Goal: Task Accomplishment & Management: Manage account settings

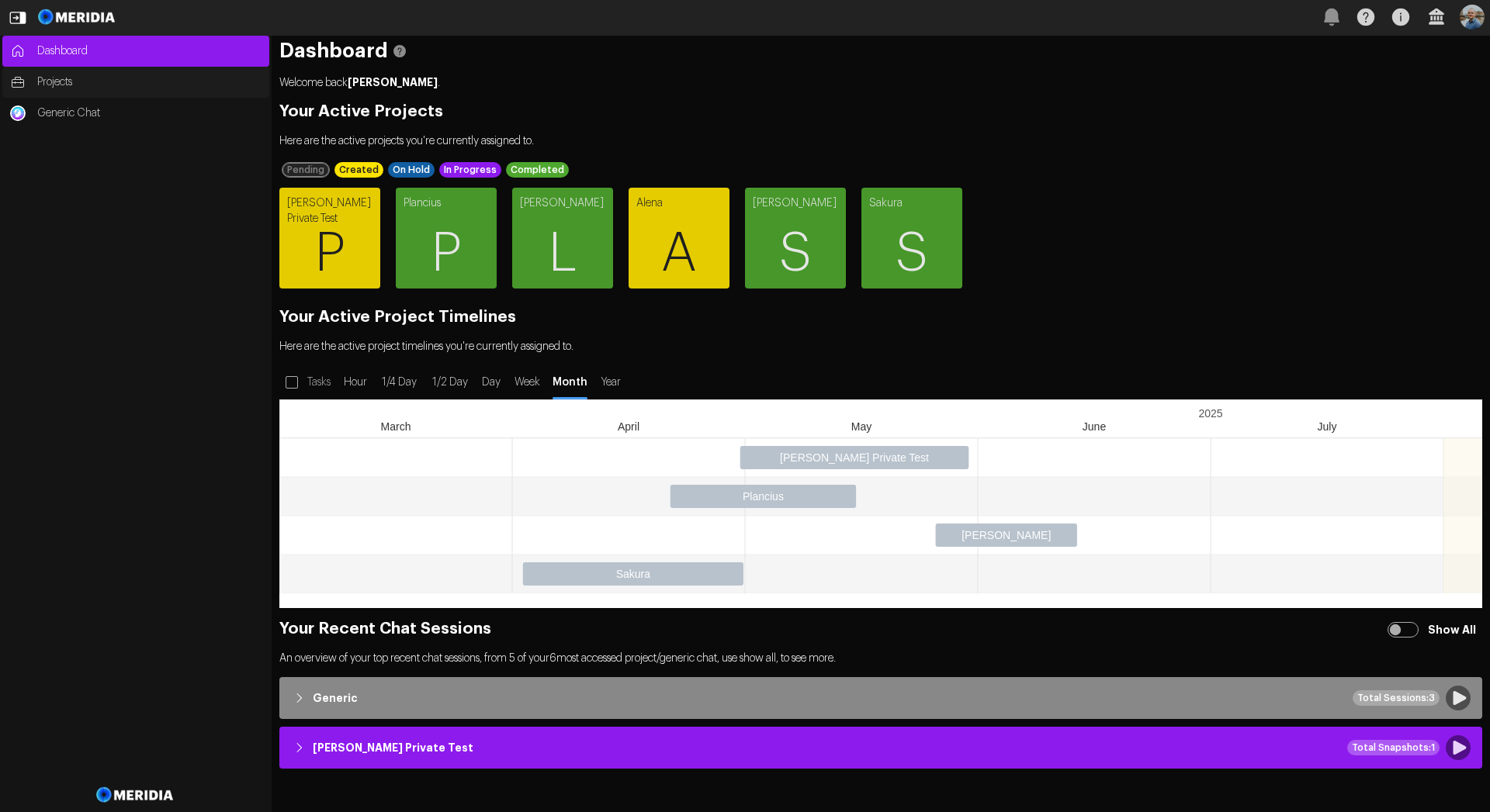
click at [68, 90] on link "Projects" at bounding box center [136, 82] width 267 height 31
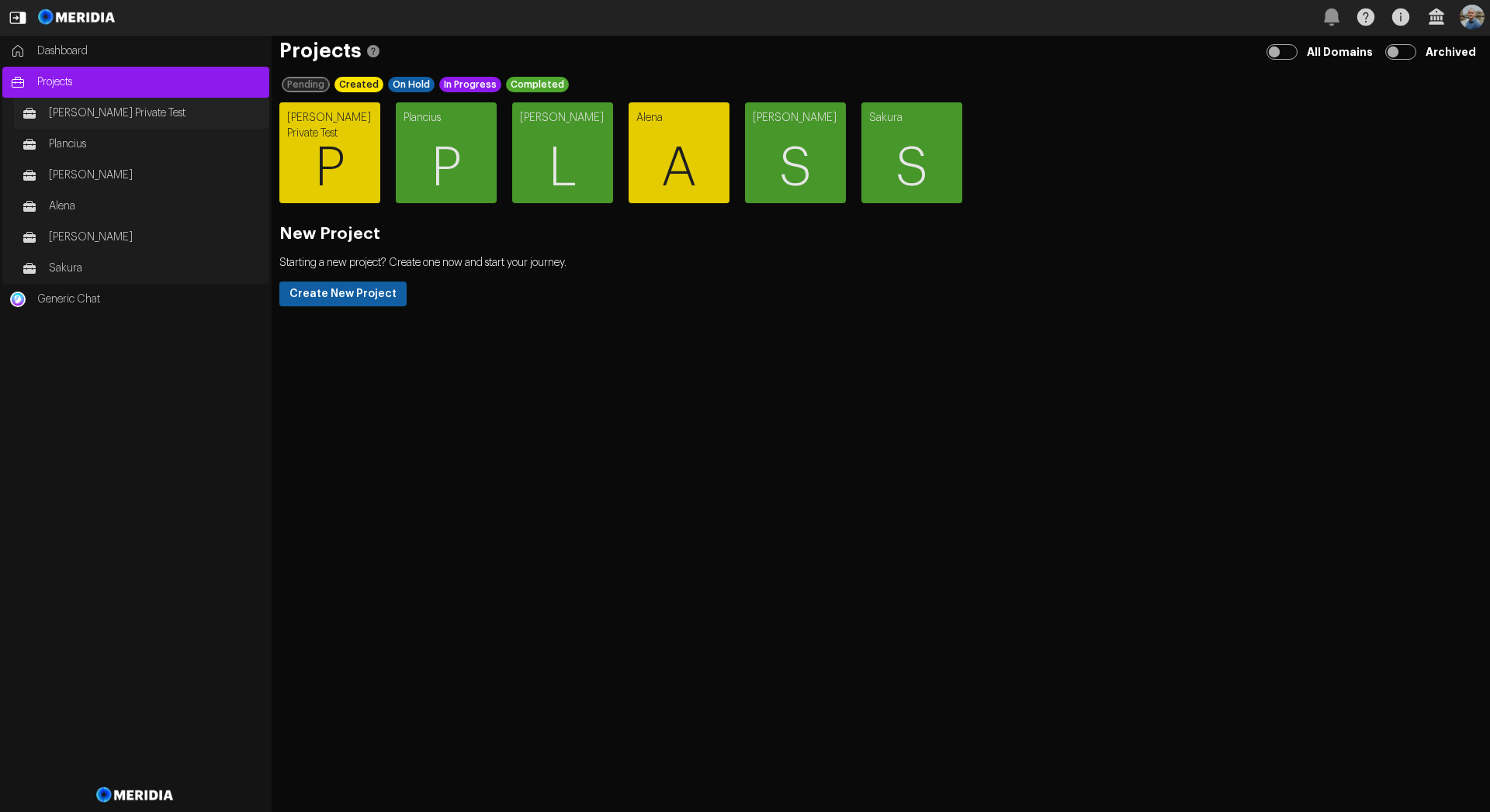
click at [73, 123] on link "Paul Private Test" at bounding box center [141, 113] width 255 height 31
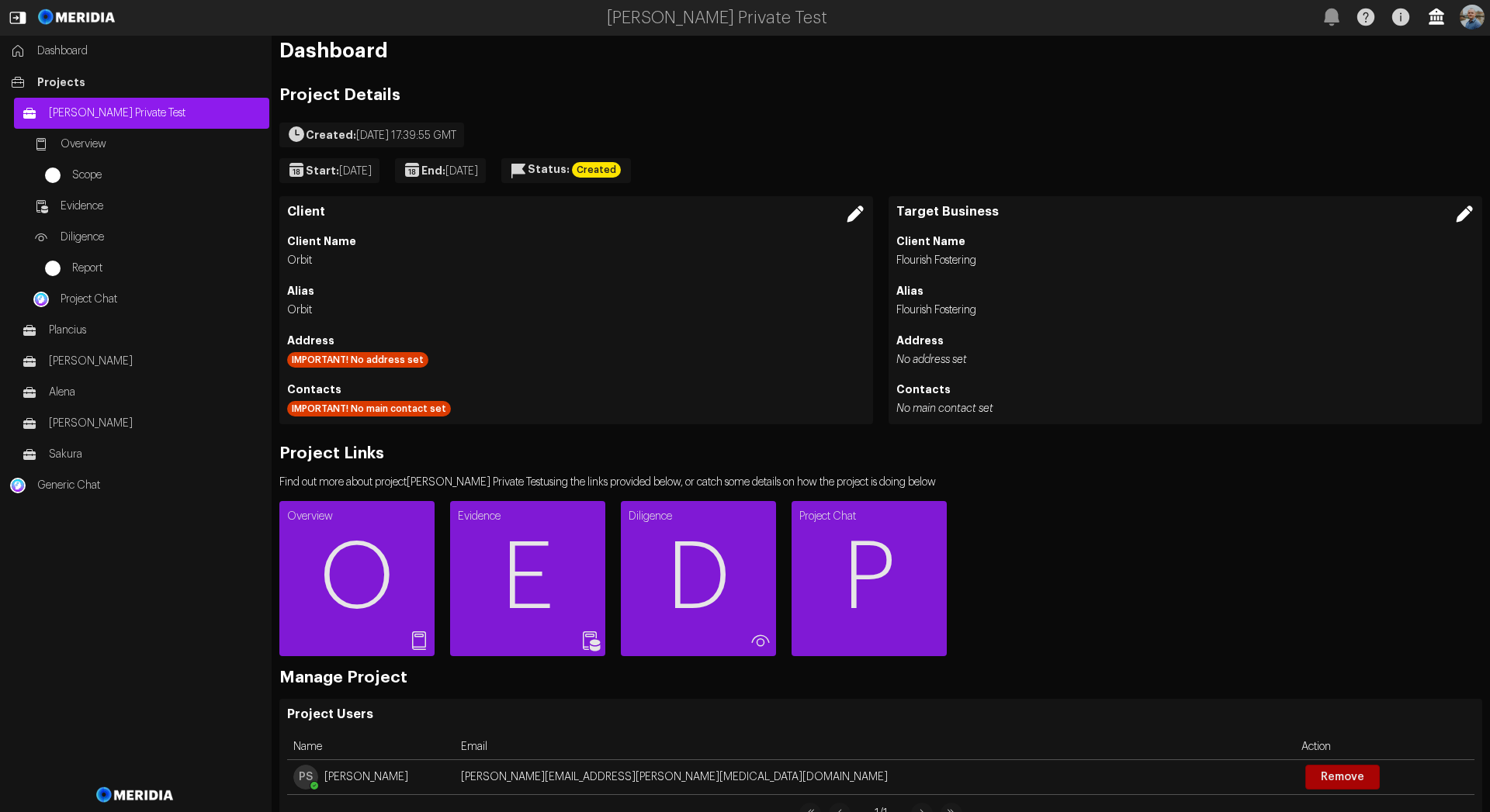
click at [1441, 20] on icon "button" at bounding box center [1436, 17] width 34 height 34
click at [1414, 125] on button "Tenant Settings" at bounding box center [1474, 123] width 178 height 19
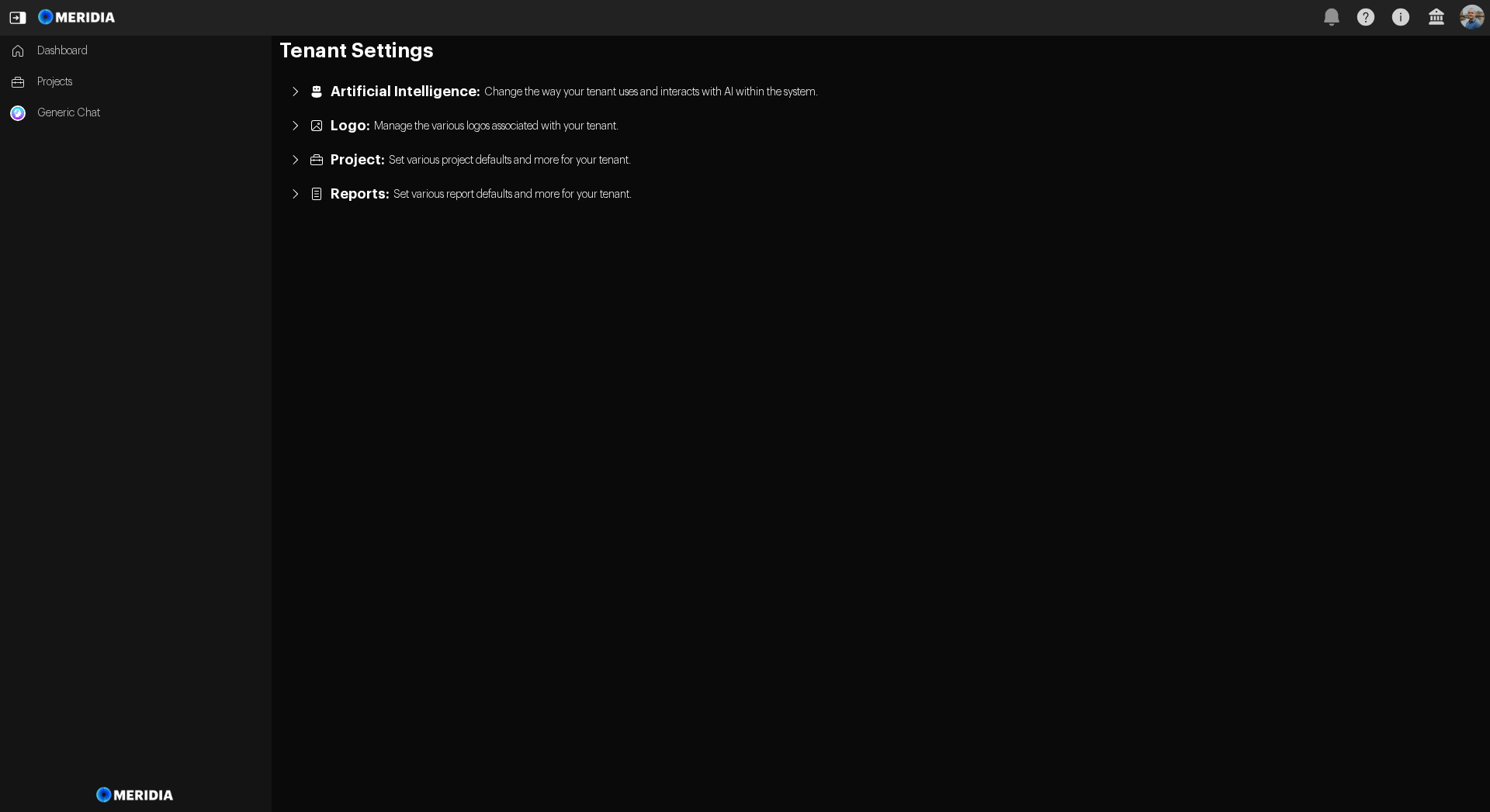
click at [367, 164] on span "Project:" at bounding box center [358, 159] width 55 height 15
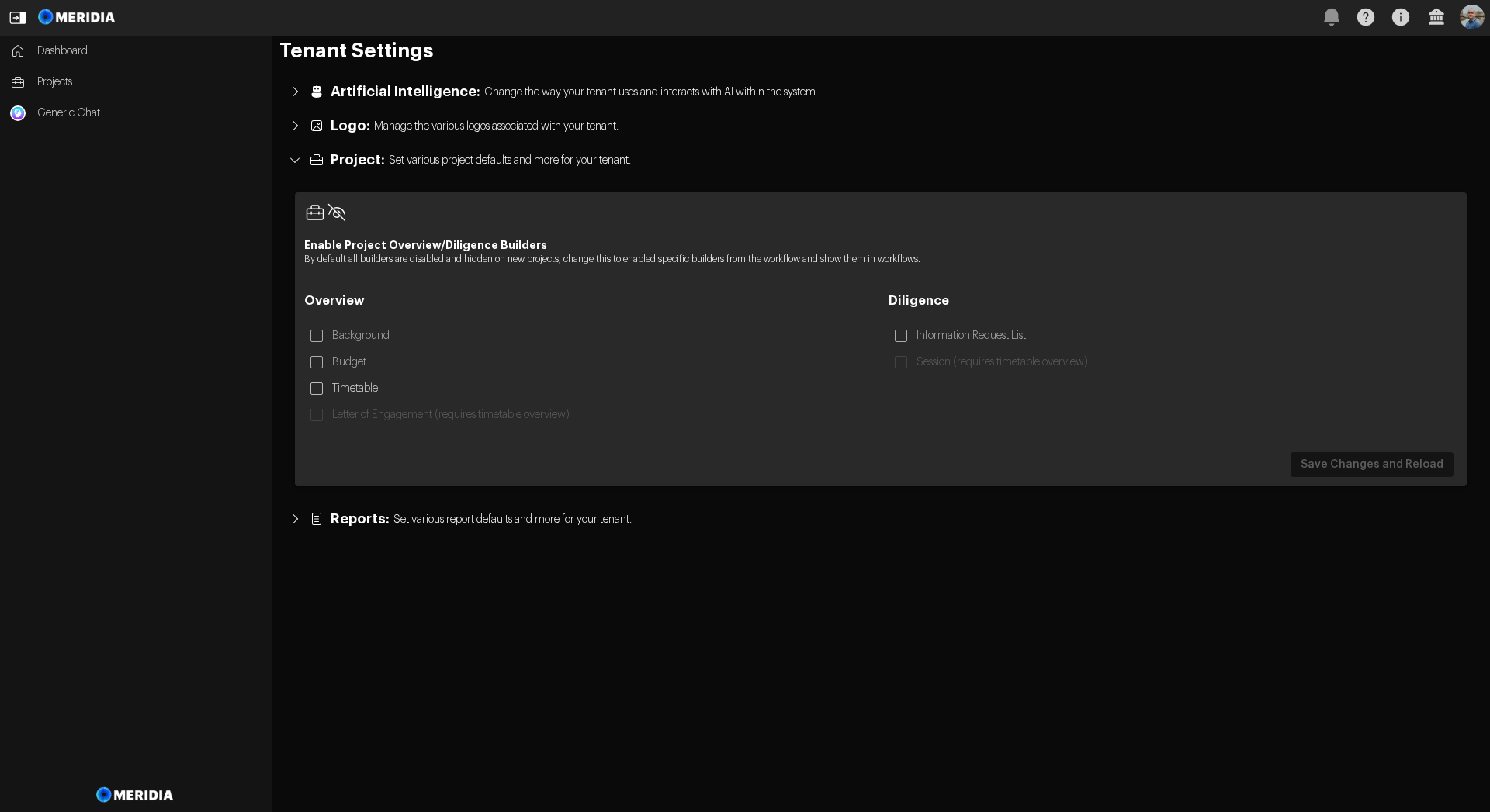
click at [357, 389] on label "Timetable" at bounding box center [356, 389] width 55 height 28
click at [367, 418] on label "Letter of Engagement (requires timetable overview)" at bounding box center [452, 415] width 246 height 28
click at [1331, 463] on button "Save Changes and Reload" at bounding box center [1372, 464] width 163 height 25
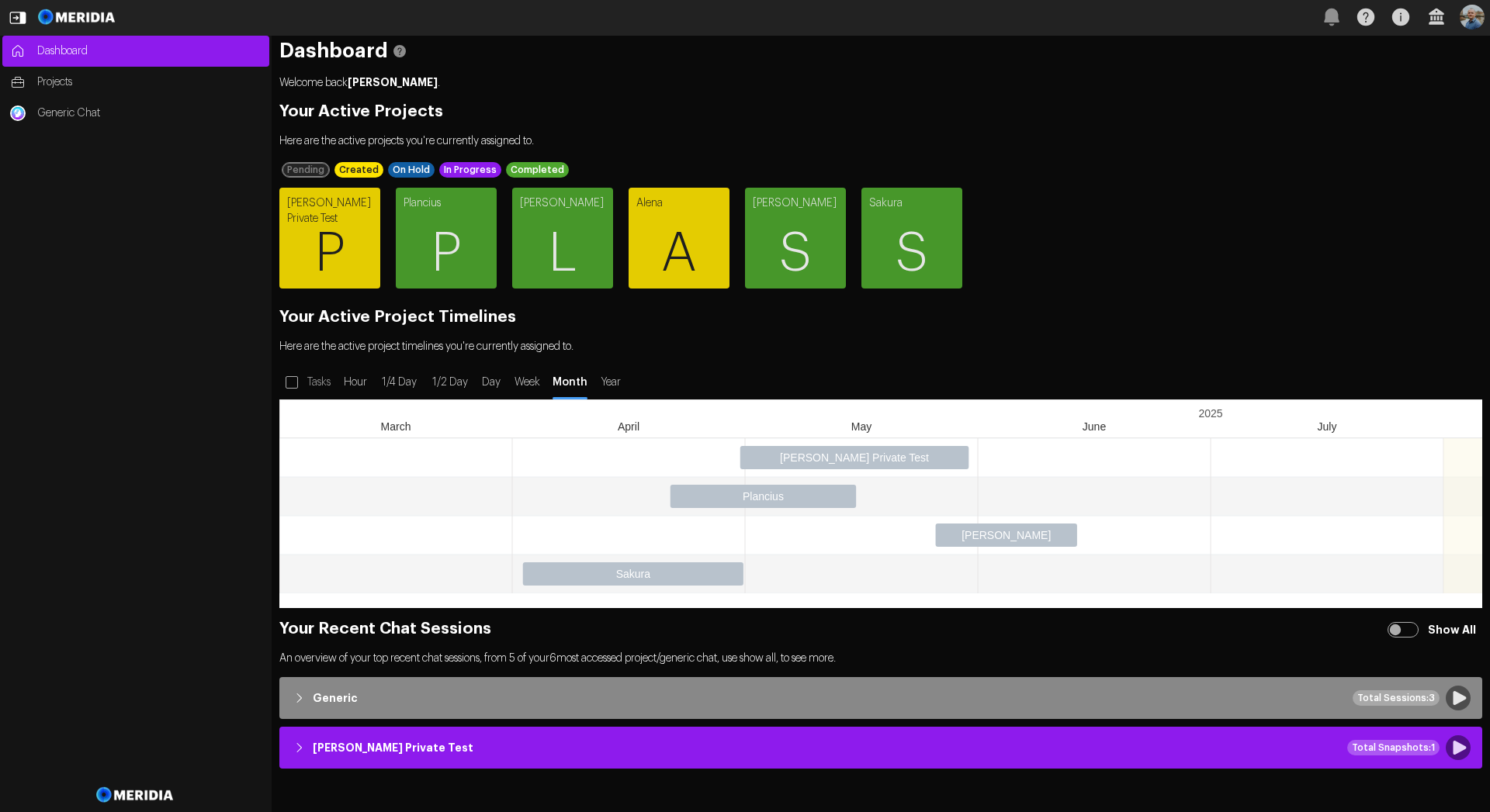
click at [313, 248] on span "P" at bounding box center [330, 253] width 101 height 93
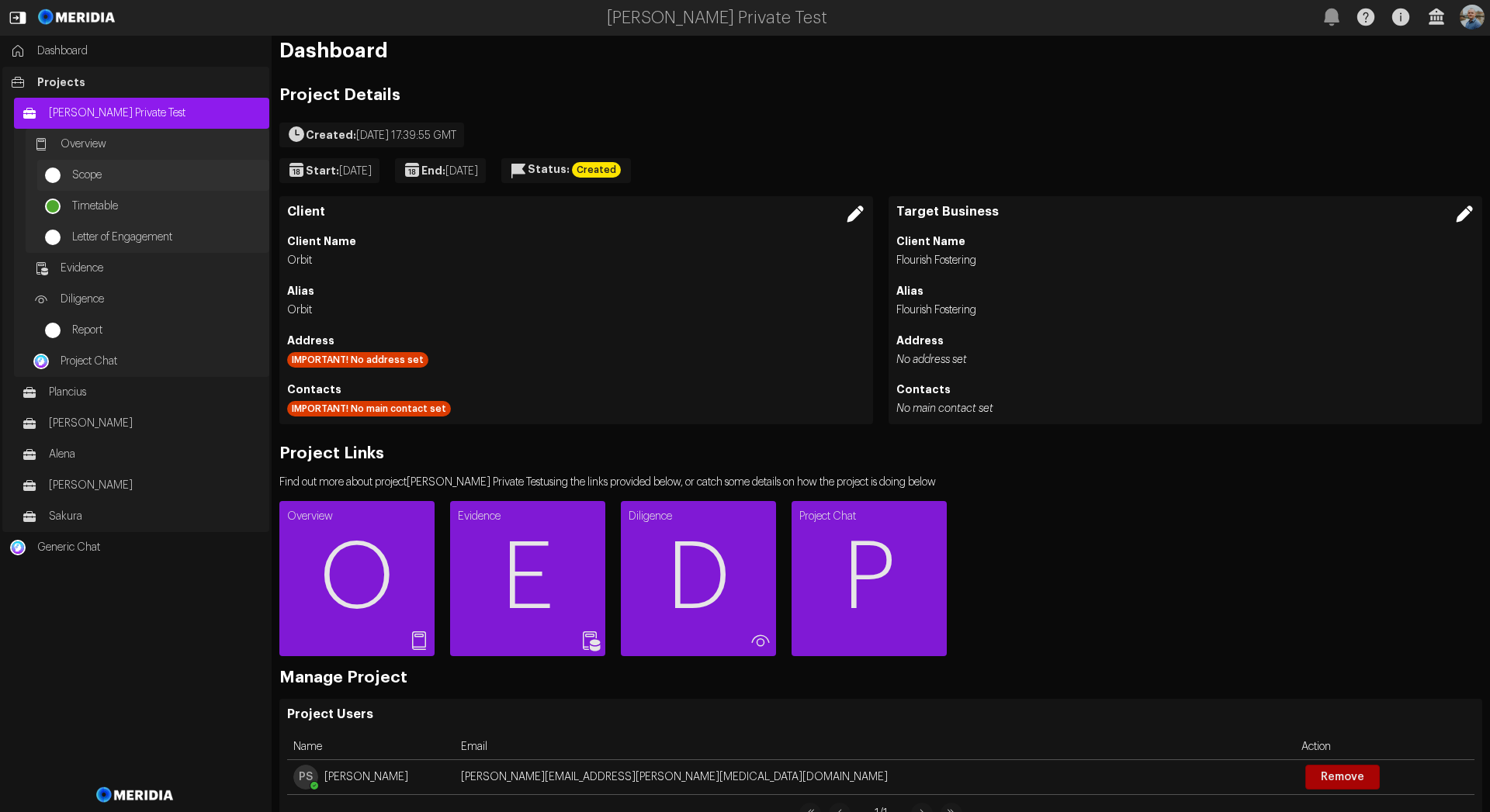
click at [101, 177] on span "Scope" at bounding box center [167, 176] width 189 height 15
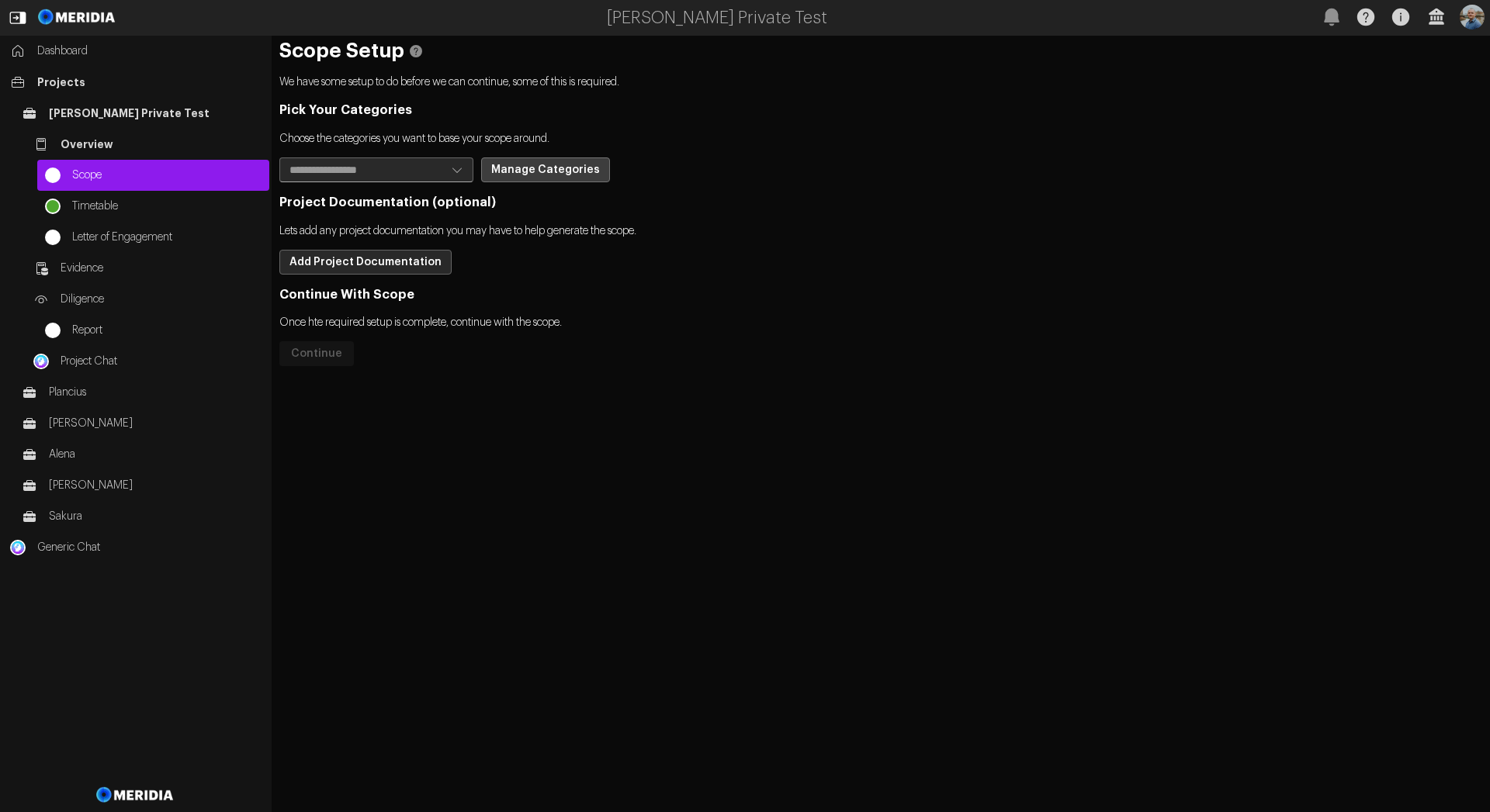
click at [529, 165] on button "Manage Categories" at bounding box center [545, 170] width 129 height 25
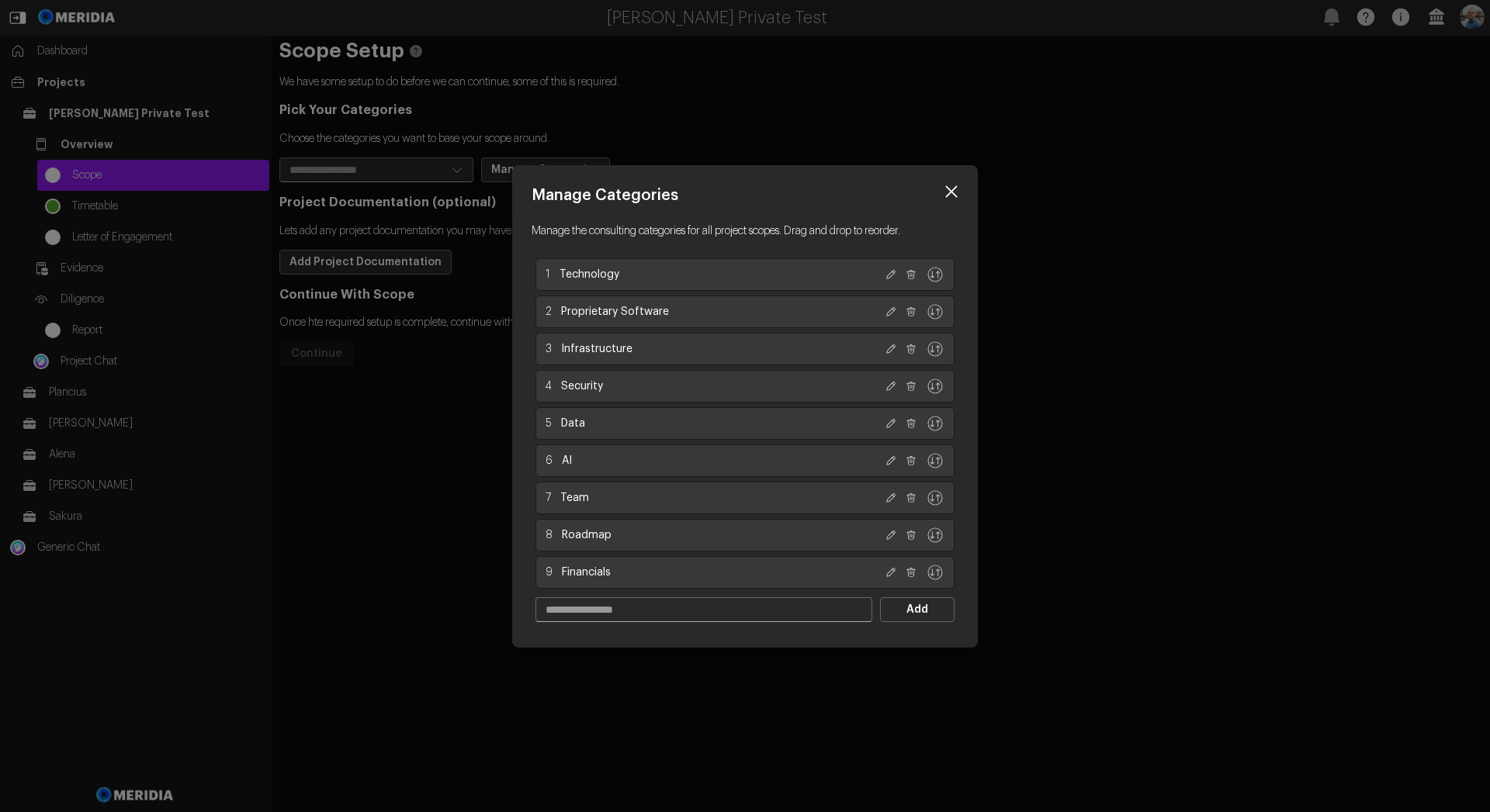
click at [951, 186] on icon at bounding box center [950, 191] width 23 height 23
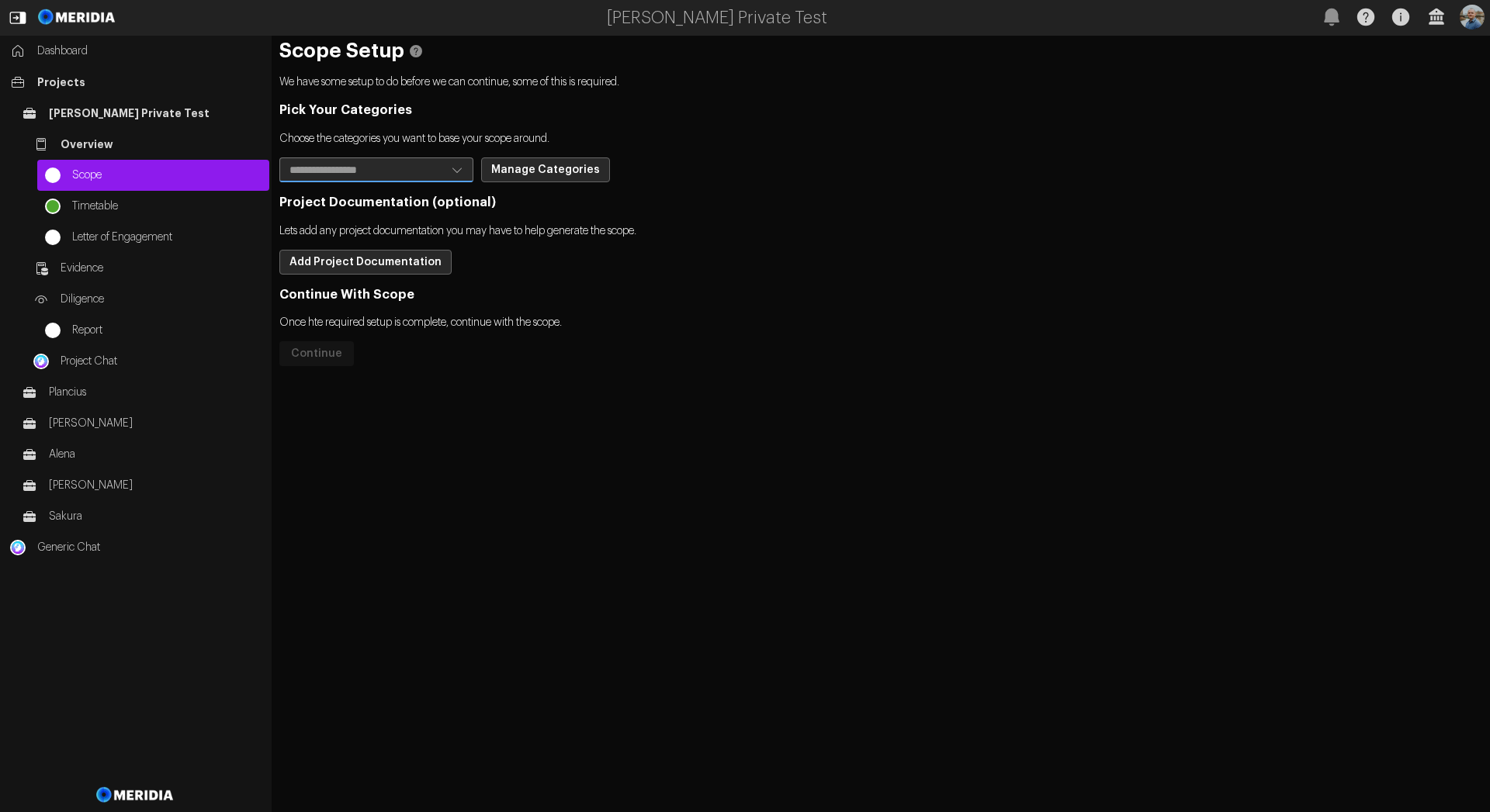
click at [424, 166] on input "text" at bounding box center [363, 170] width 166 height 23
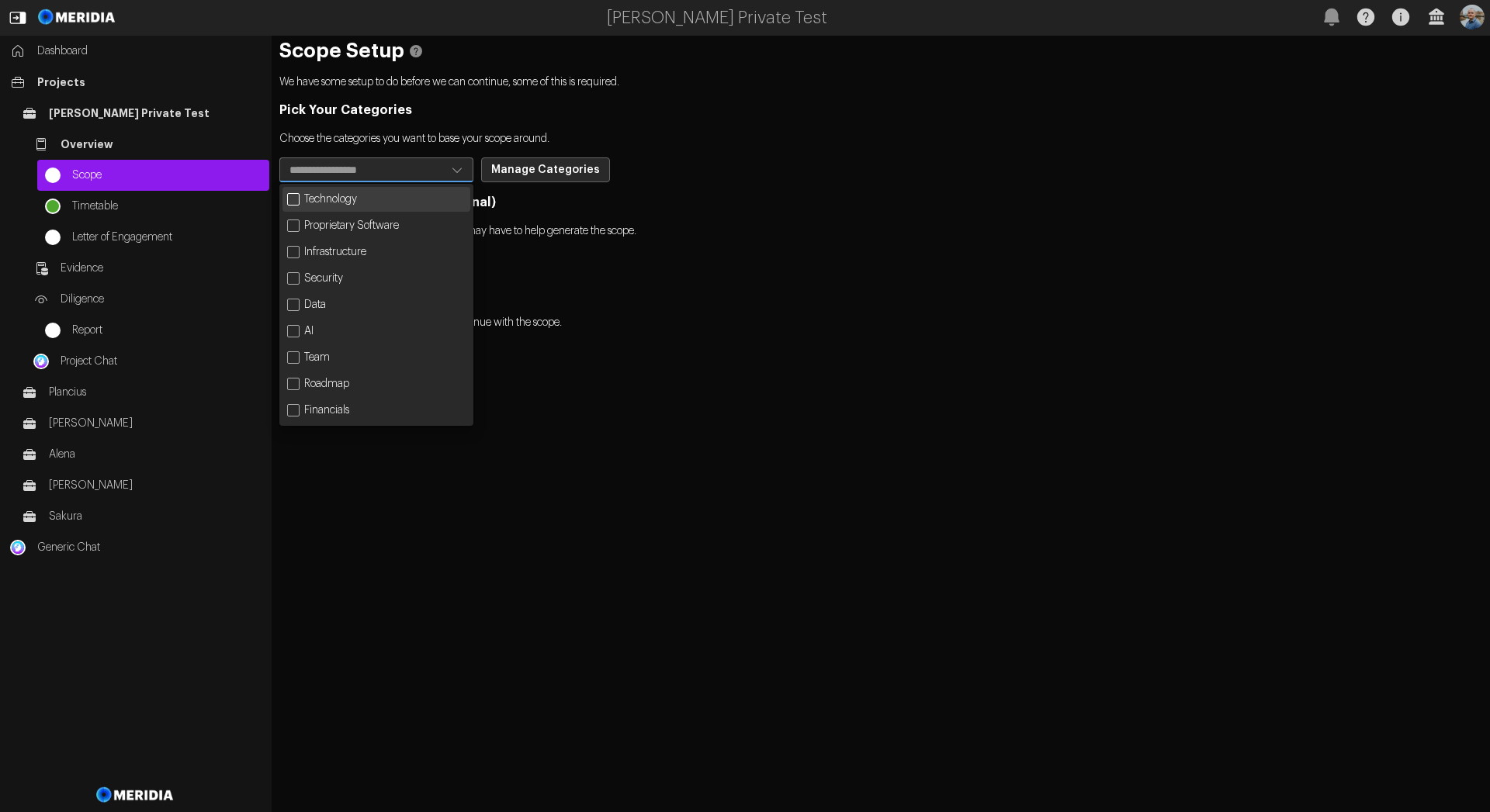
click at [407, 199] on div "Technology" at bounding box center [376, 199] width 188 height 25
drag, startPoint x: 402, startPoint y: 225, endPoint x: 390, endPoint y: 251, distance: 28.6
click at [401, 227] on div "Proprietary Software" at bounding box center [376, 225] width 188 height 25
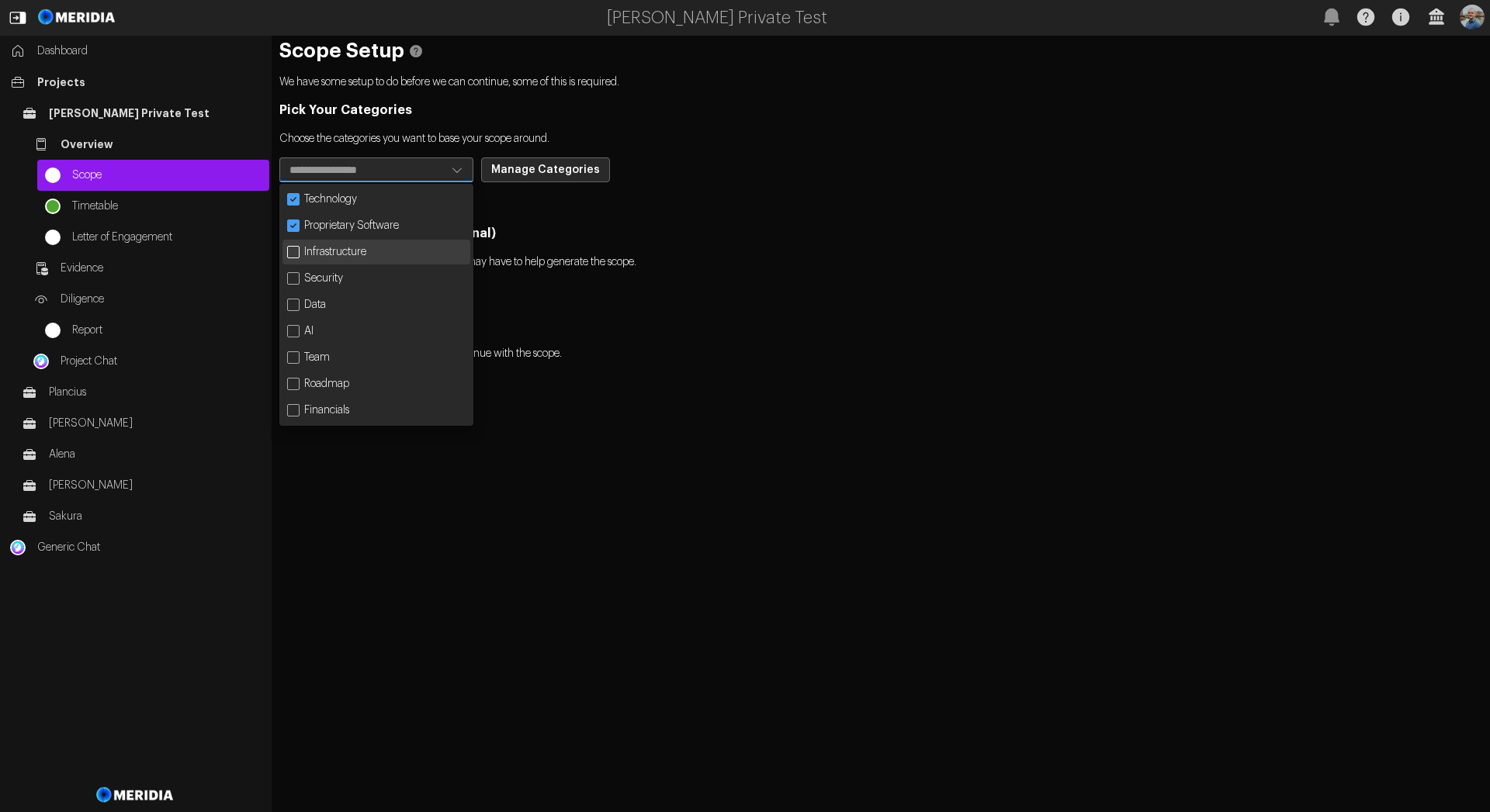
click at [384, 257] on div "Infrastructure" at bounding box center [376, 251] width 188 height 25
click at [350, 277] on div "Security" at bounding box center [376, 278] width 188 height 25
click at [681, 331] on h3 "Continue With Scope" at bounding box center [881, 325] width 1203 height 15
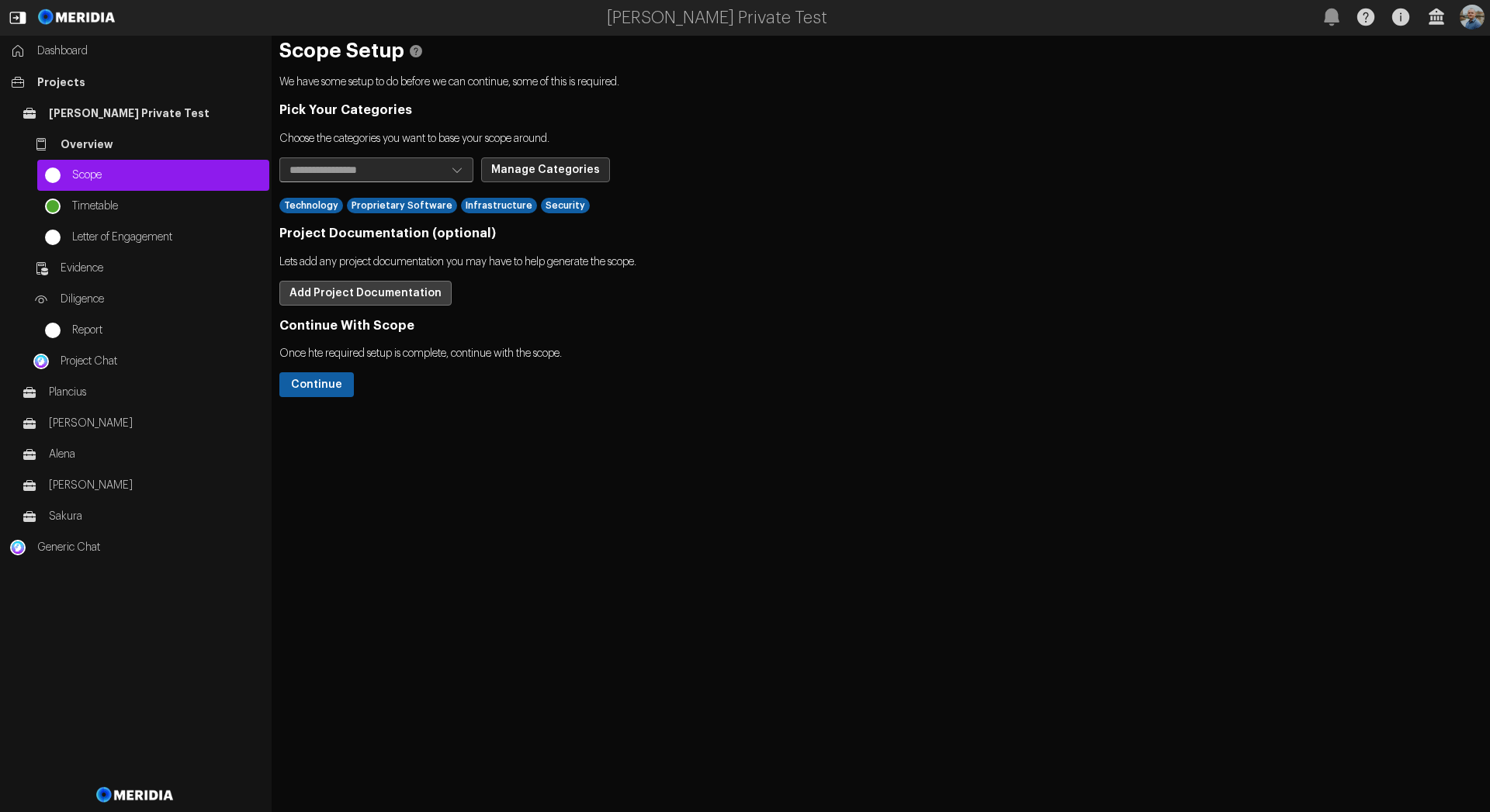
click at [343, 298] on button "Add Project Documentation" at bounding box center [366, 293] width 172 height 25
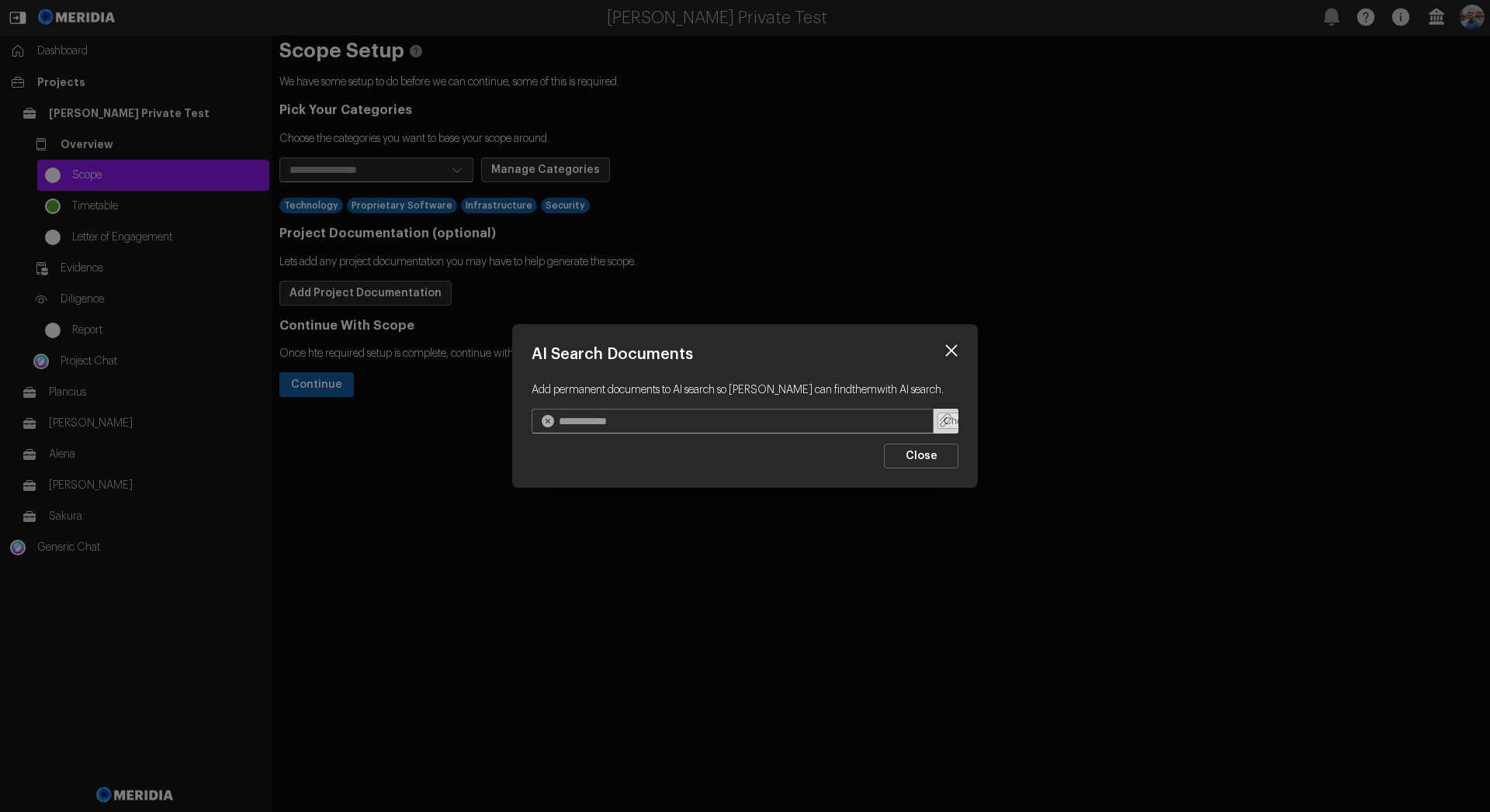
click at [946, 426] on input "file" at bounding box center [945, 421] width 25 height 25
type input "**********"
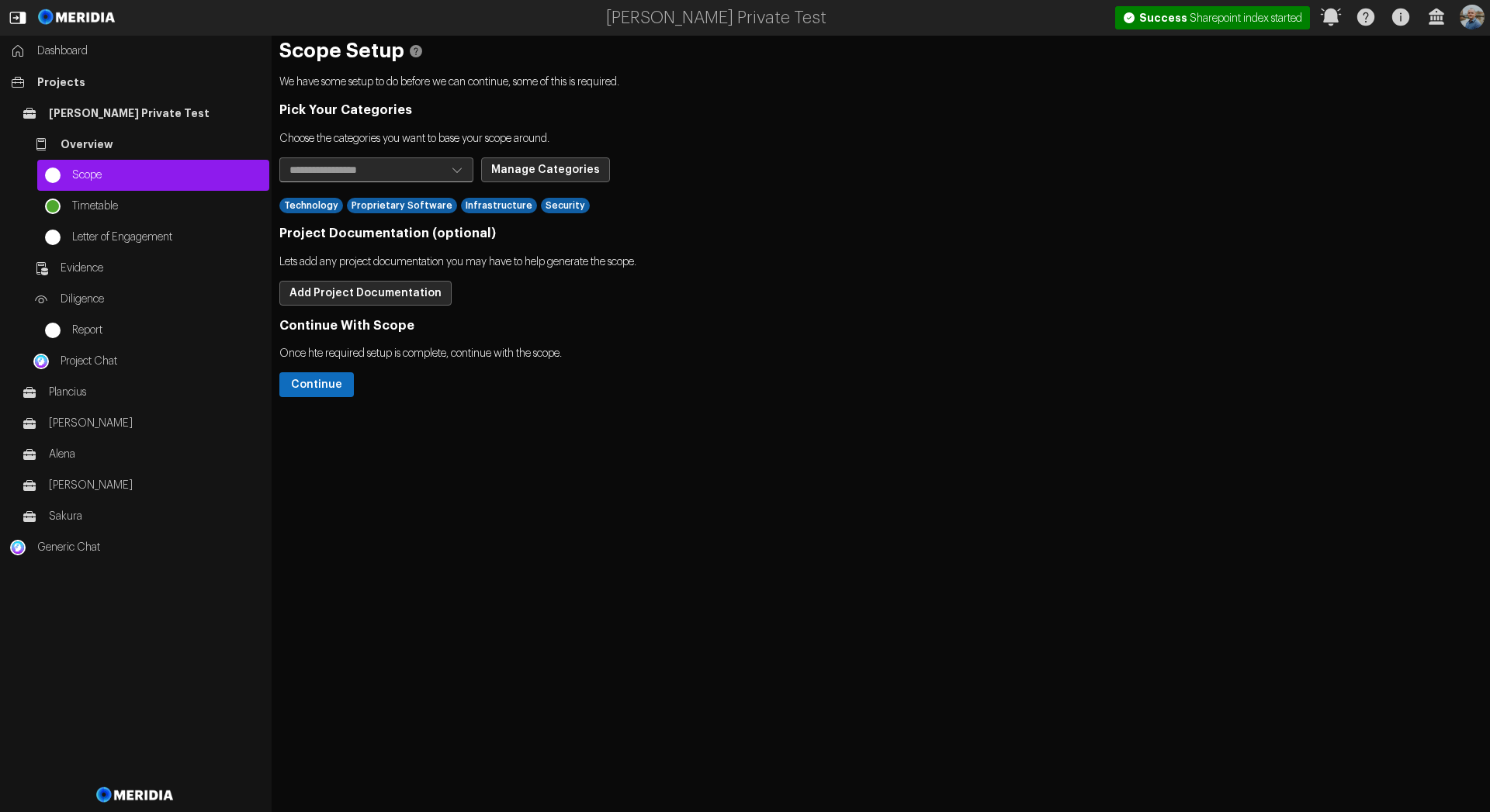
click at [332, 386] on button "Continue" at bounding box center [316, 384] width 74 height 25
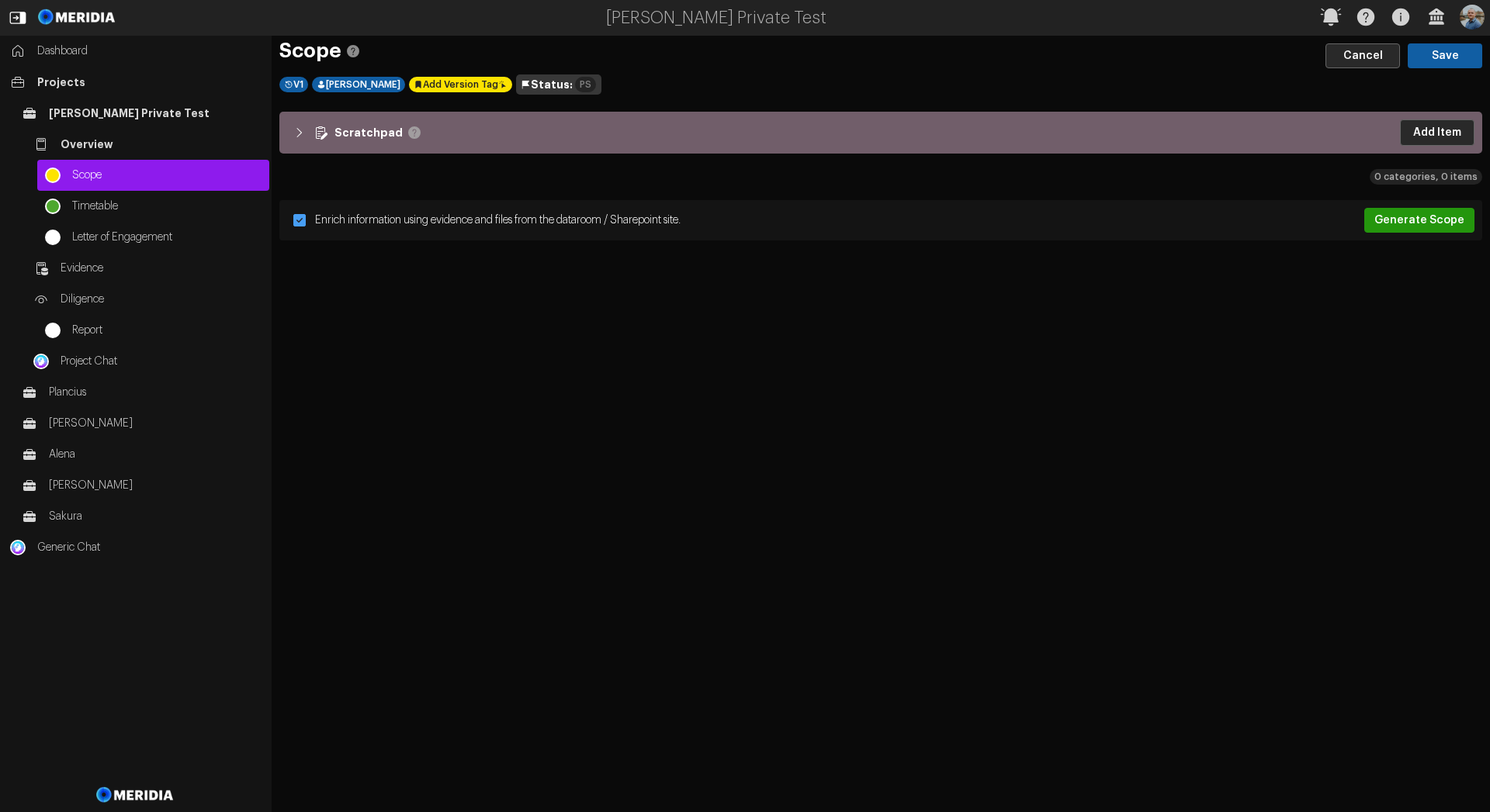
click at [1431, 223] on button "Generate Scope" at bounding box center [1418, 220] width 110 height 25
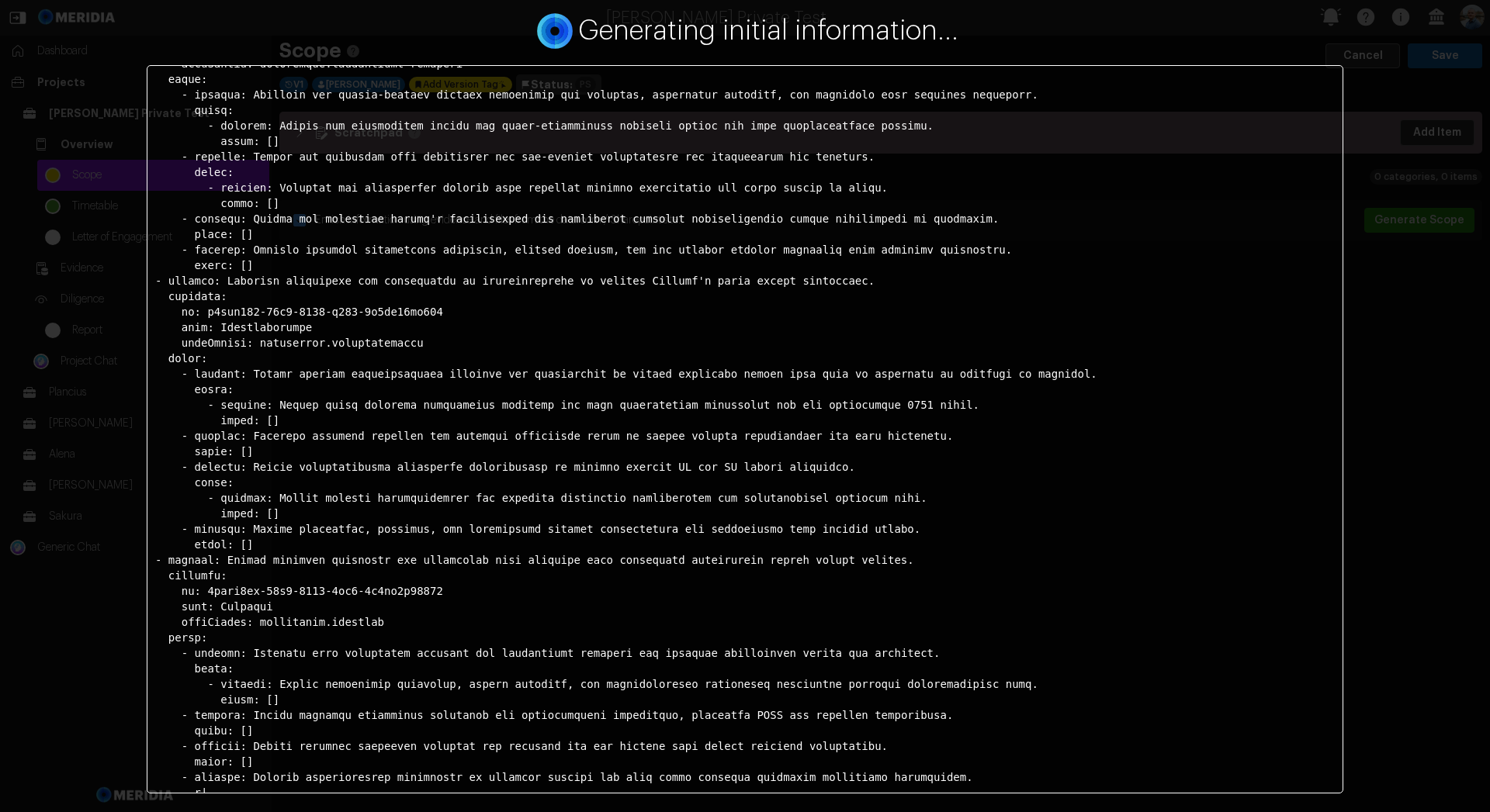
scroll to position [436, 0]
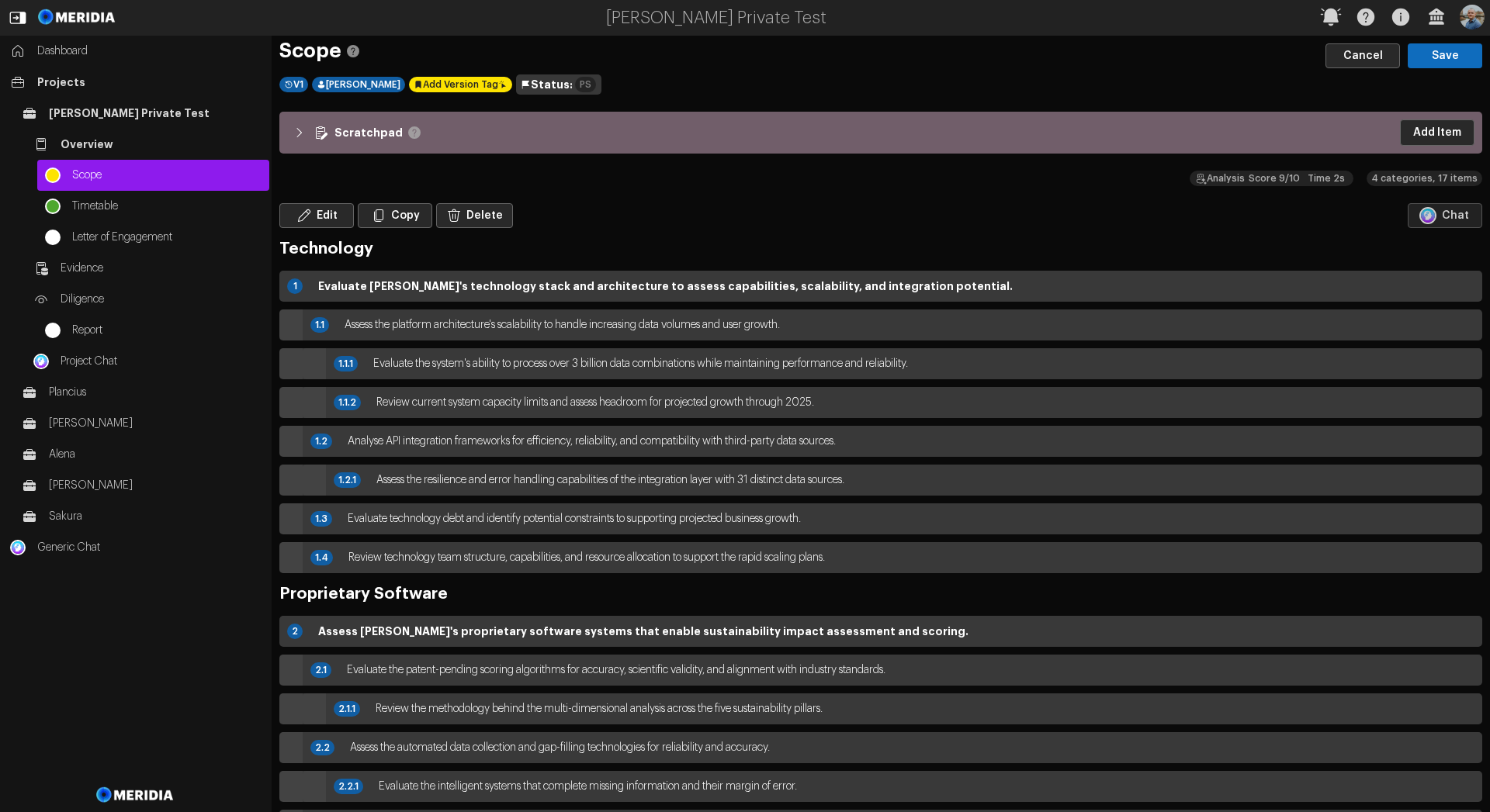
click at [1445, 55] on button "Save" at bounding box center [1444, 55] width 74 height 25
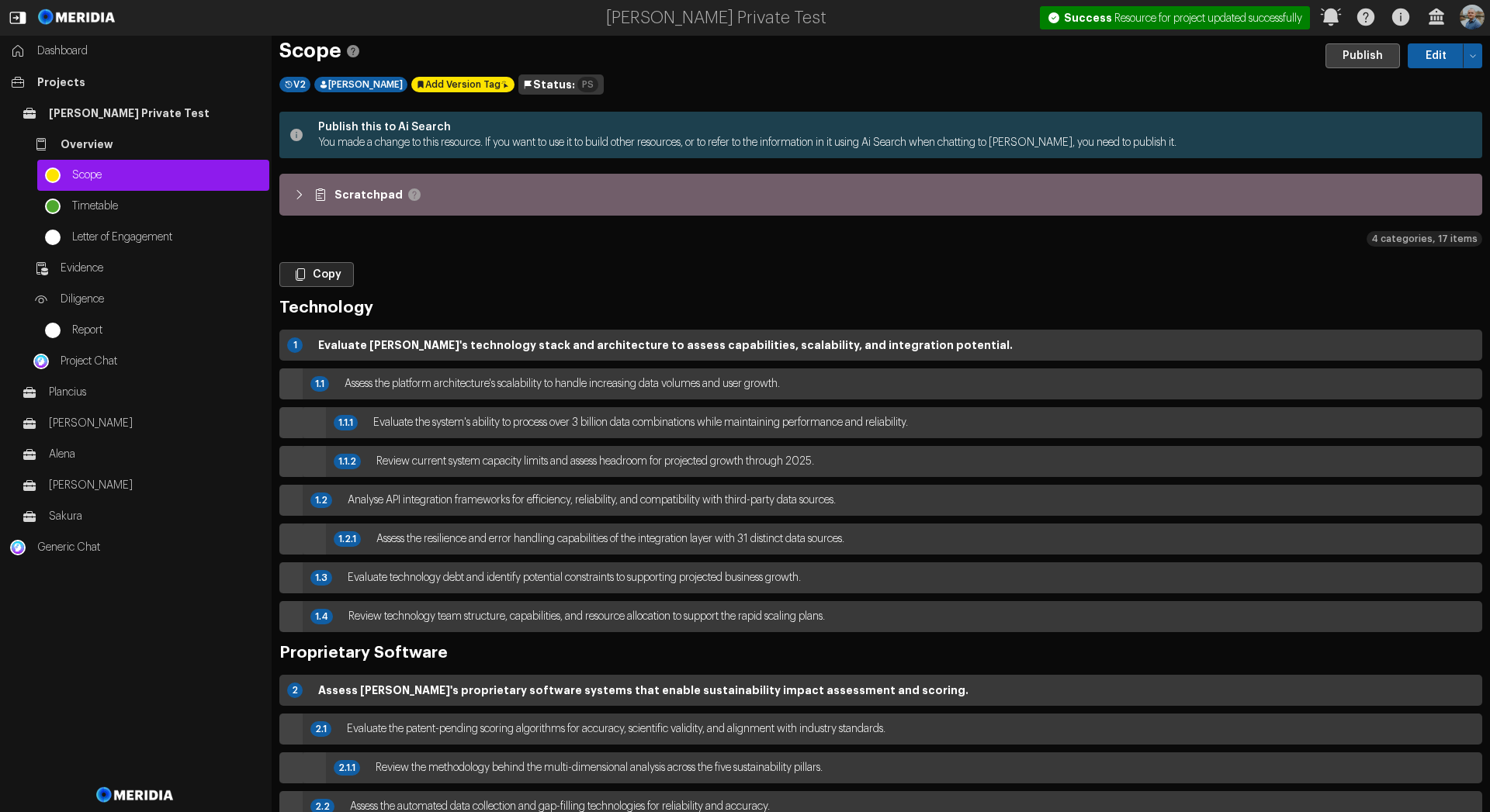
click at [1354, 55] on button "Publish" at bounding box center [1362, 55] width 74 height 25
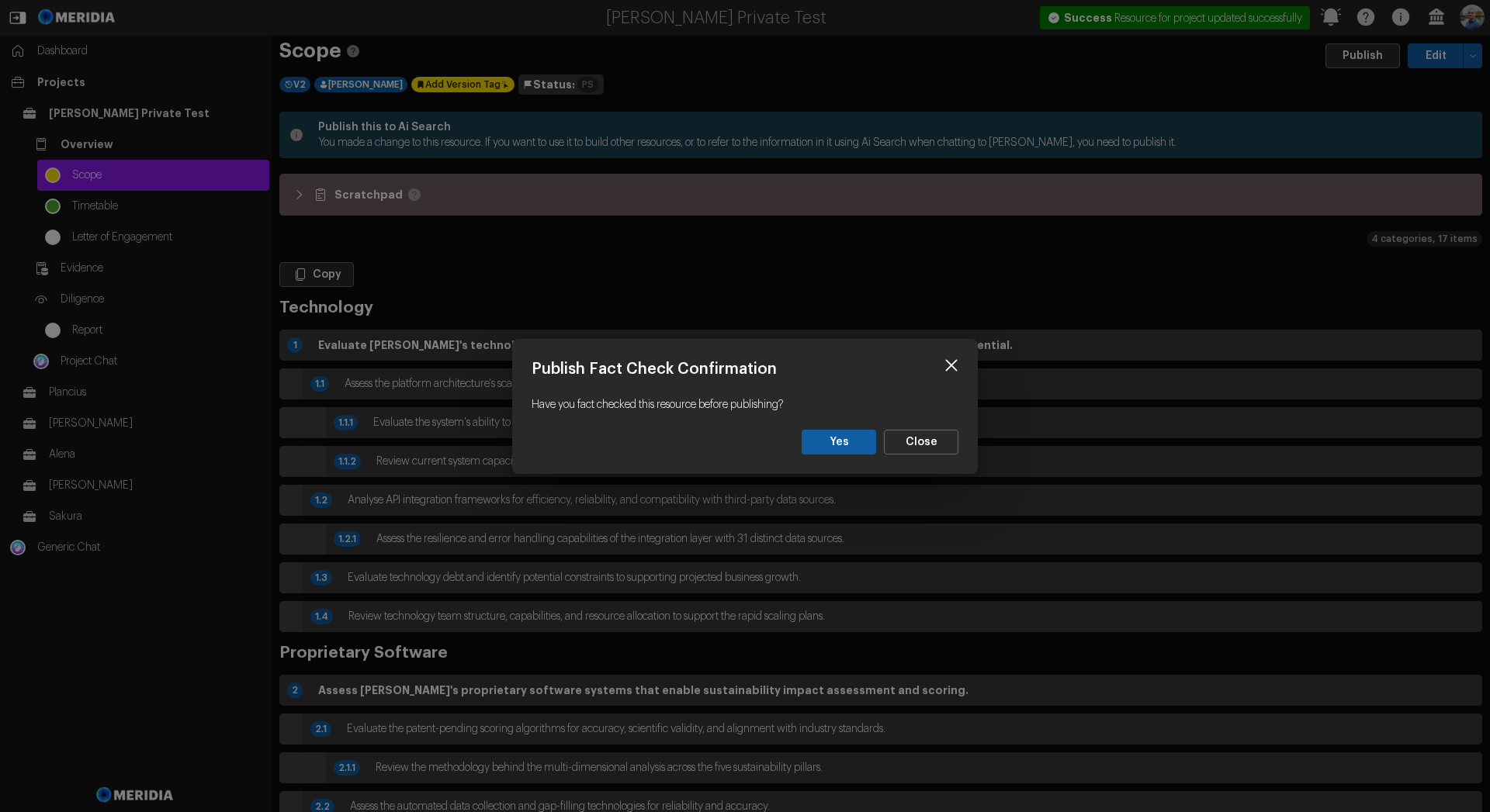
click at [832, 458] on div "Publish Fact Check Confirmation Have you fact checked this resource before publ…" at bounding box center [745, 406] width 465 height 135
click at [835, 448] on button "Yes" at bounding box center [838, 441] width 74 height 25
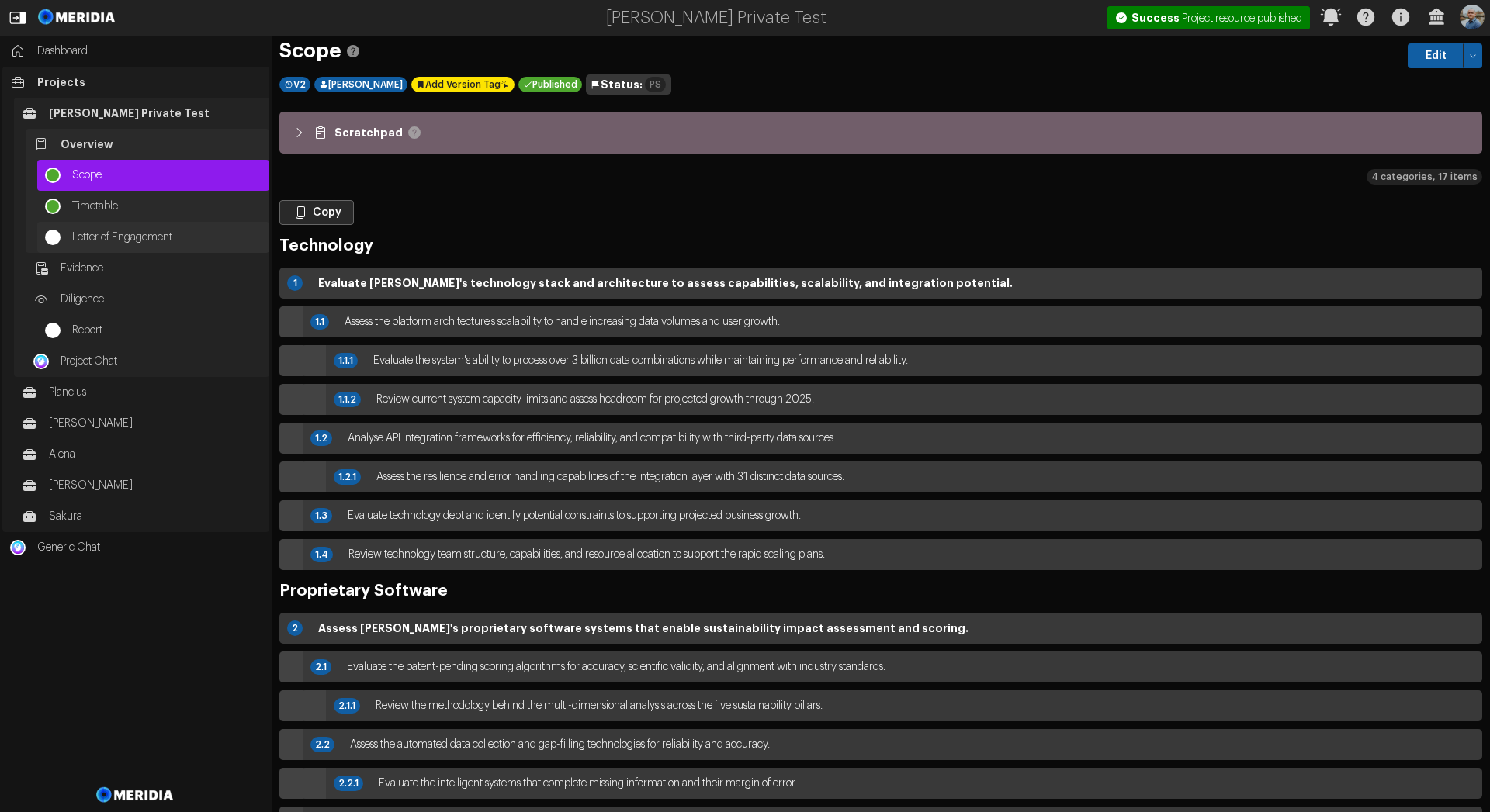
click at [107, 231] on span "Letter of Engagement" at bounding box center [167, 237] width 189 height 15
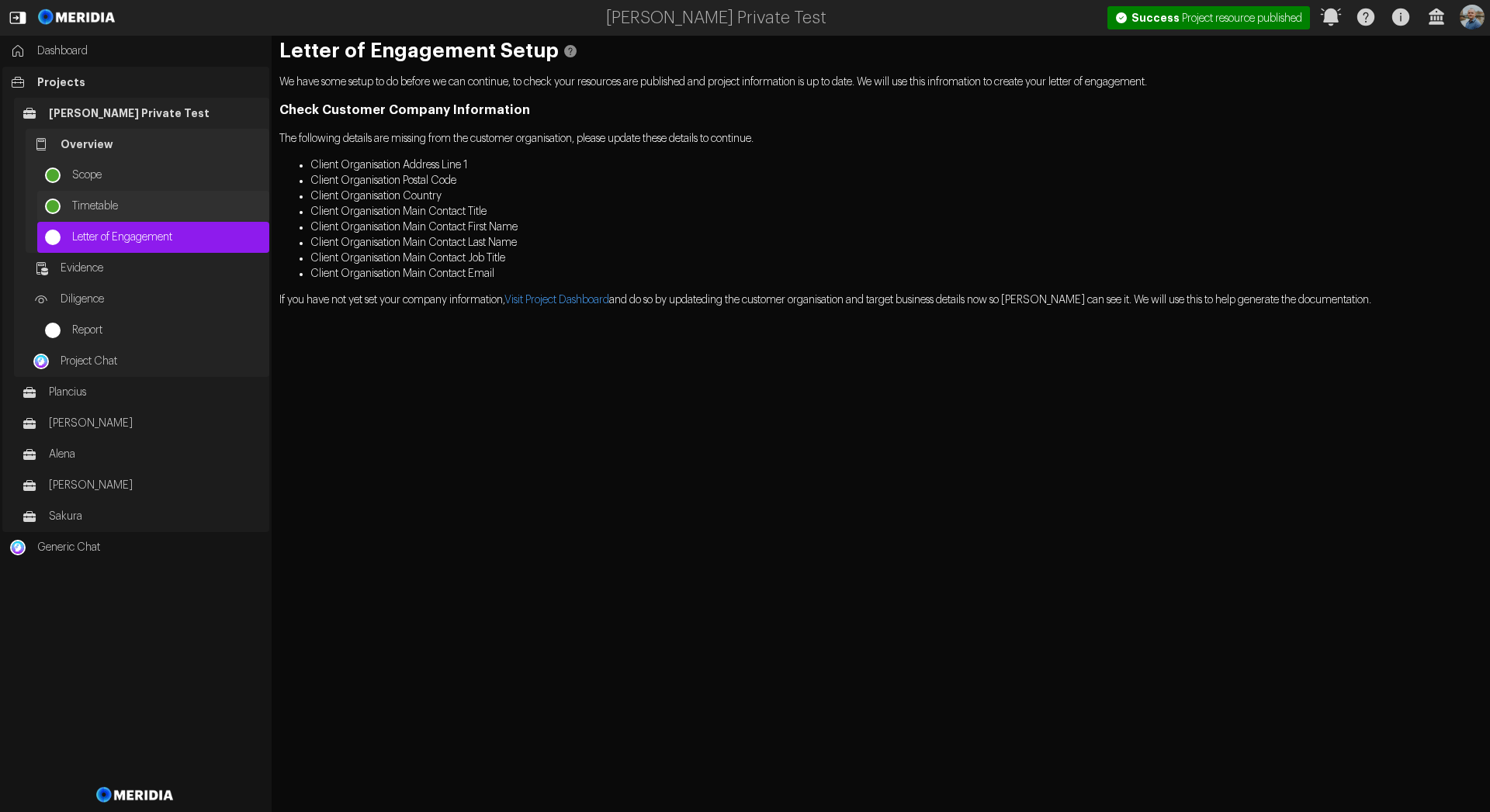
click at [119, 207] on span "Timetable" at bounding box center [167, 206] width 189 height 15
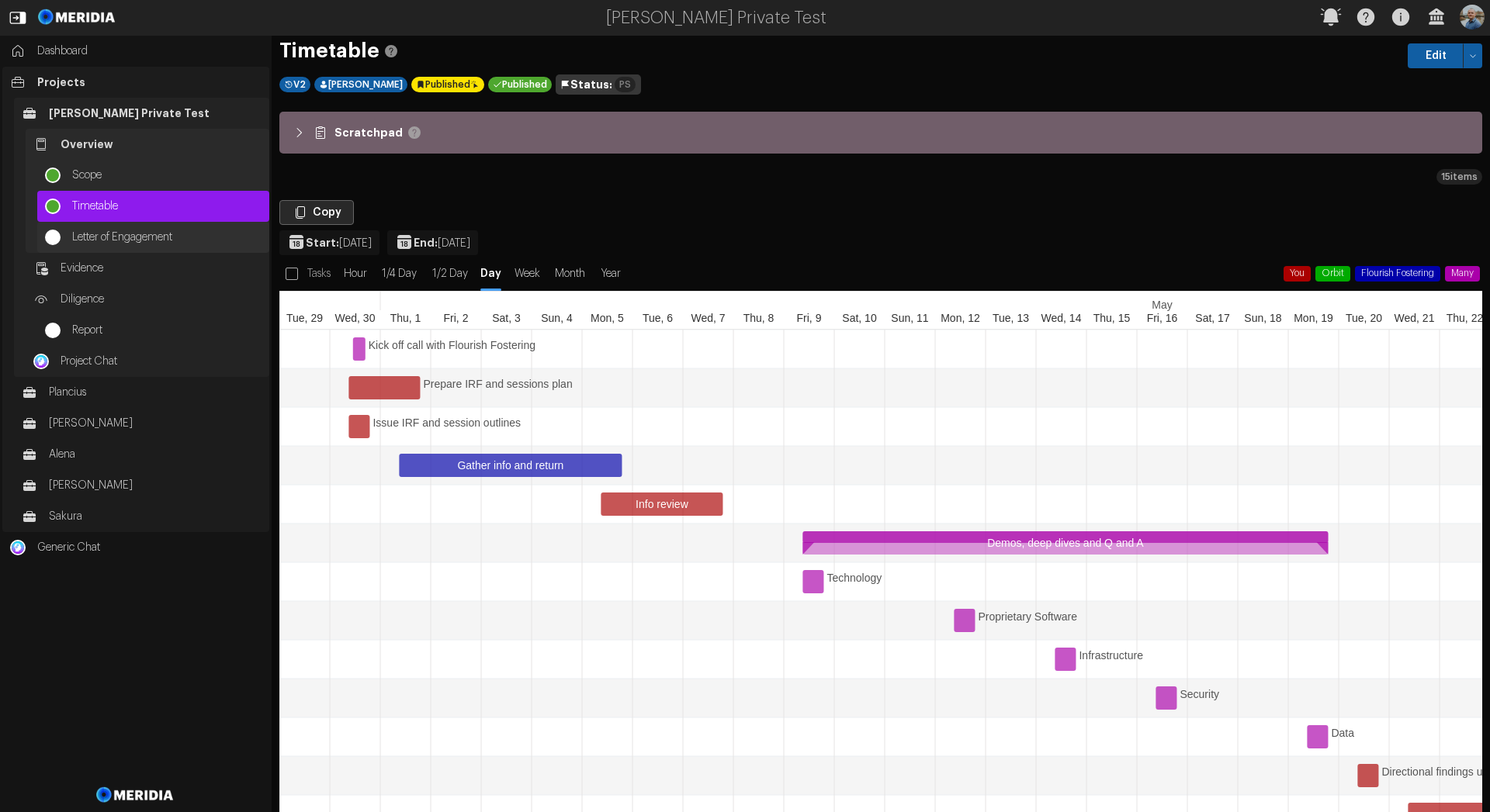
click at [115, 239] on span "Letter of Engagement" at bounding box center [167, 237] width 189 height 15
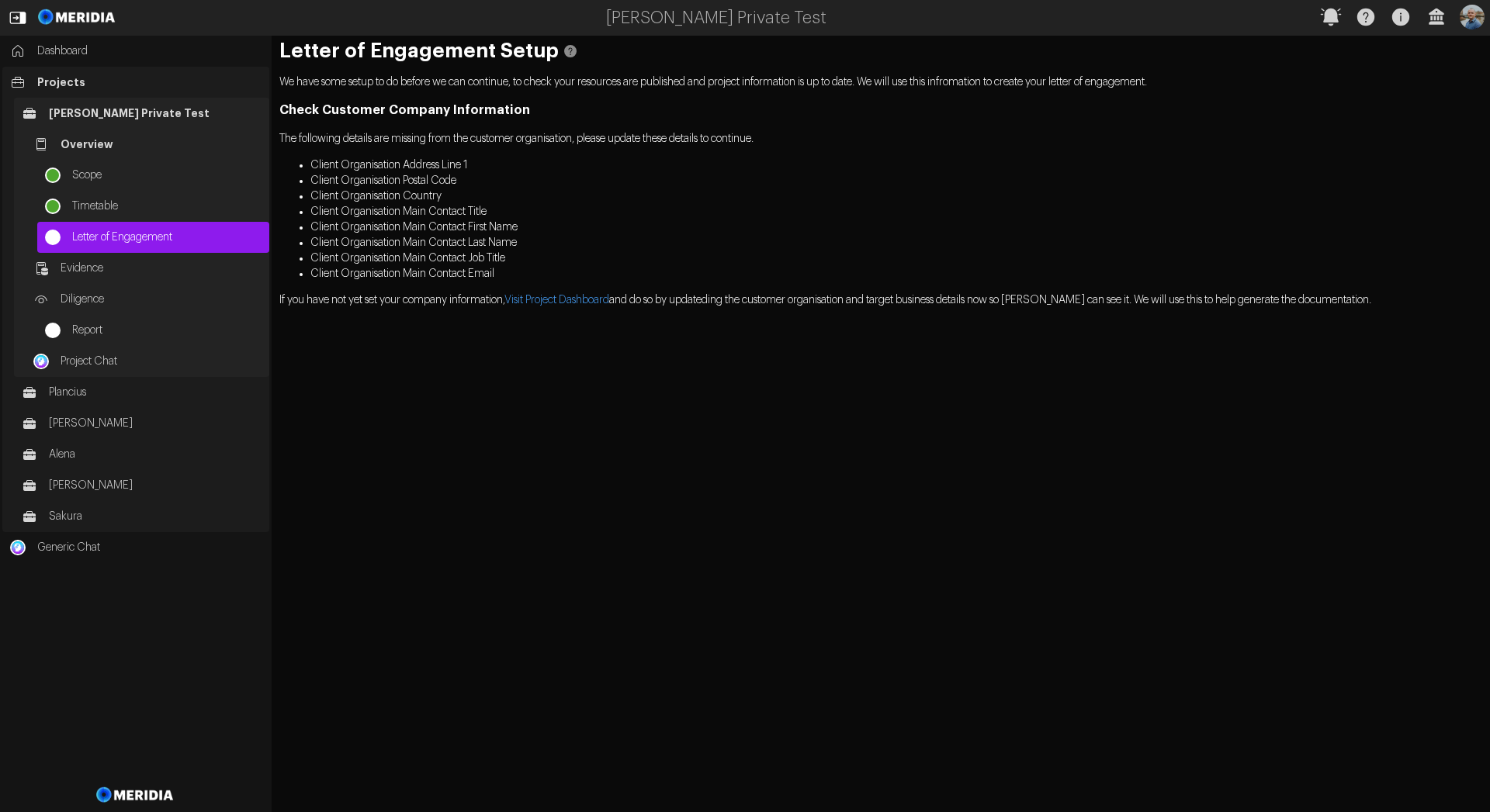
click at [80, 112] on span "Paul Private Test" at bounding box center [154, 113] width 212 height 15
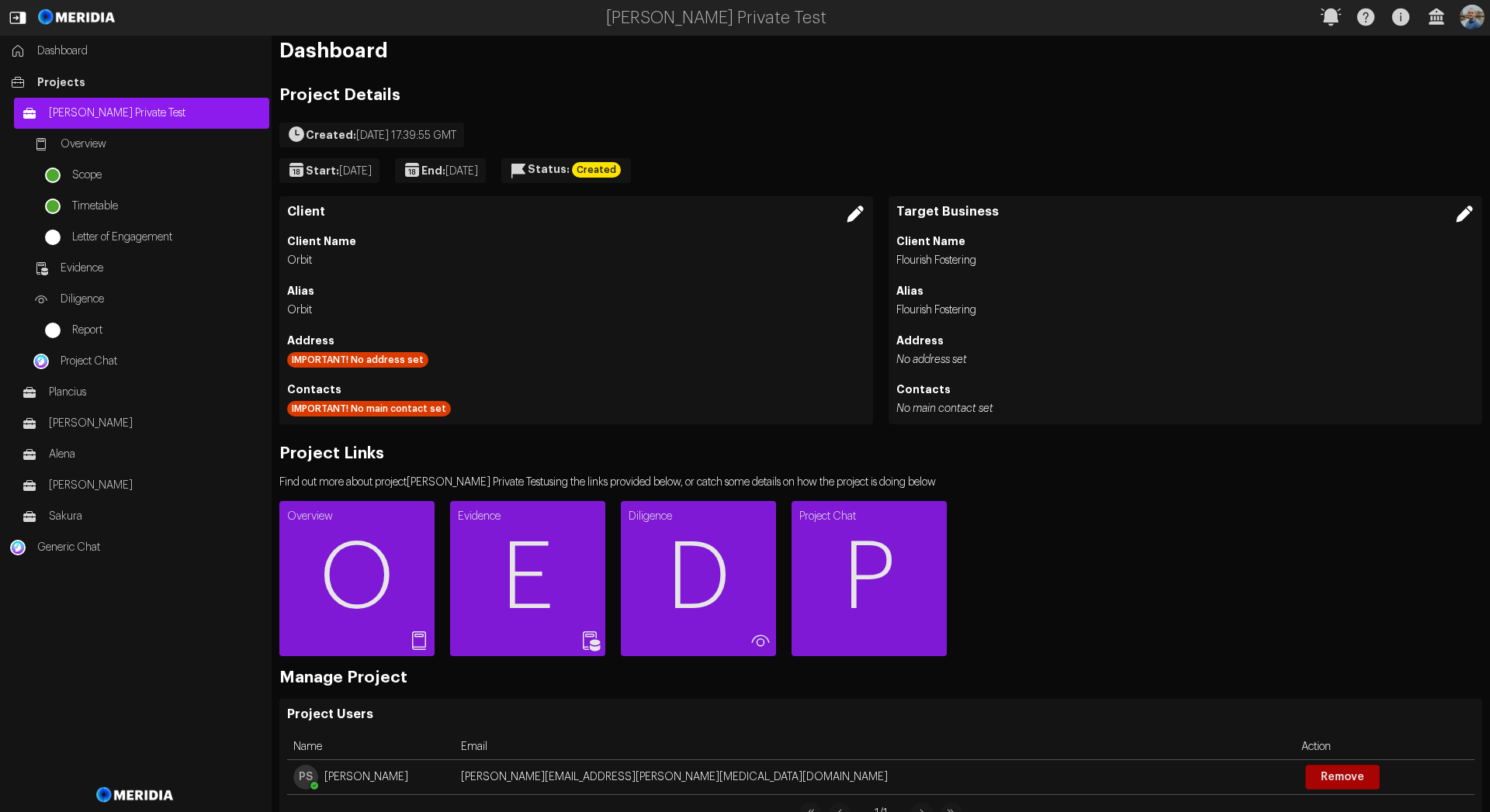
click at [850, 219] on icon at bounding box center [855, 214] width 20 height 20
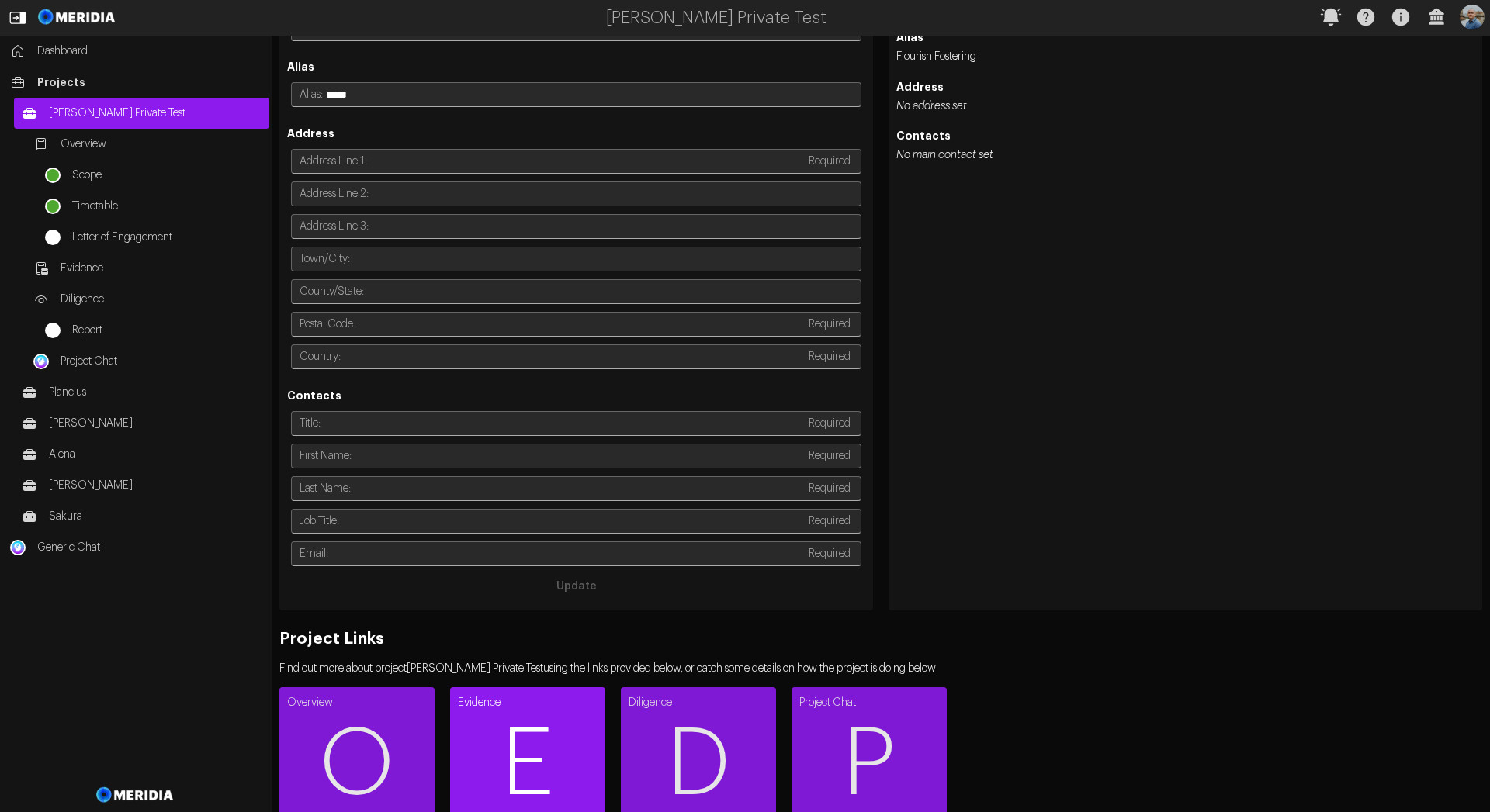
scroll to position [140, 0]
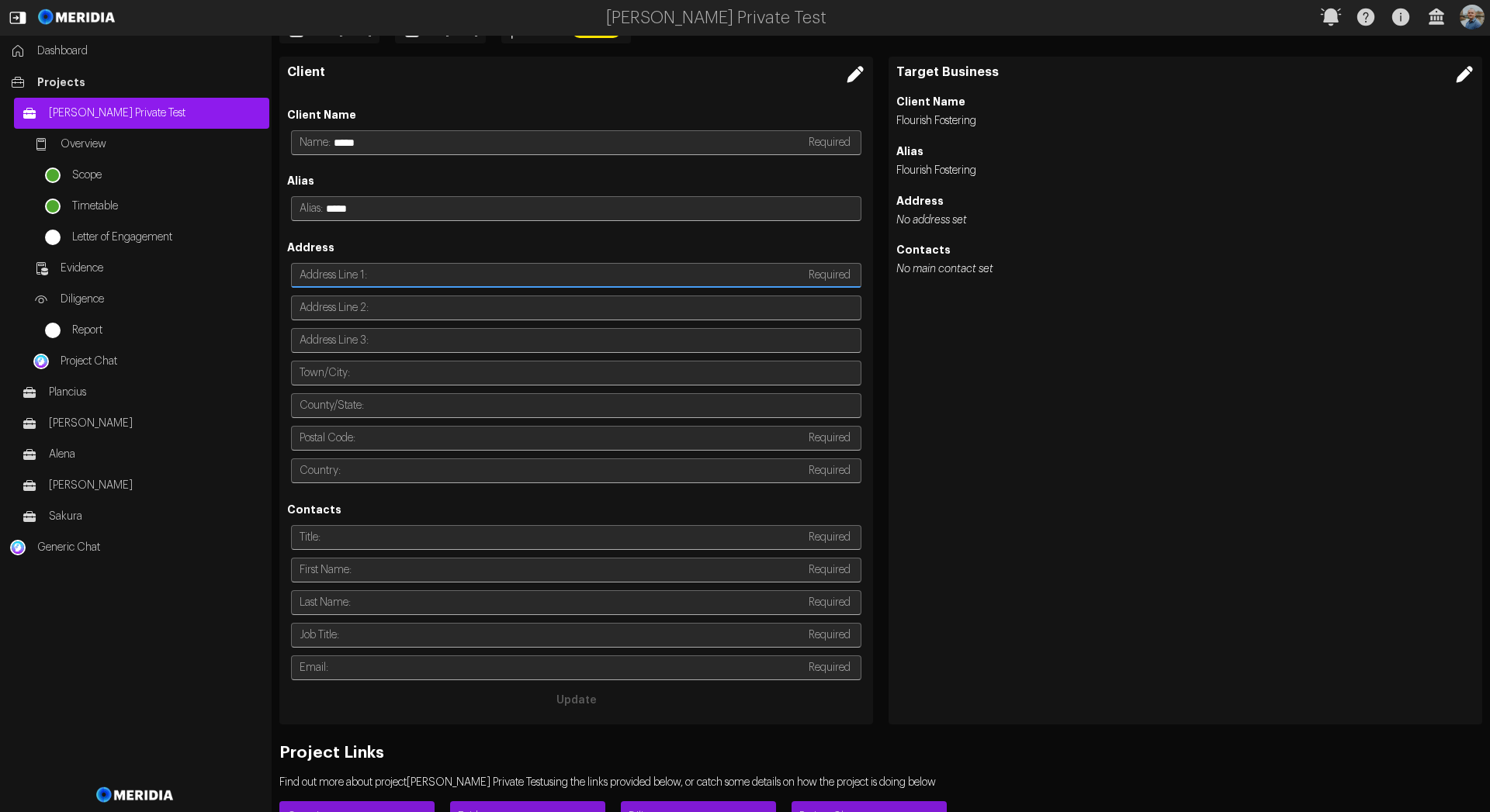
click at [617, 279] on input "text" at bounding box center [586, 274] width 436 height 23
type input "*****"
click at [591, 447] on input "text" at bounding box center [580, 438] width 448 height 23
type input "*******"
click at [615, 471] on input "text" at bounding box center [573, 470] width 463 height 23
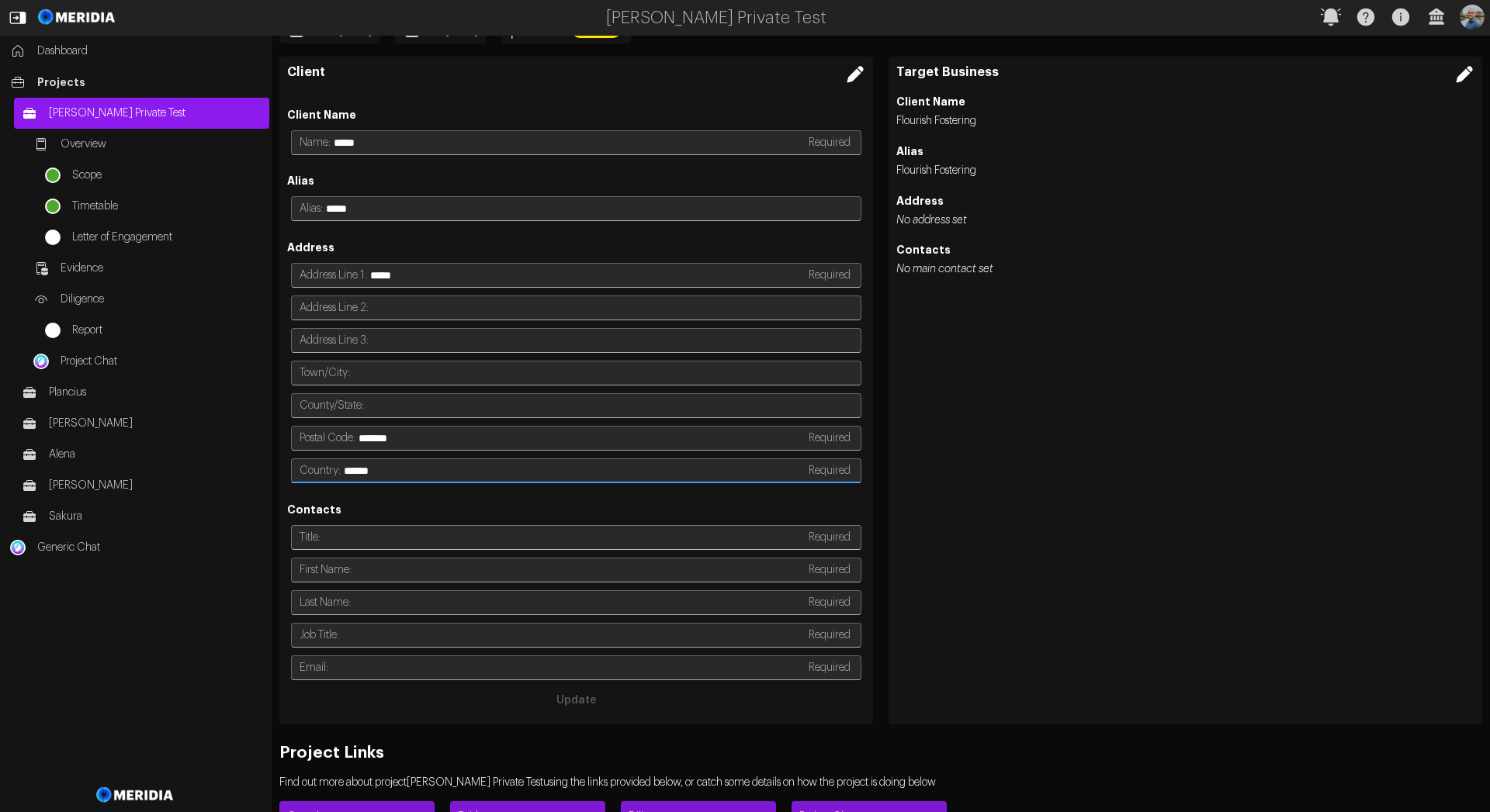
type input "******"
click at [679, 532] on input "text" at bounding box center [563, 537] width 482 height 23
type input "***"
click at [673, 575] on input "text" at bounding box center [579, 569] width 452 height 23
type input "***"
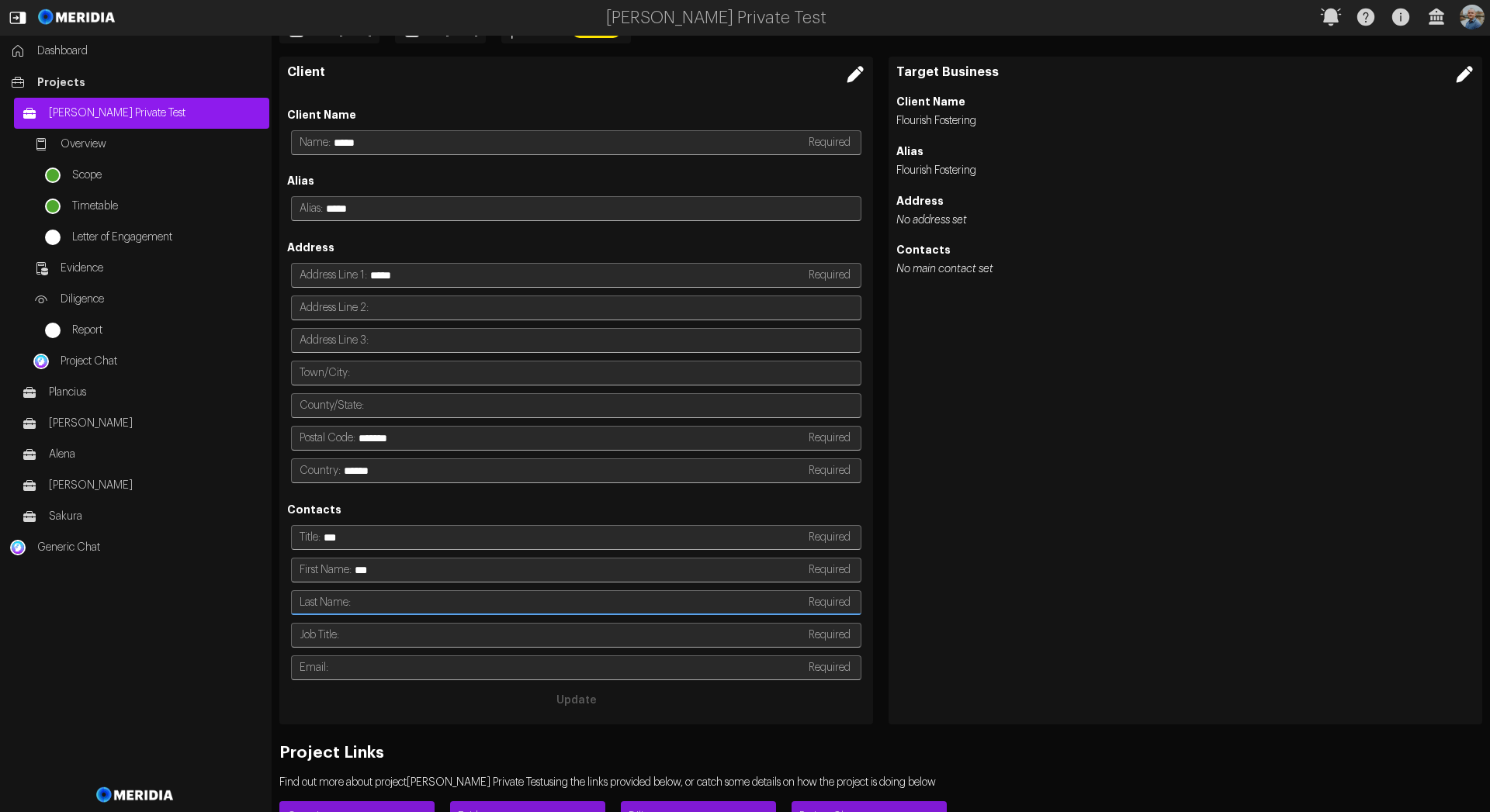
click at [673, 607] on input "text" at bounding box center [578, 602] width 453 height 23
type input "***"
click at [671, 644] on input "text" at bounding box center [573, 635] width 464 height 23
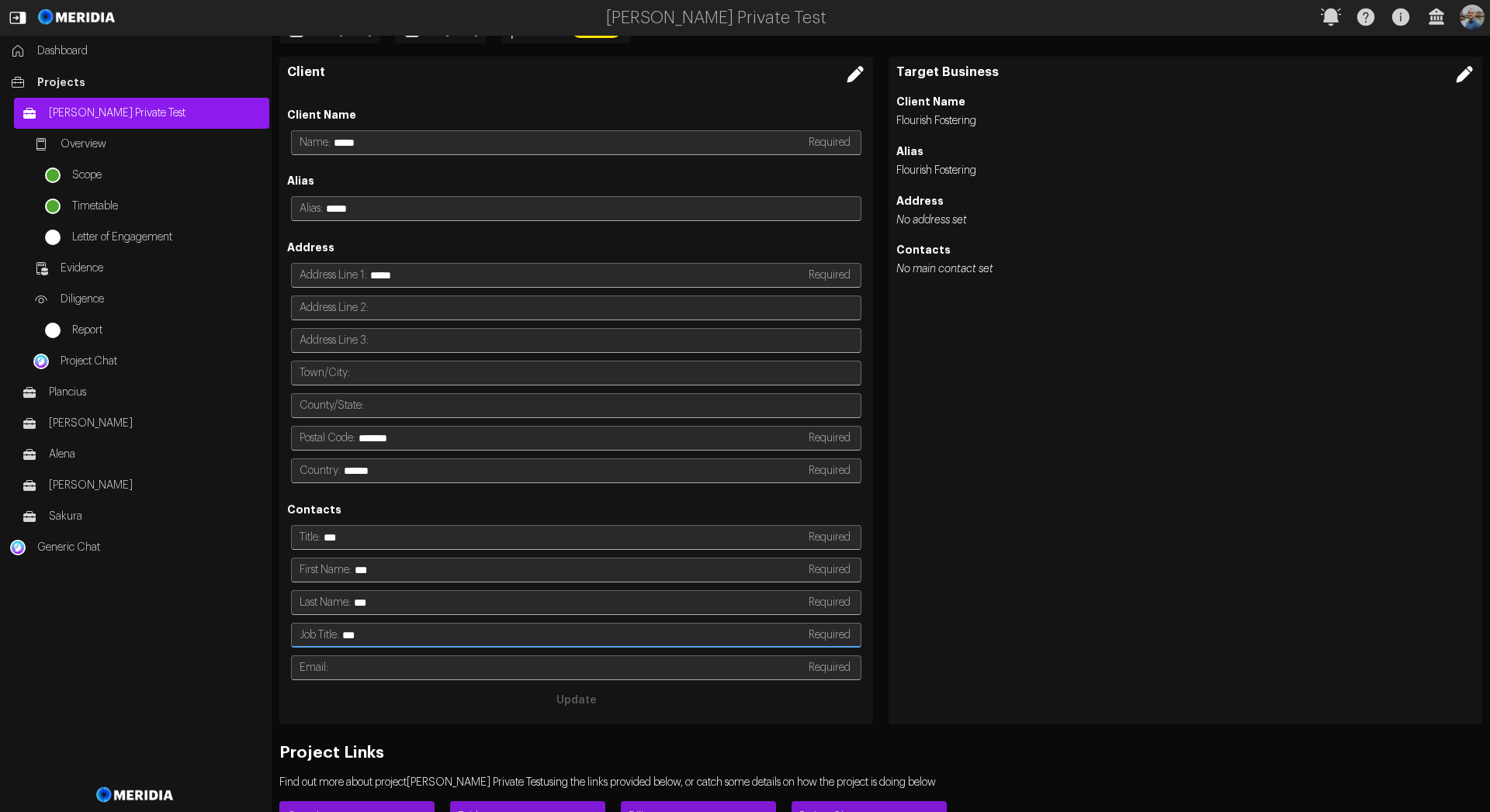
type input "***"
click at [660, 679] on div "Email: Required" at bounding box center [576, 668] width 578 height 32
click at [667, 667] on input "text" at bounding box center [567, 667] width 475 height 23
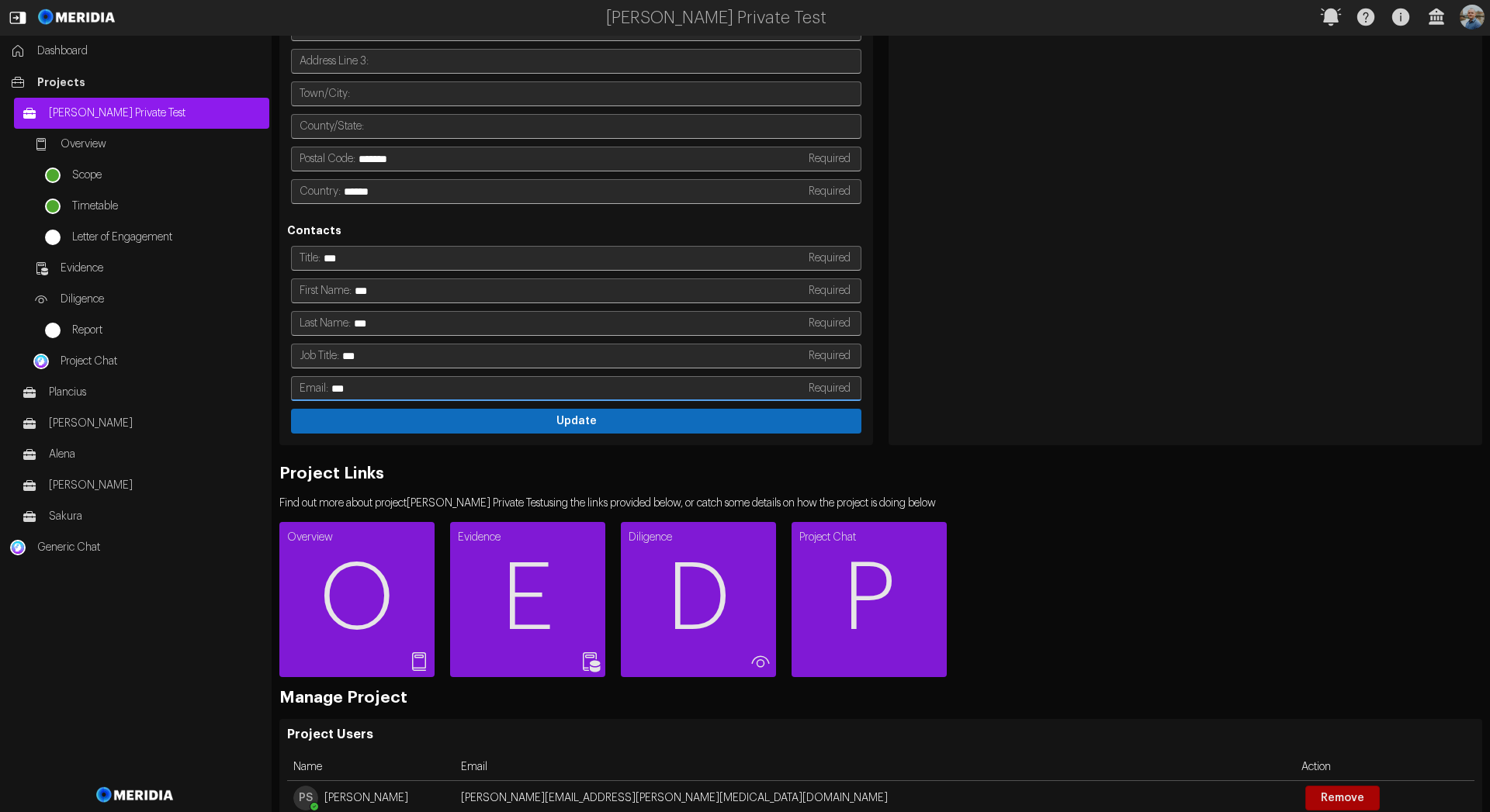
type input "***"
click at [695, 415] on button "Update" at bounding box center [575, 421] width 570 height 25
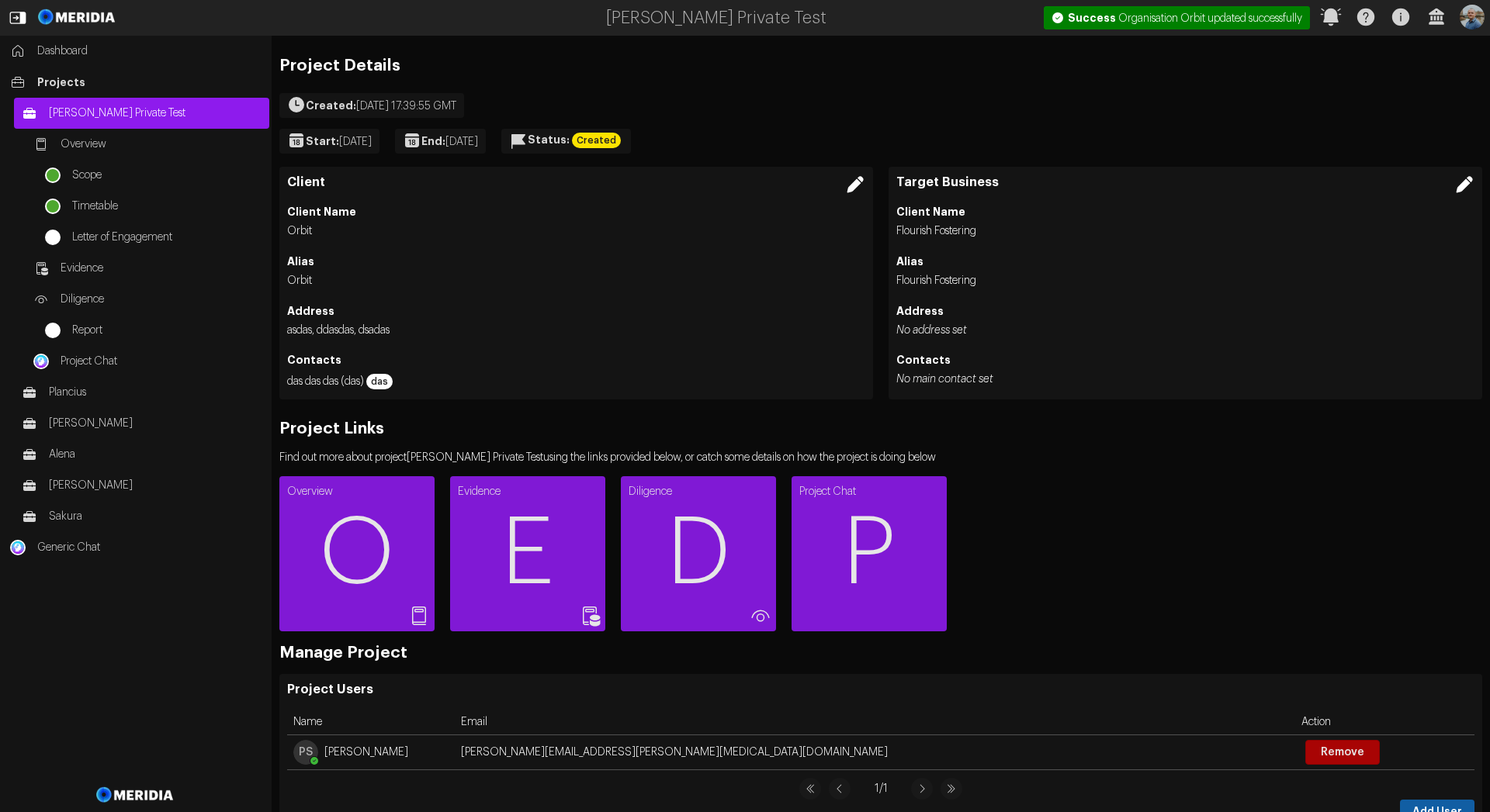
scroll to position [0, 0]
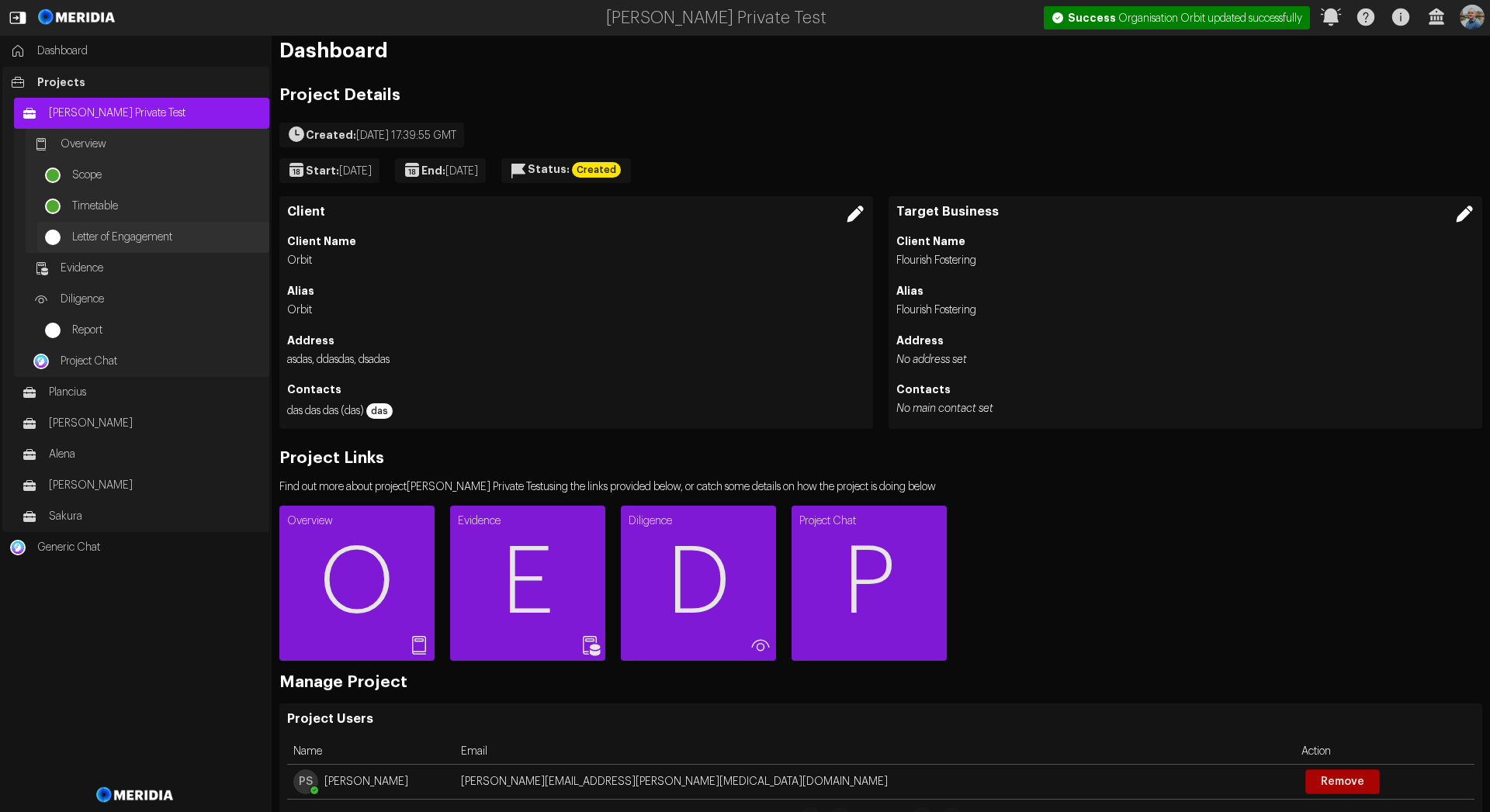
click at [91, 238] on span "Letter of Engagement" at bounding box center [167, 237] width 189 height 15
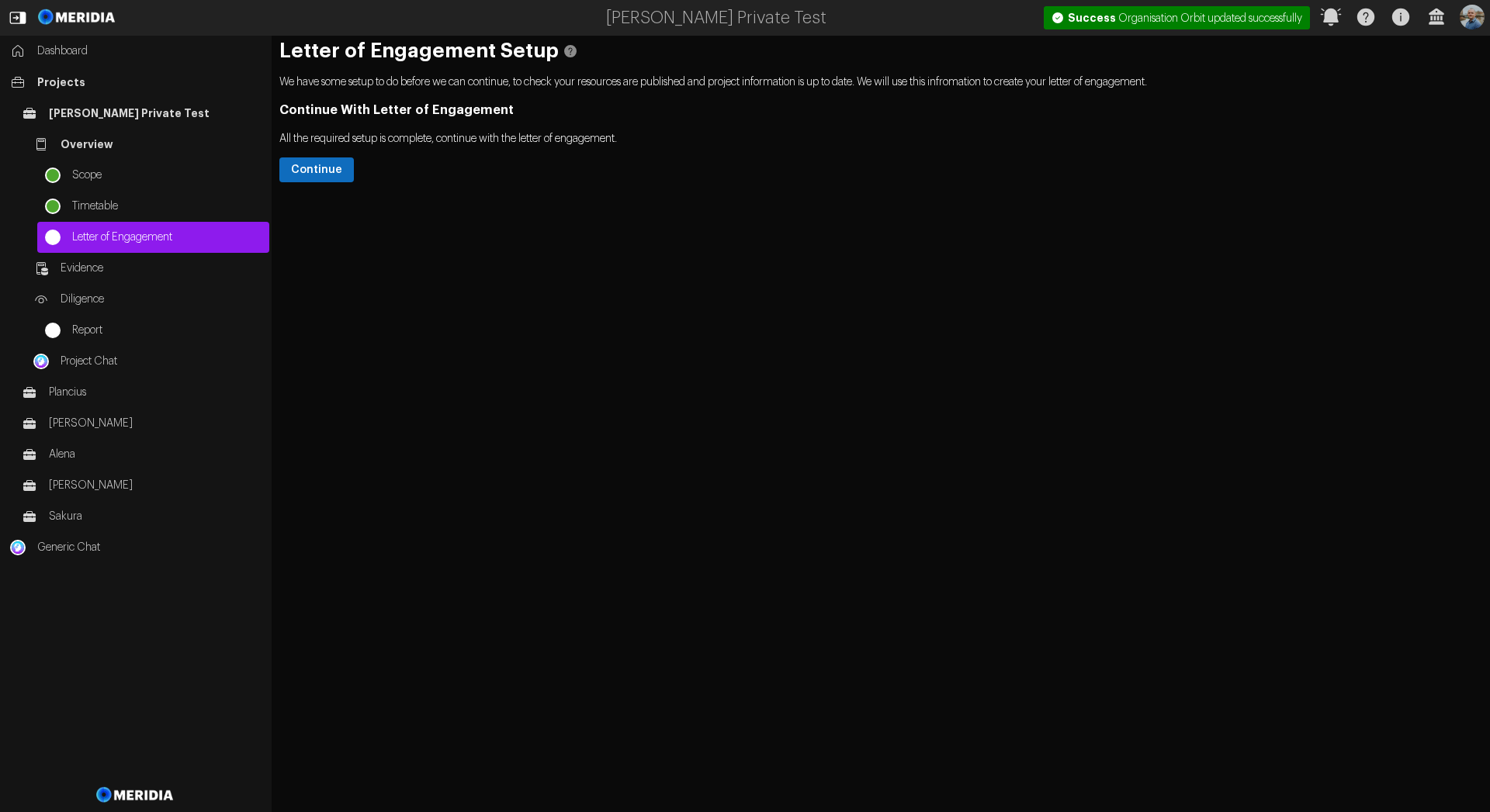
click at [344, 174] on button "Continue" at bounding box center [316, 170] width 74 height 25
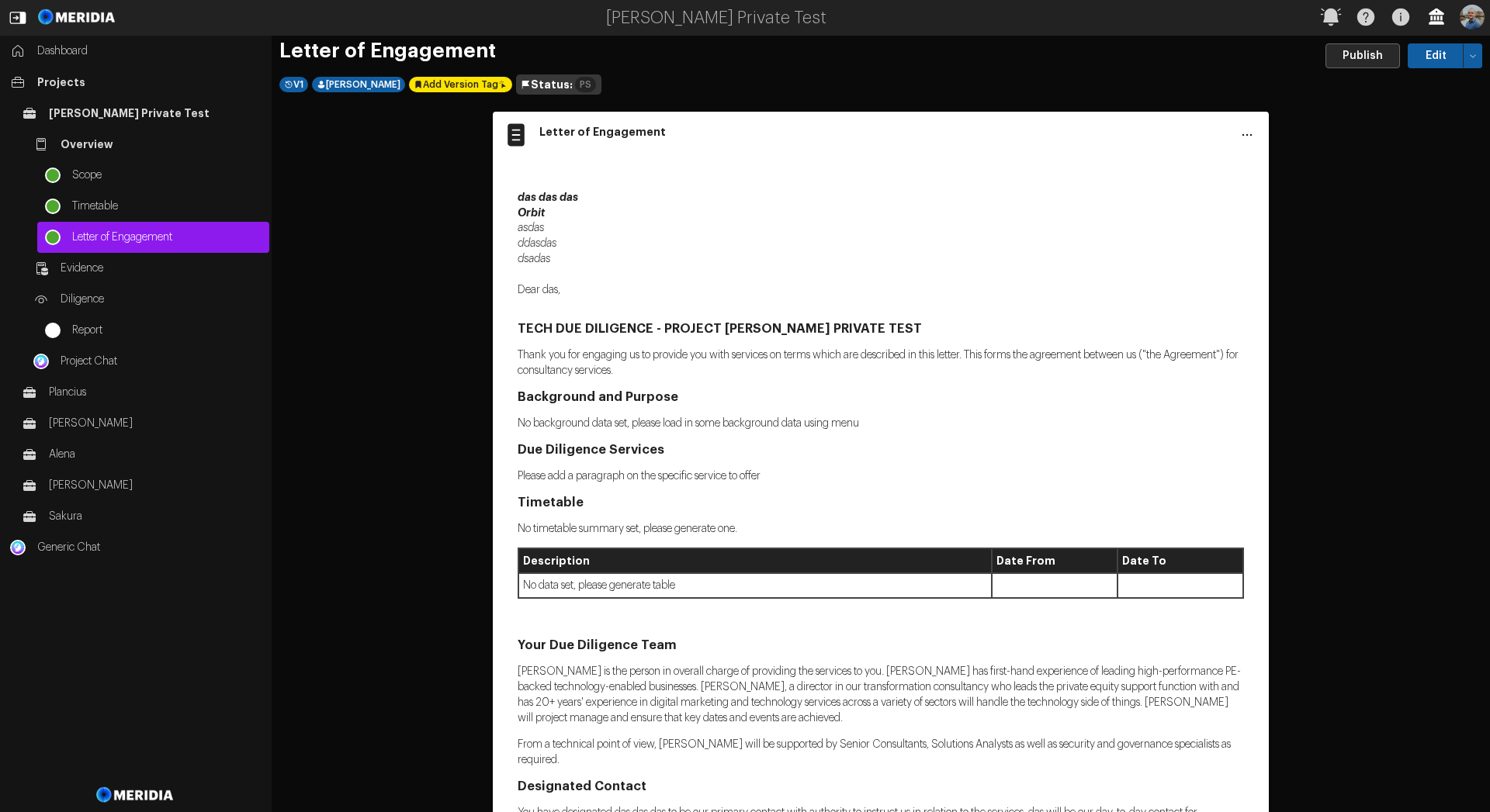
click at [1441, 20] on icon "button" at bounding box center [1436, 16] width 15 height 16
click at [1420, 147] on button "User Management" at bounding box center [1474, 149] width 178 height 19
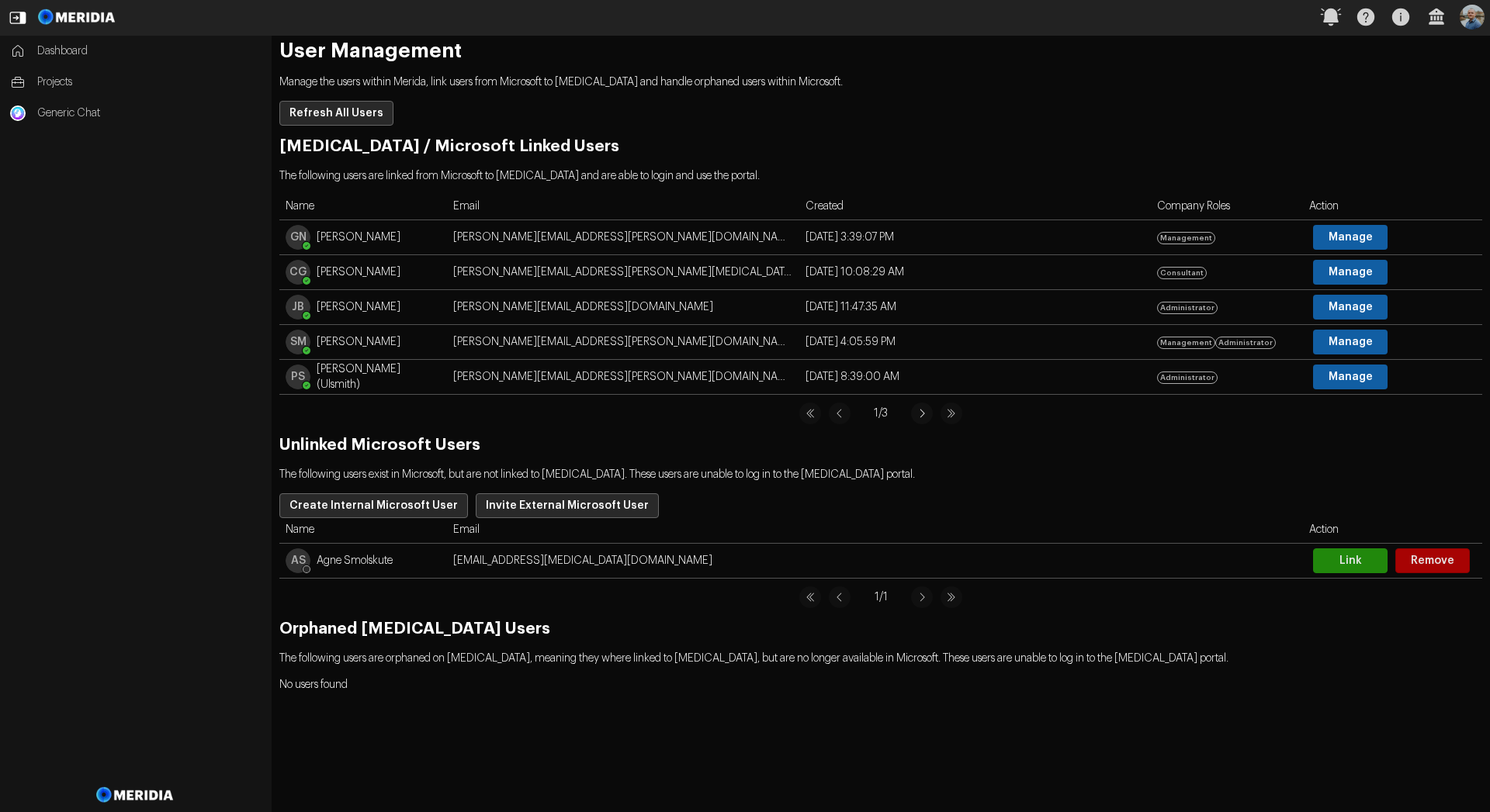
click at [922, 412] on icon at bounding box center [921, 412] width 21 height 21
click at [921, 410] on icon at bounding box center [922, 413] width 4 height 9
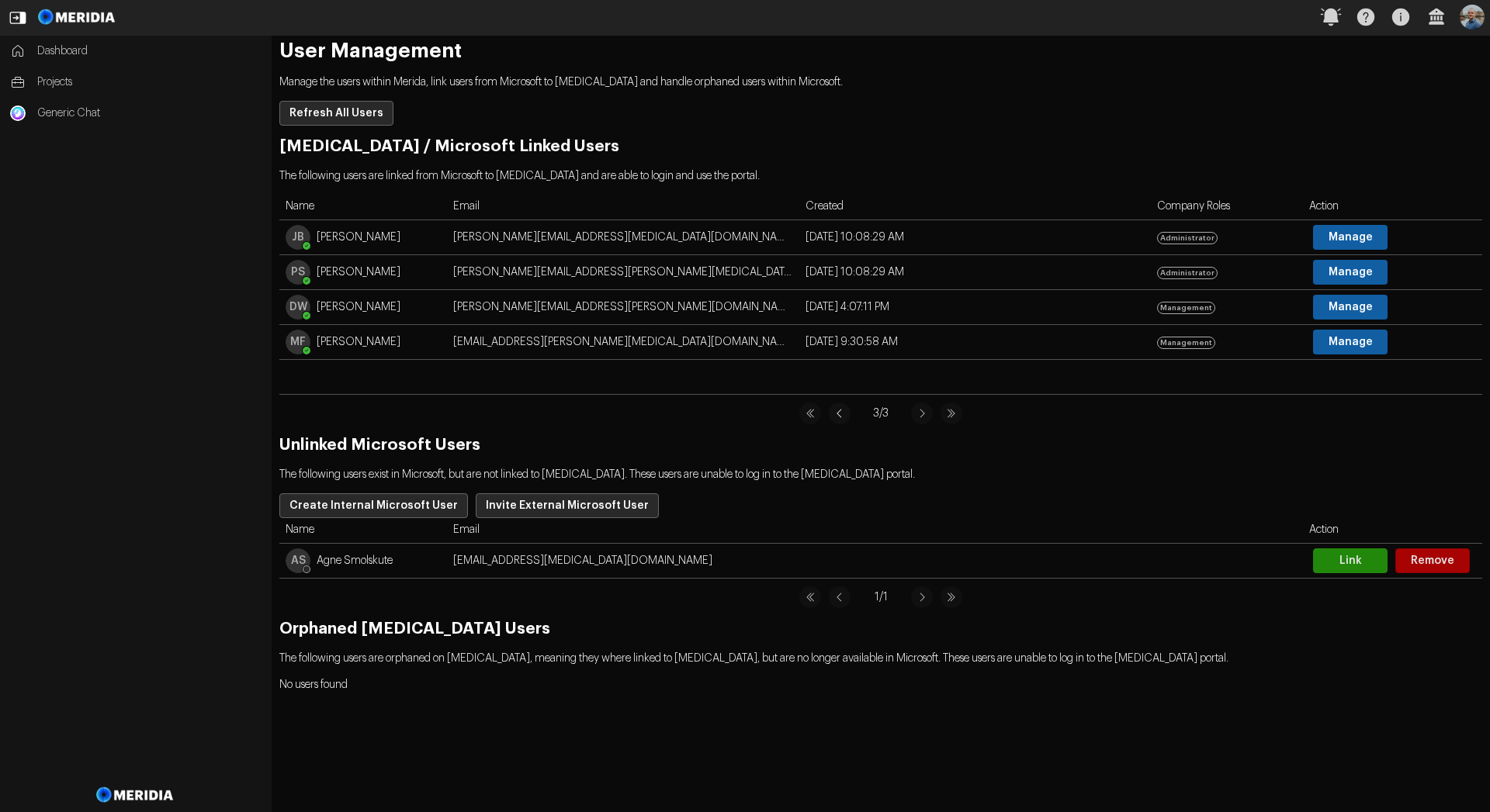
click at [835, 411] on icon at bounding box center [839, 412] width 21 height 21
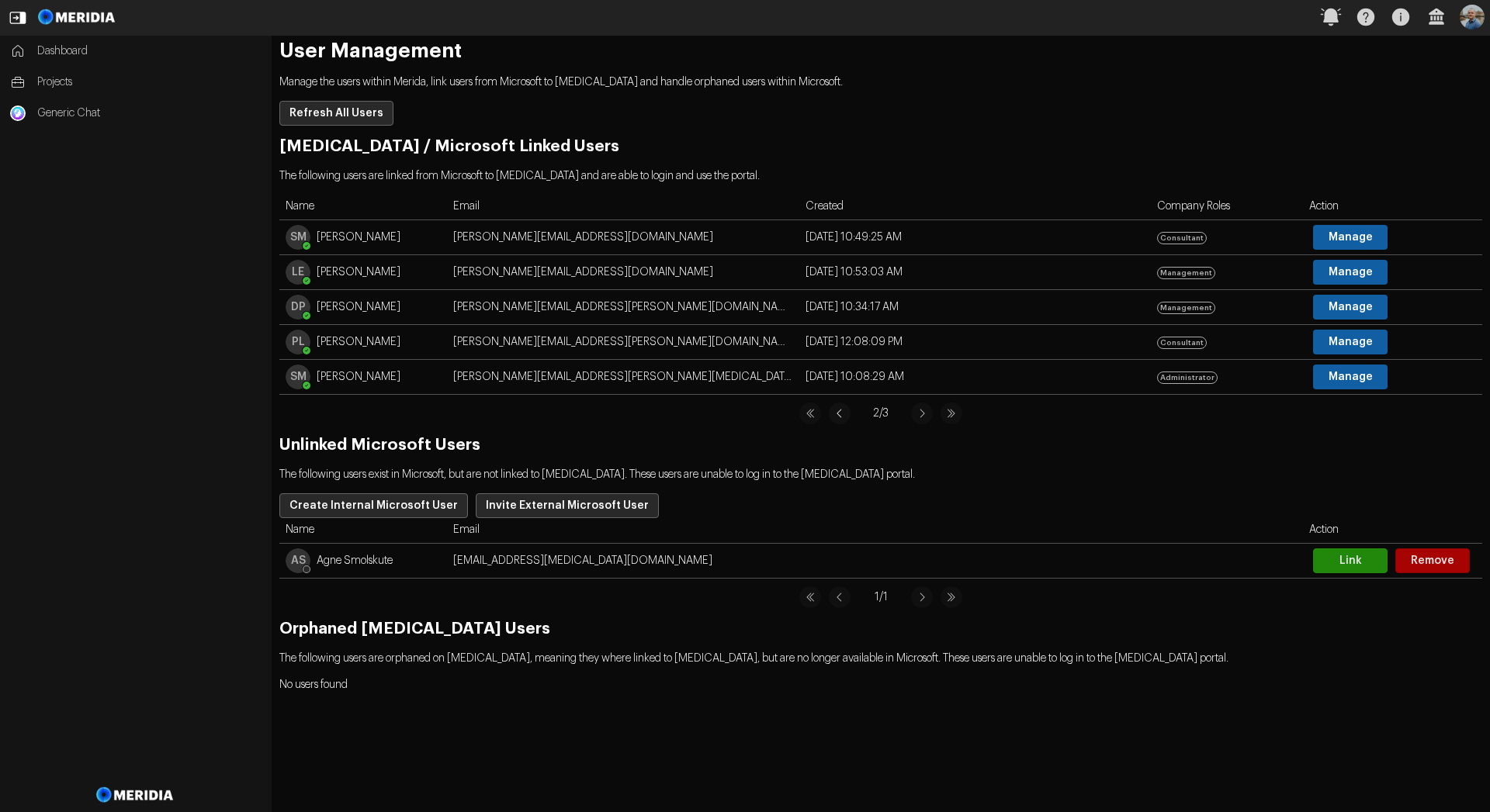
click at [835, 411] on icon at bounding box center [839, 412] width 21 height 21
click at [923, 412] on icon at bounding box center [921, 412] width 21 height 21
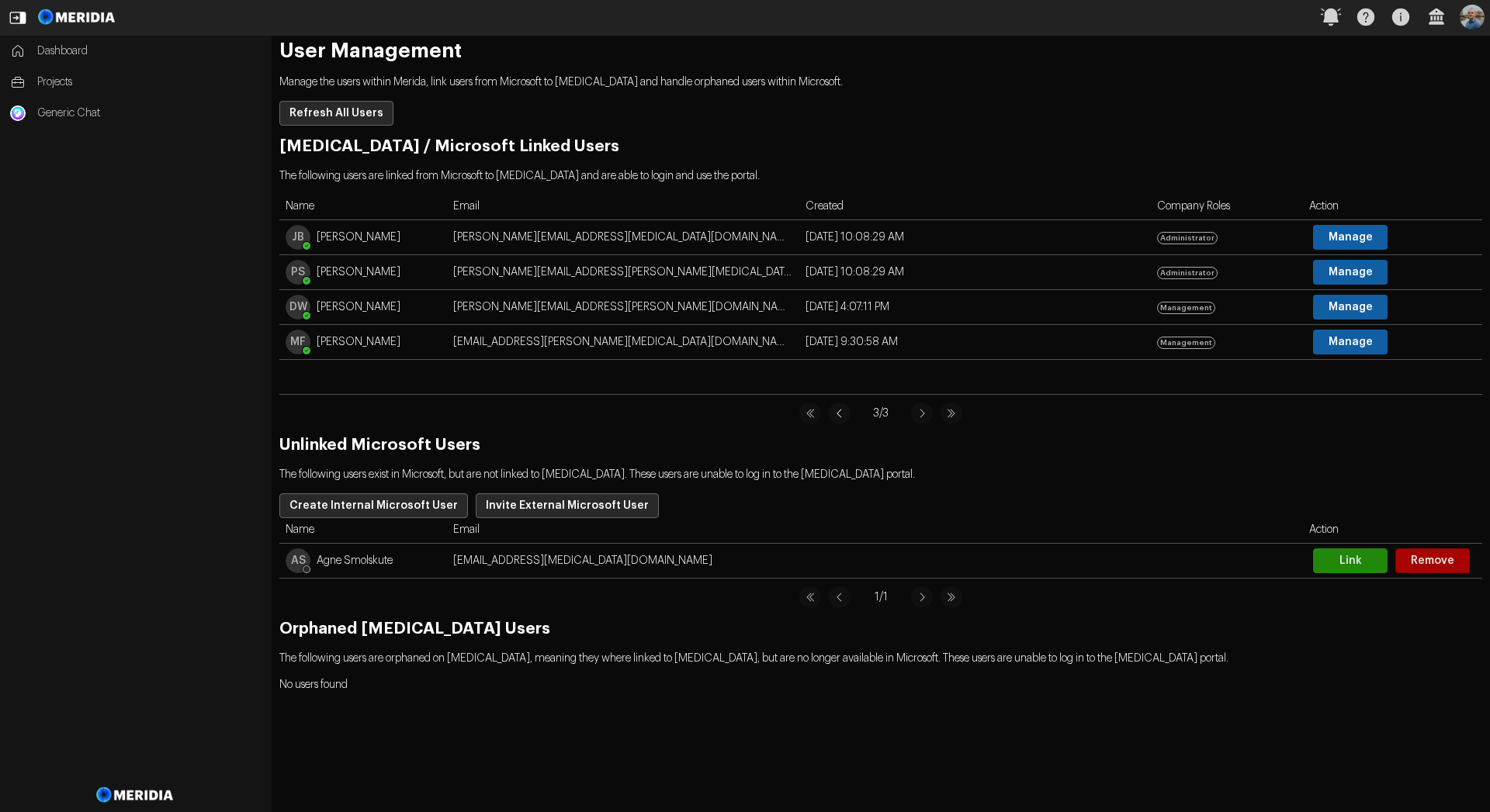
click at [837, 412] on icon at bounding box center [839, 412] width 21 height 21
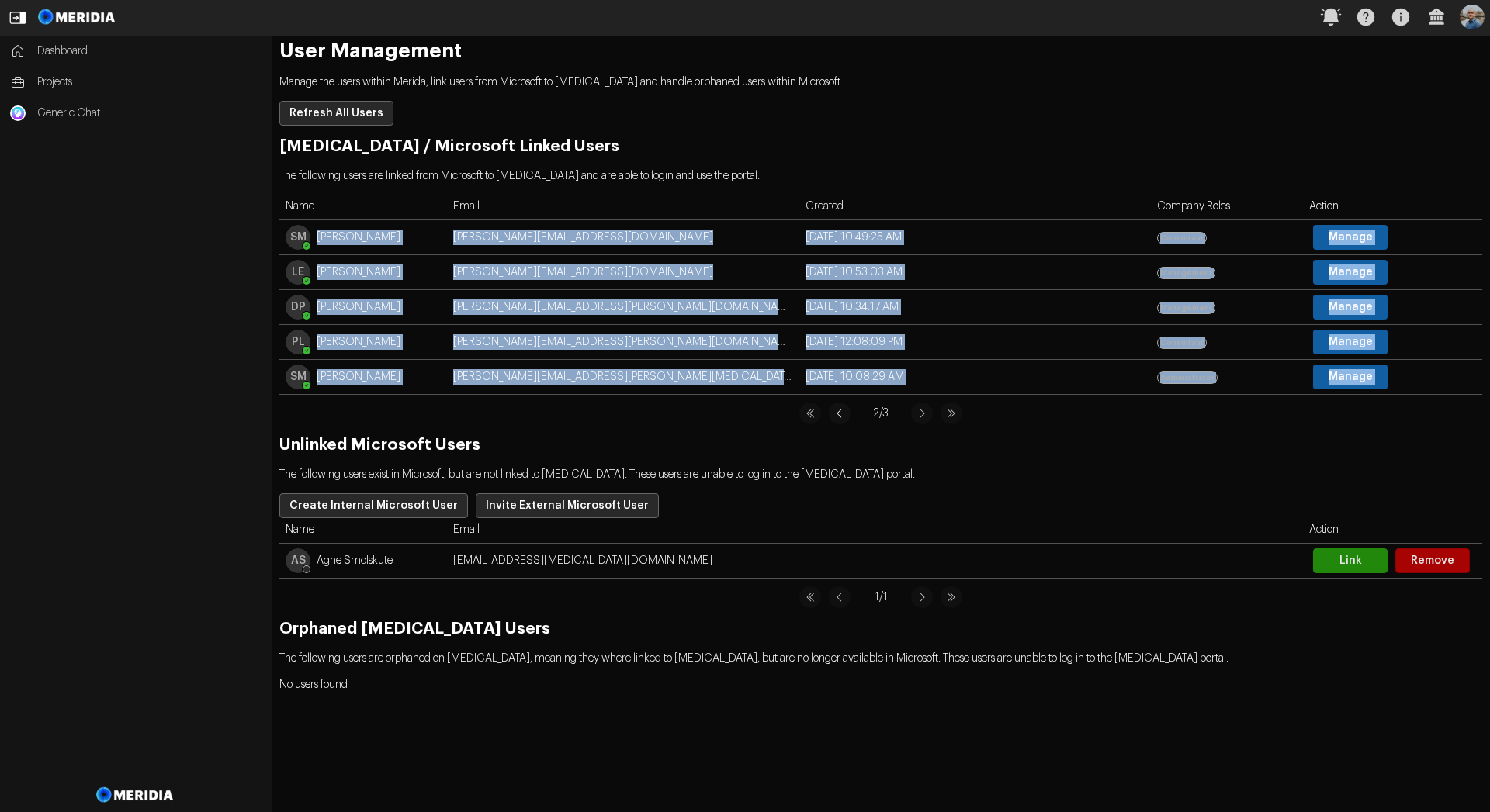
click at [837, 412] on icon at bounding box center [839, 412] width 21 height 21
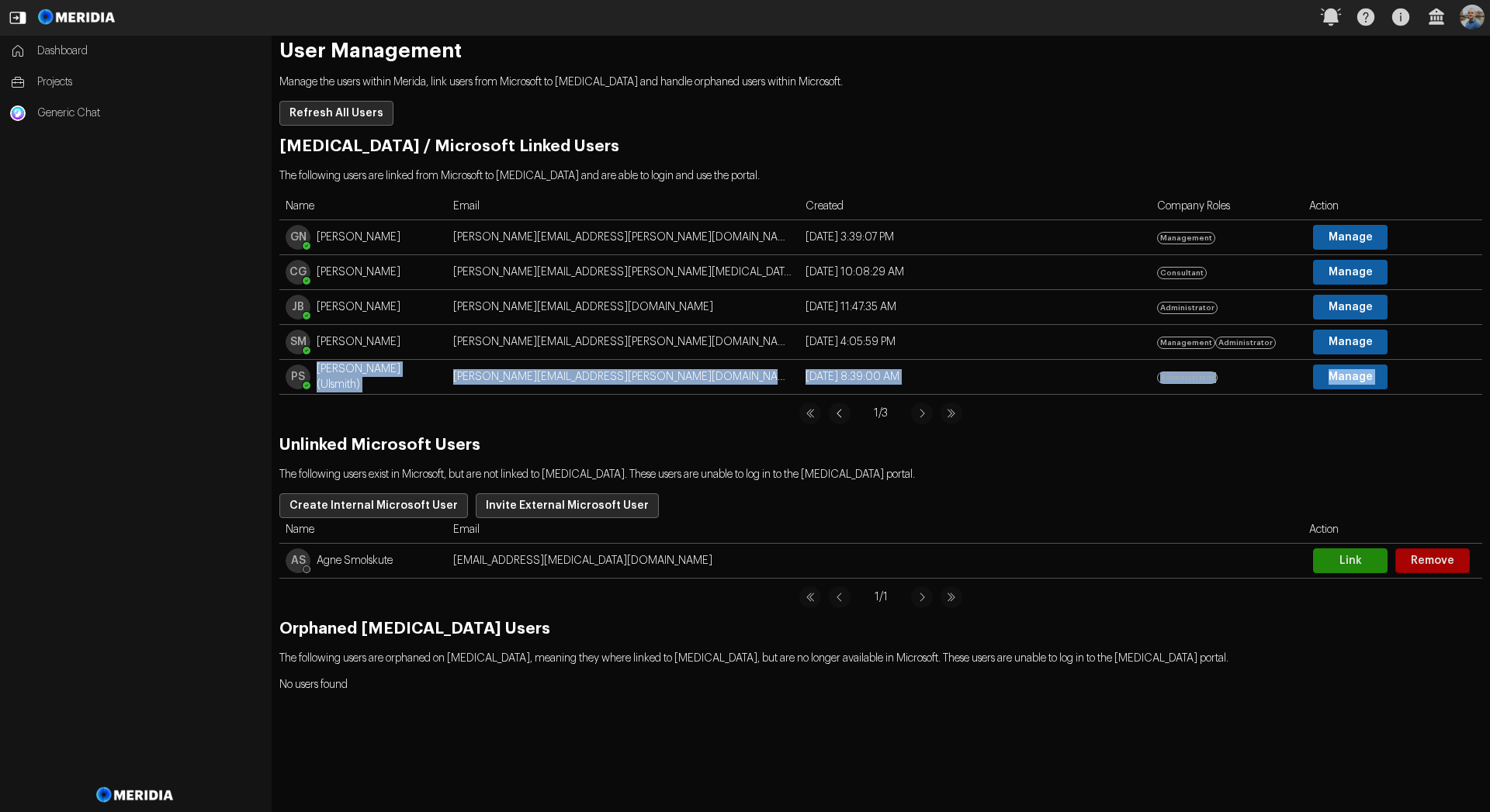
click at [837, 412] on icon at bounding box center [839, 412] width 21 height 21
click at [1153, 412] on div "1 / 3" at bounding box center [881, 412] width 1203 height 21
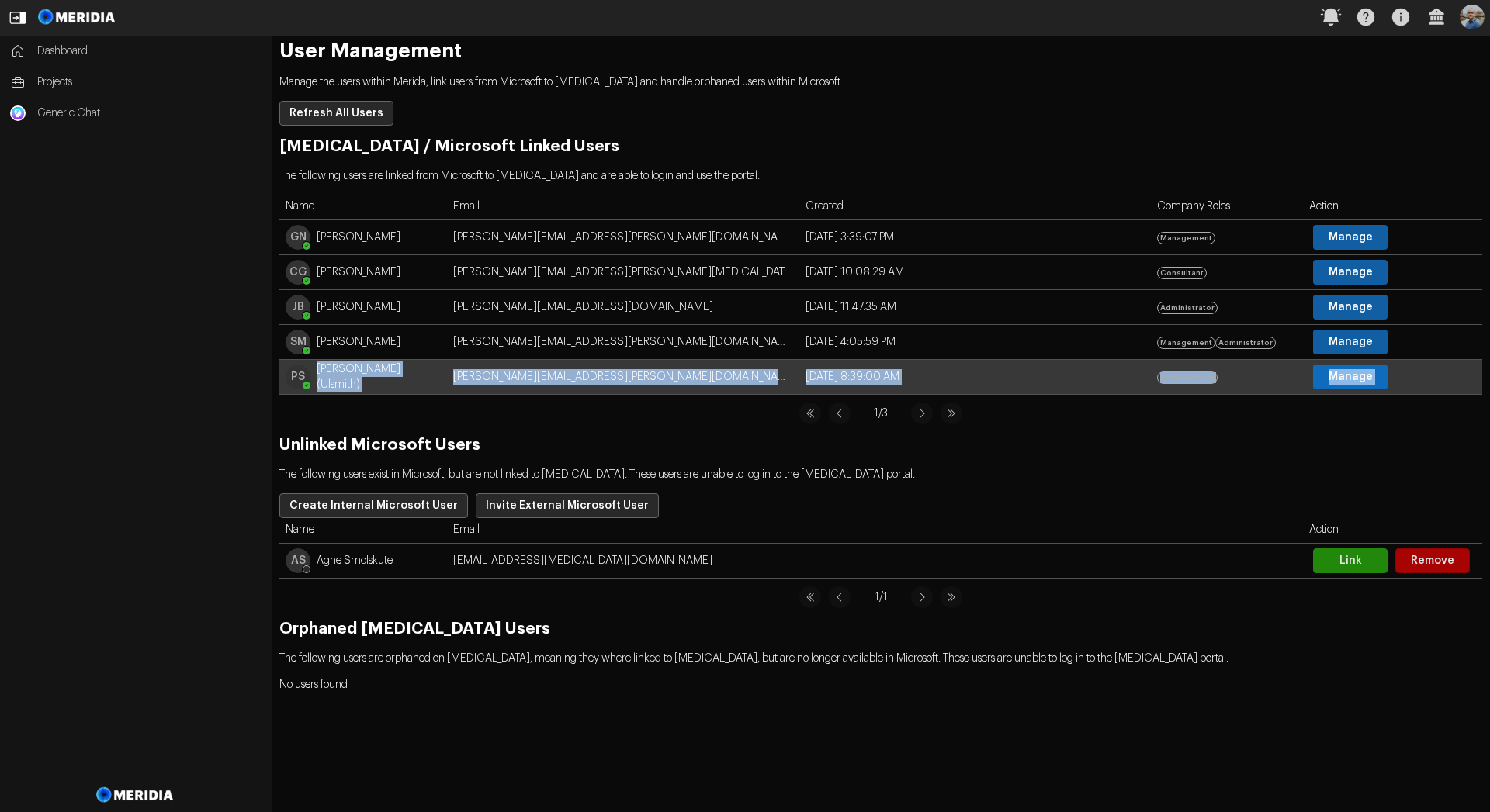
click at [1340, 376] on button "Manage" at bounding box center [1349, 377] width 74 height 25
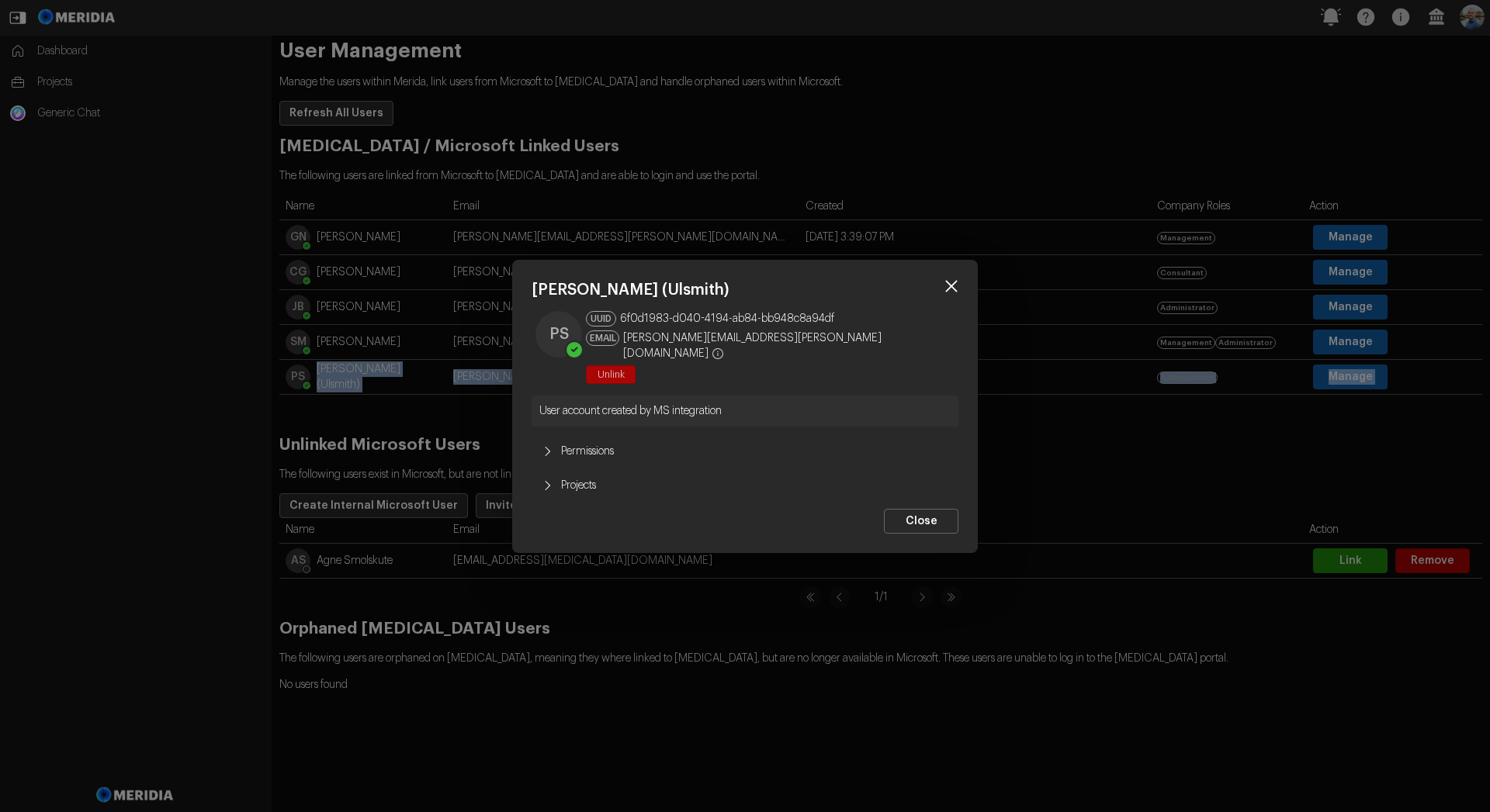
click at [599, 439] on button "Permissions" at bounding box center [745, 452] width 427 height 34
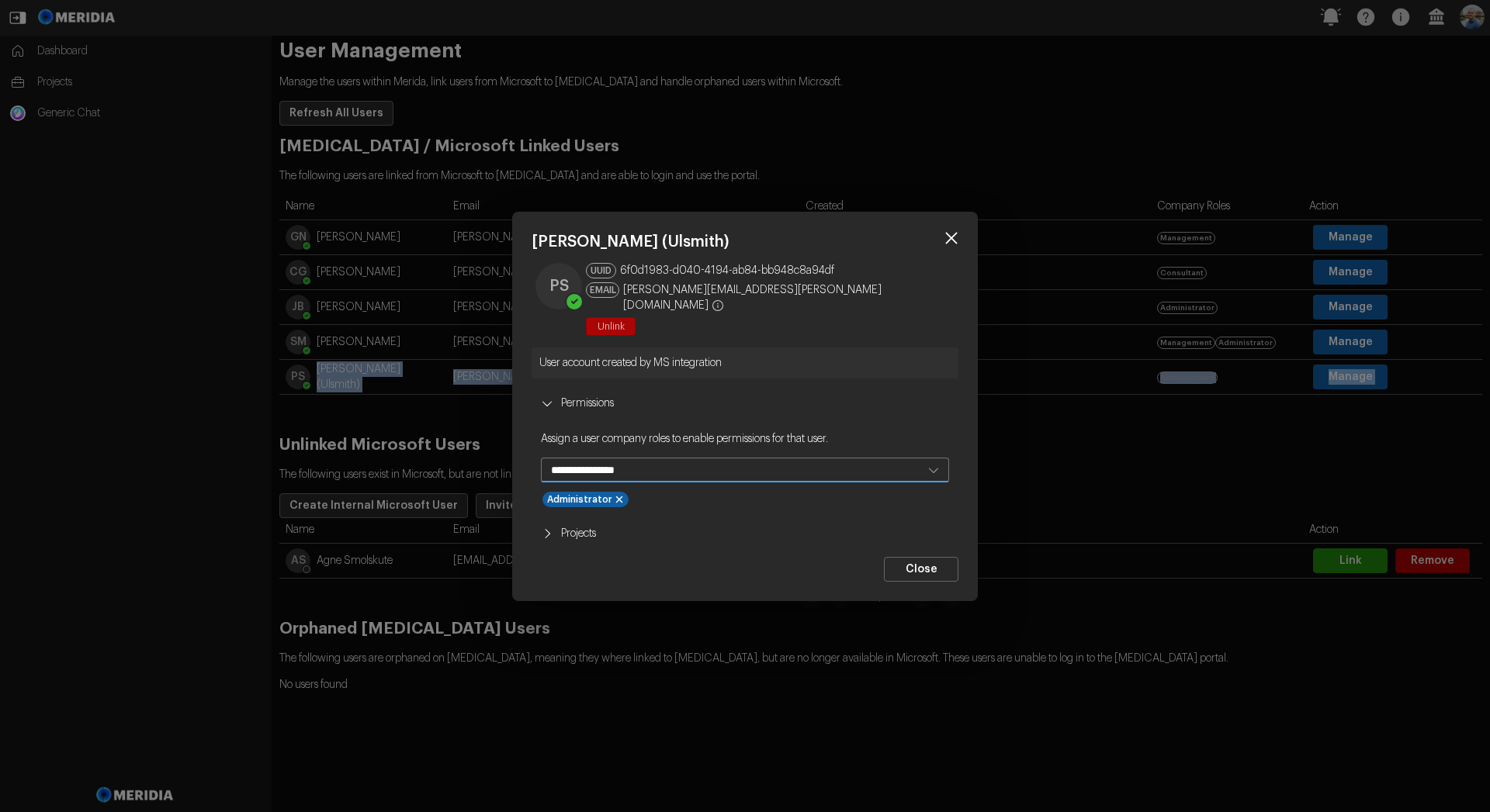
select select "**********"
click at [540, 458] on select "**********" at bounding box center [744, 469] width 408 height 25
select select
click at [616, 492] on div "Administrator" at bounding box center [585, 499] width 86 height 15
click at [928, 562] on button "Close" at bounding box center [921, 569] width 74 height 25
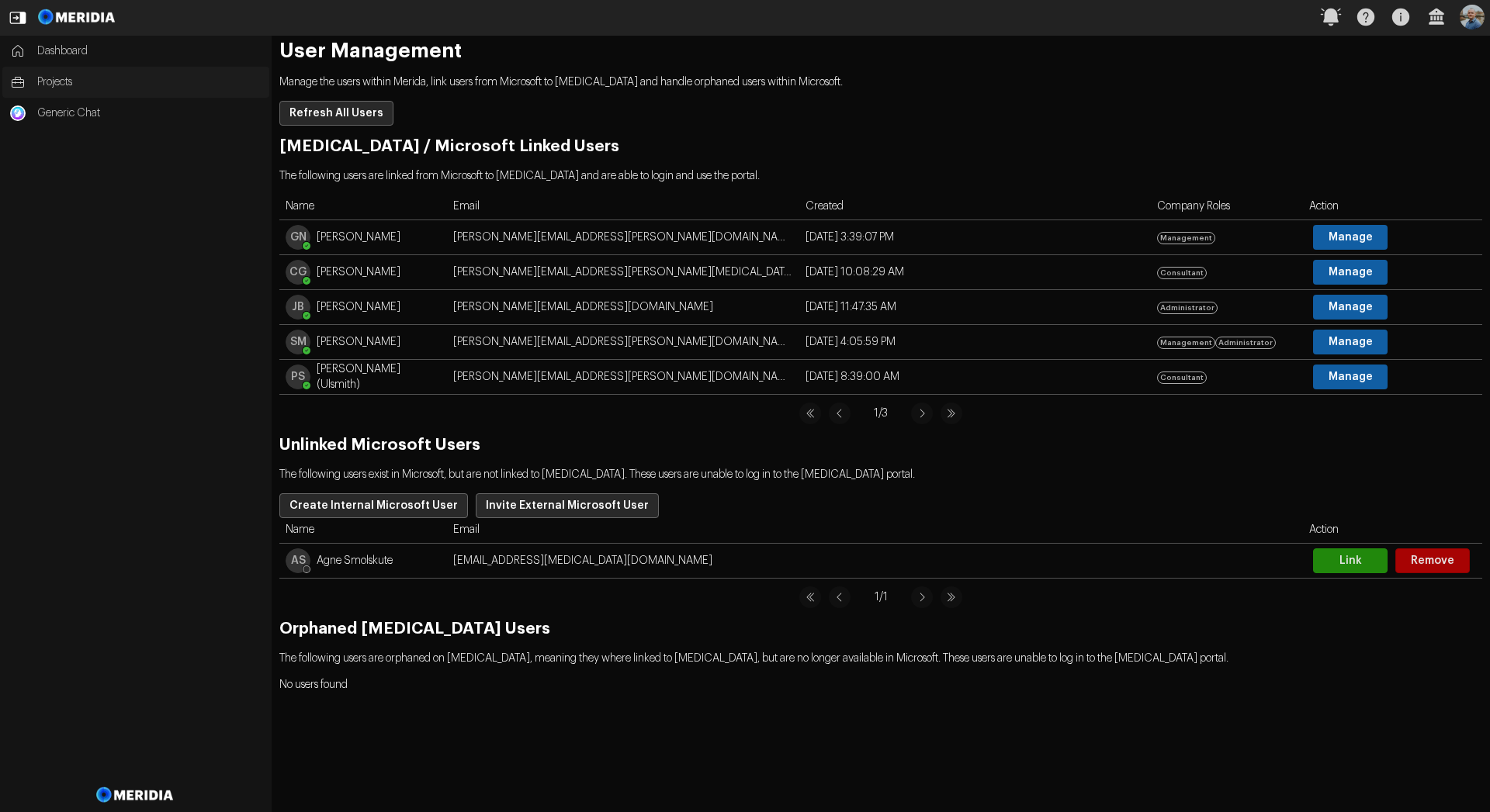
click at [84, 88] on span "Projects" at bounding box center [149, 82] width 224 height 15
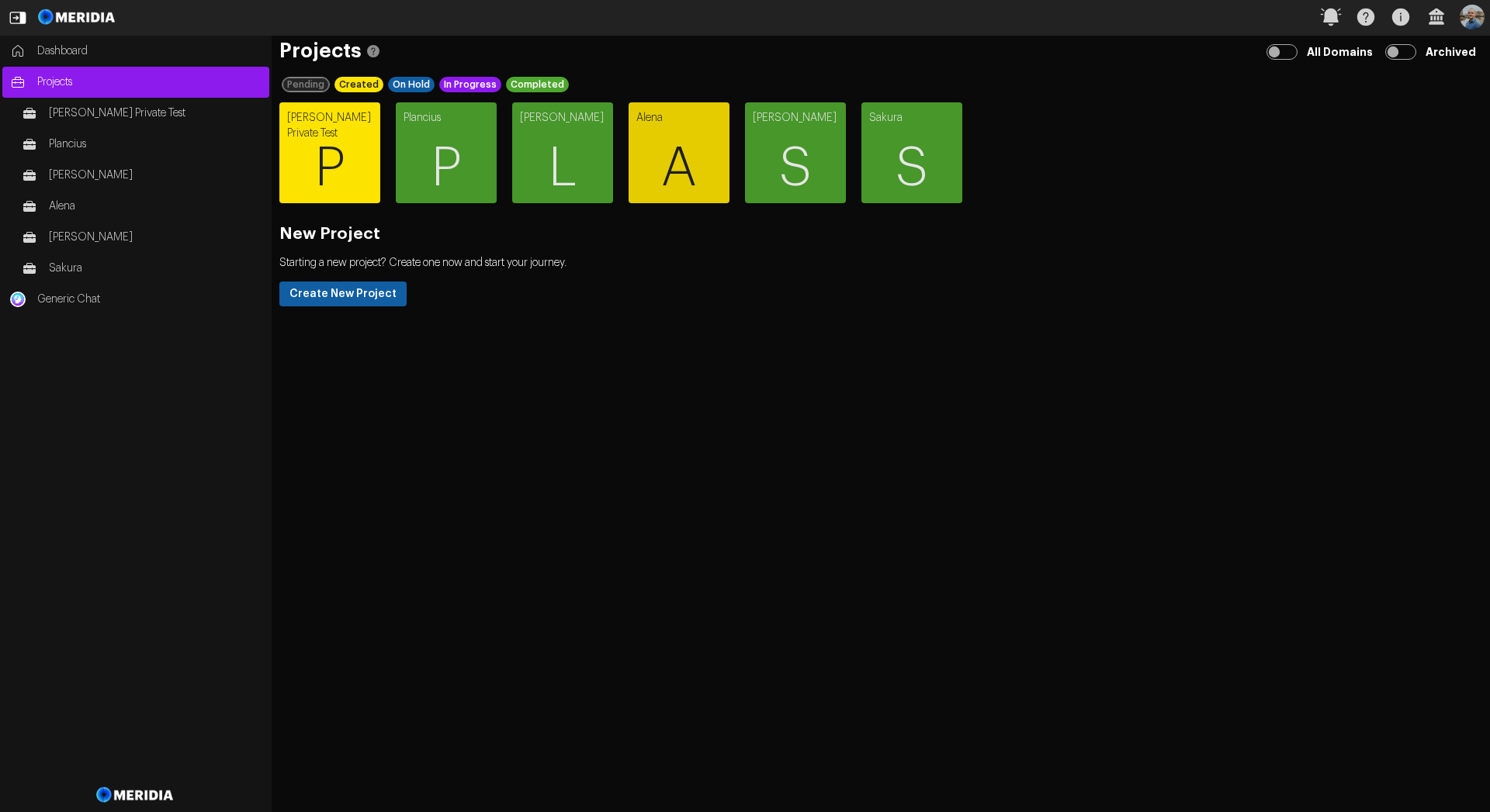
click at [342, 154] on span "P" at bounding box center [330, 168] width 101 height 93
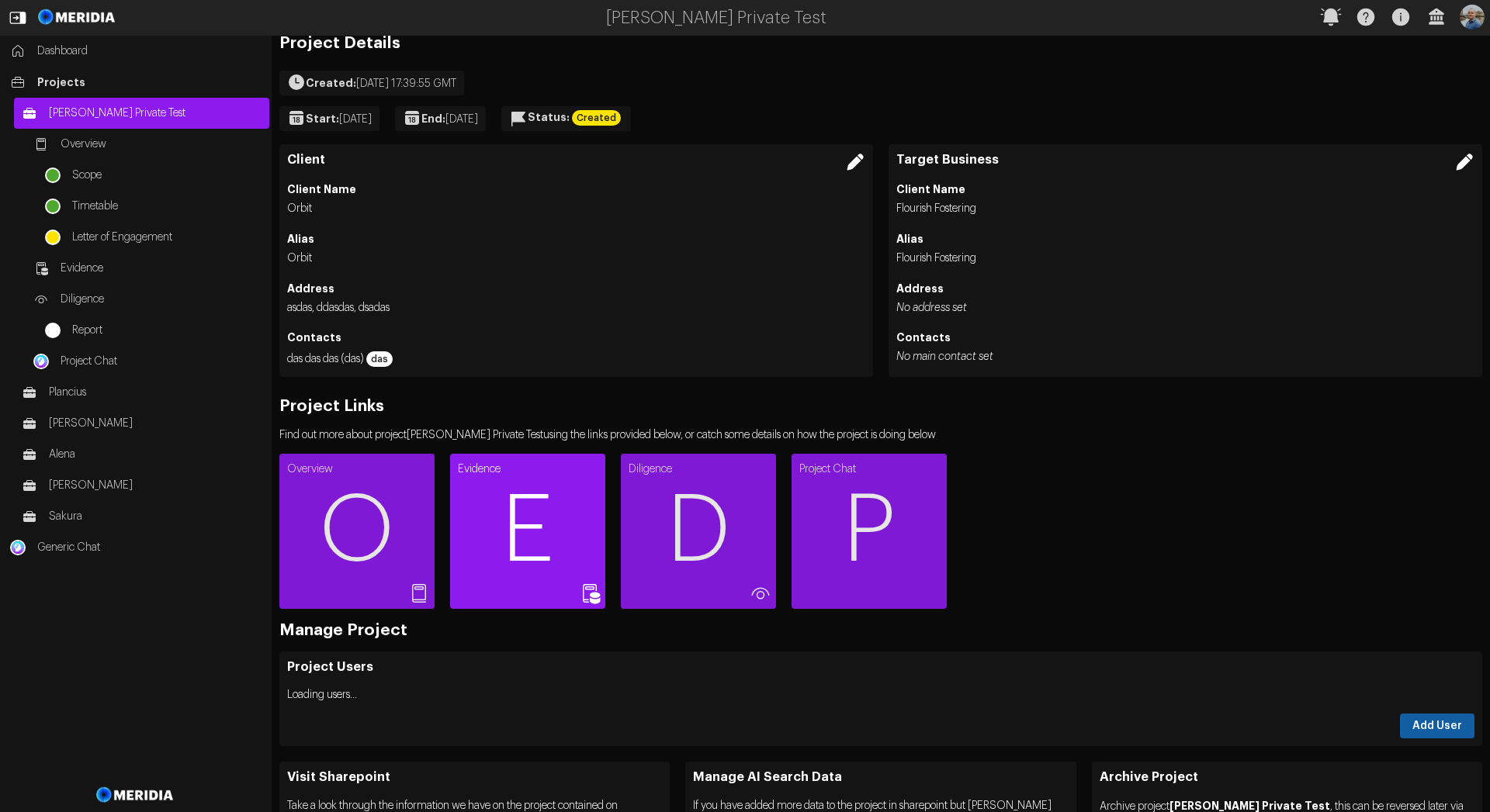
scroll to position [136, 0]
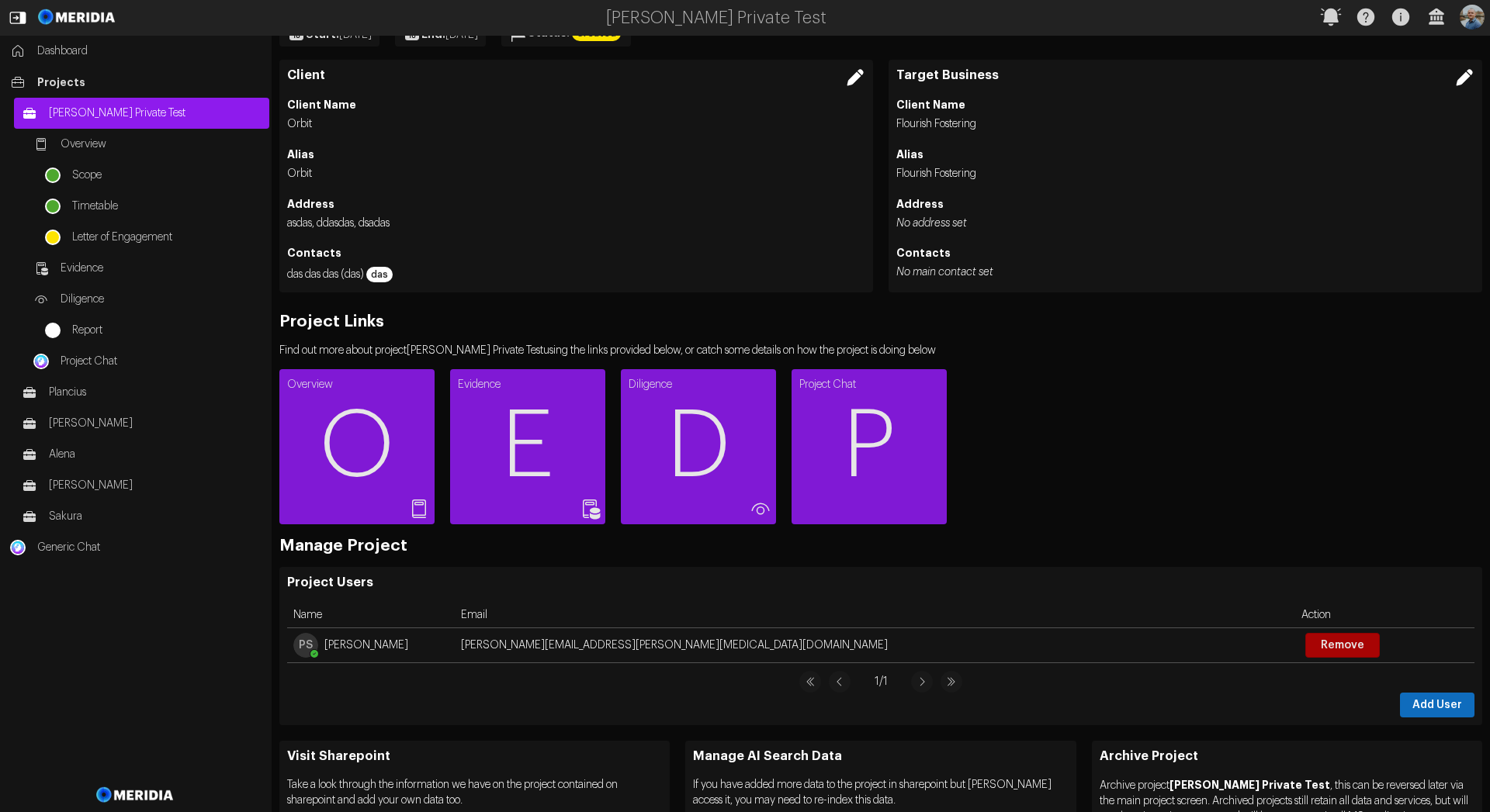
click at [1408, 703] on button "Add User" at bounding box center [1436, 705] width 74 height 25
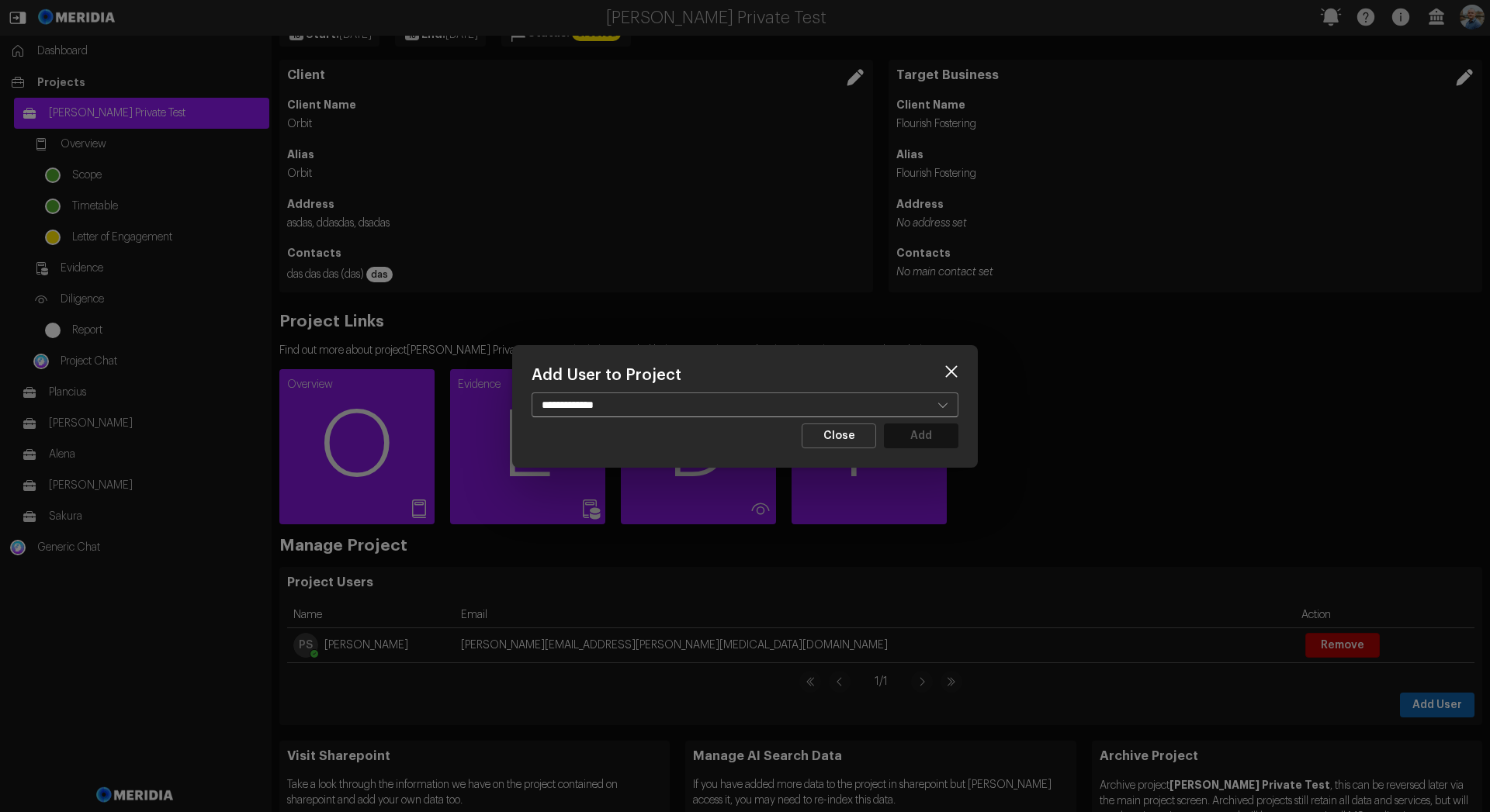
select select "**********"
click at [532, 393] on select "**********" at bounding box center [745, 405] width 427 height 25
click at [921, 436] on button "Add" at bounding box center [921, 435] width 74 height 25
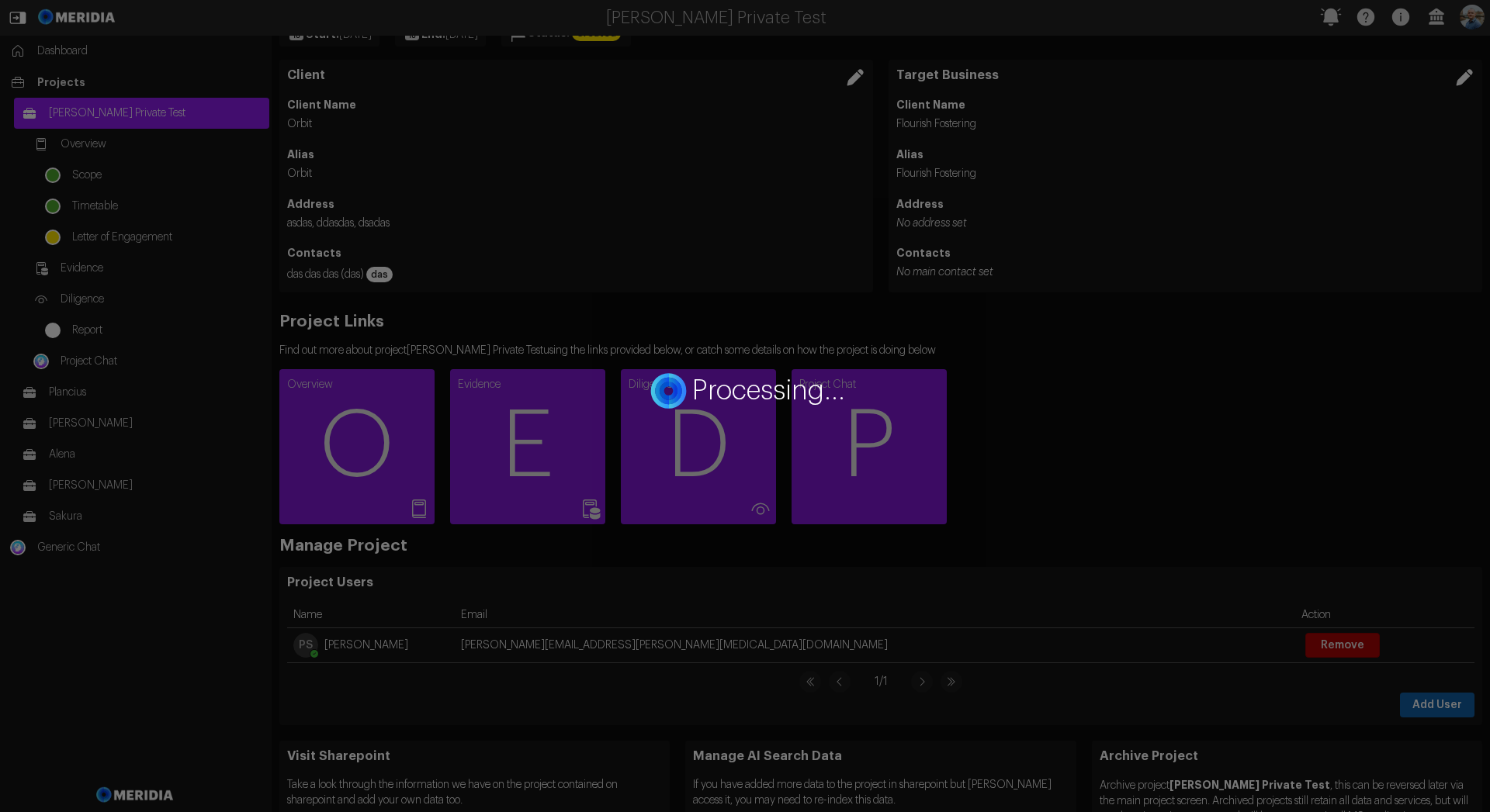
select select
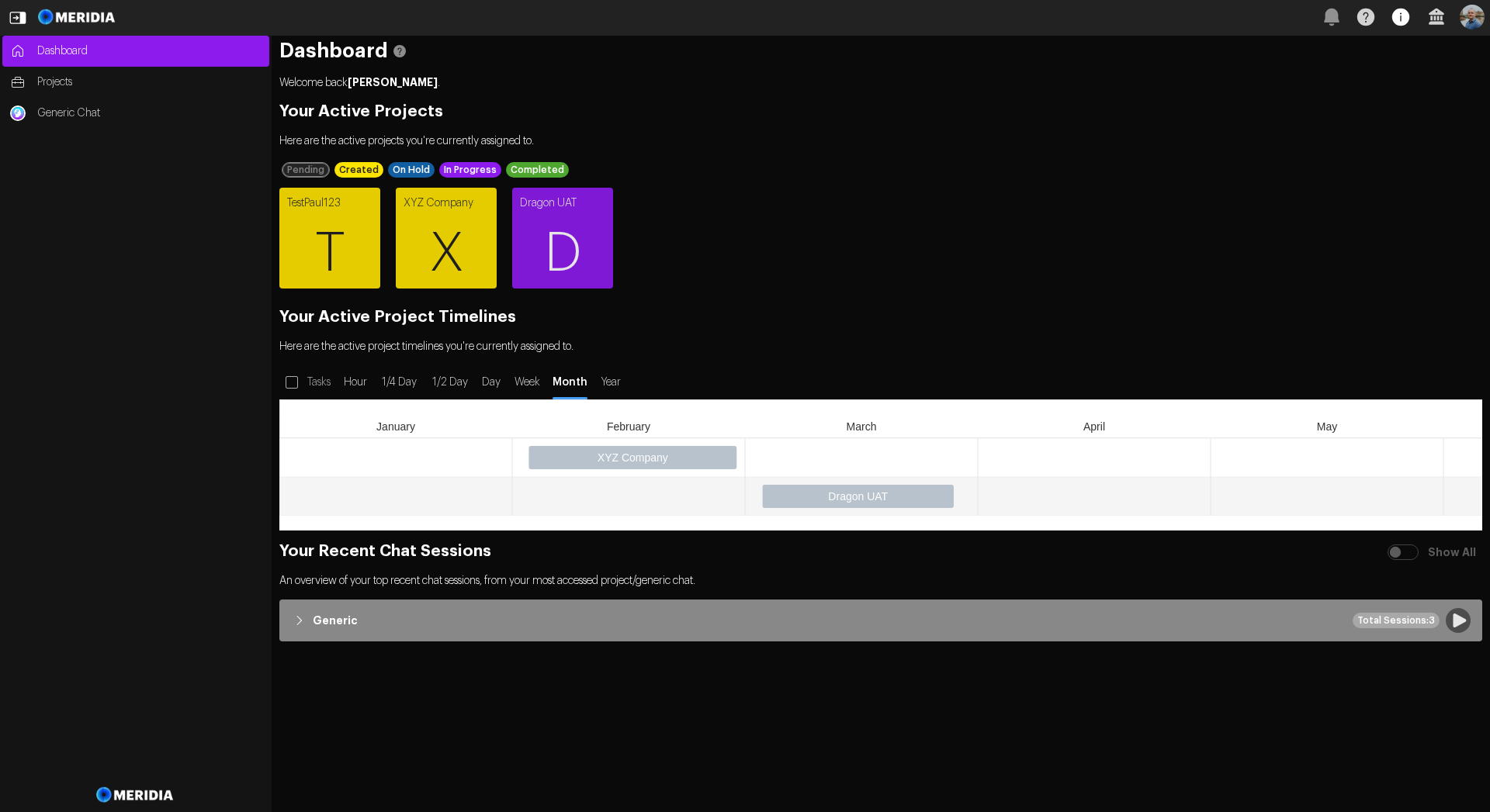
click at [1400, 21] on icon "button" at bounding box center [1400, 17] width 34 height 34
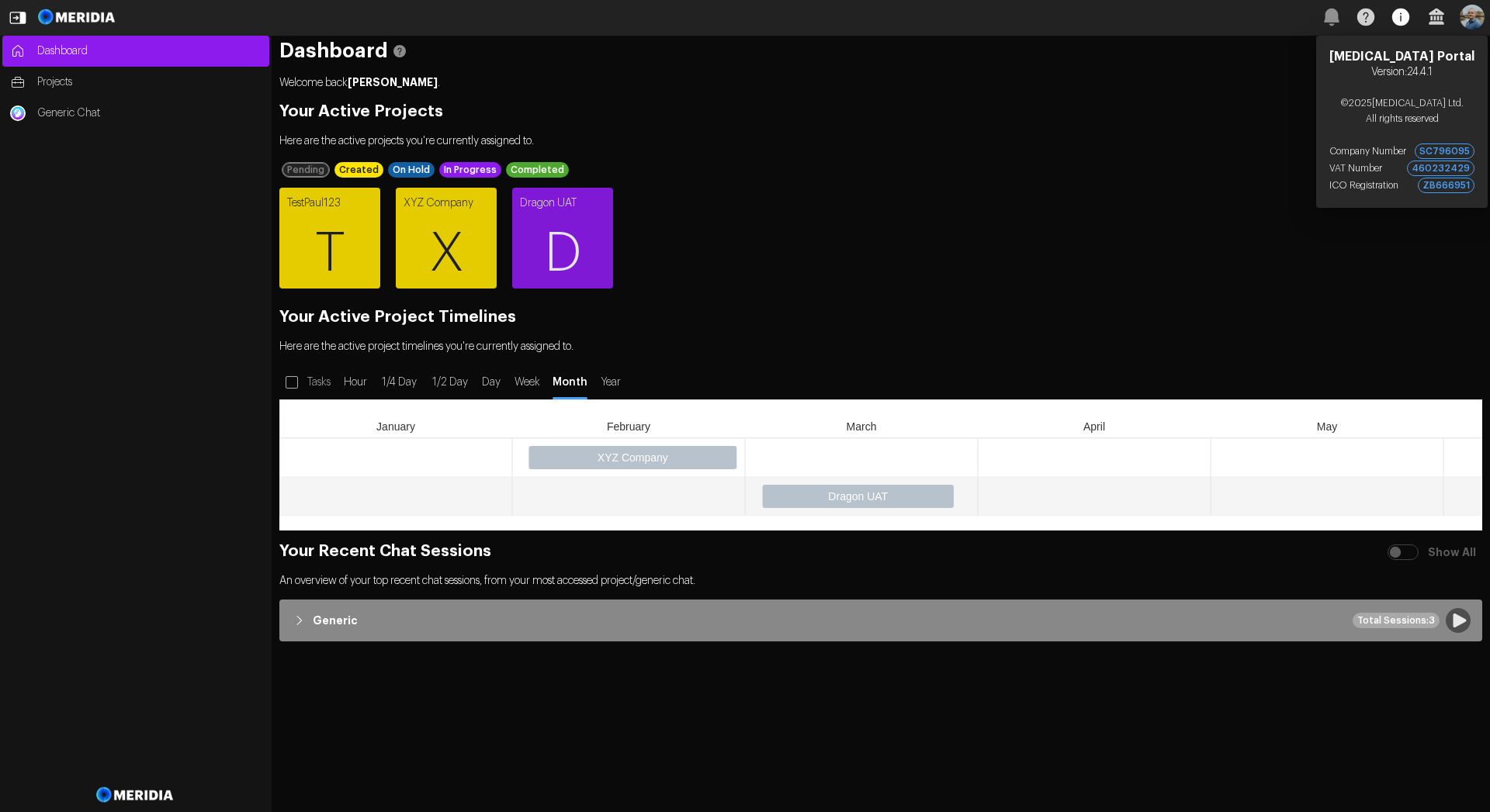
click at [1400, 21] on icon "button" at bounding box center [1400, 17] width 34 height 34
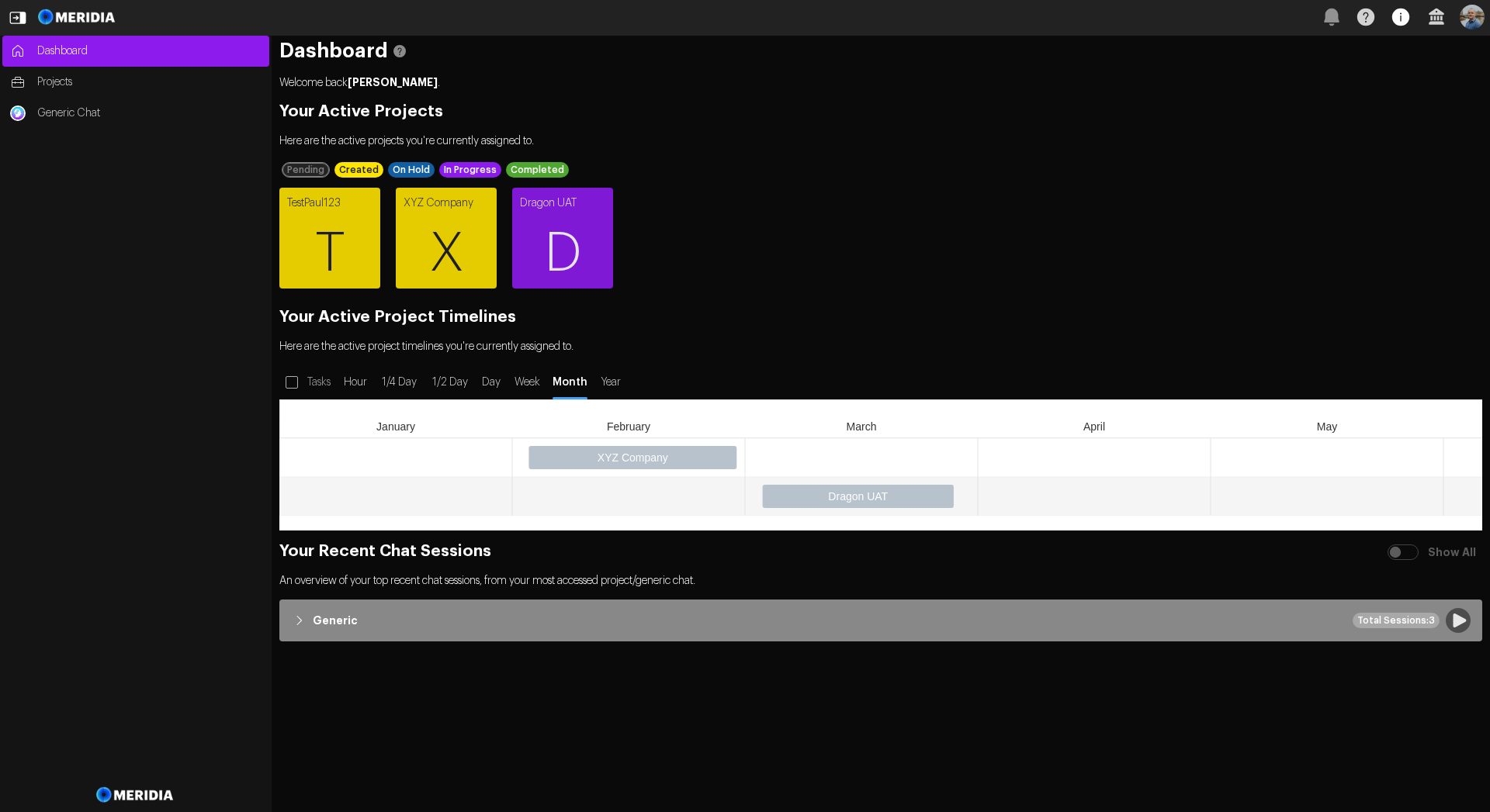
click at [1405, 17] on icon "button" at bounding box center [1400, 17] width 17 height 17
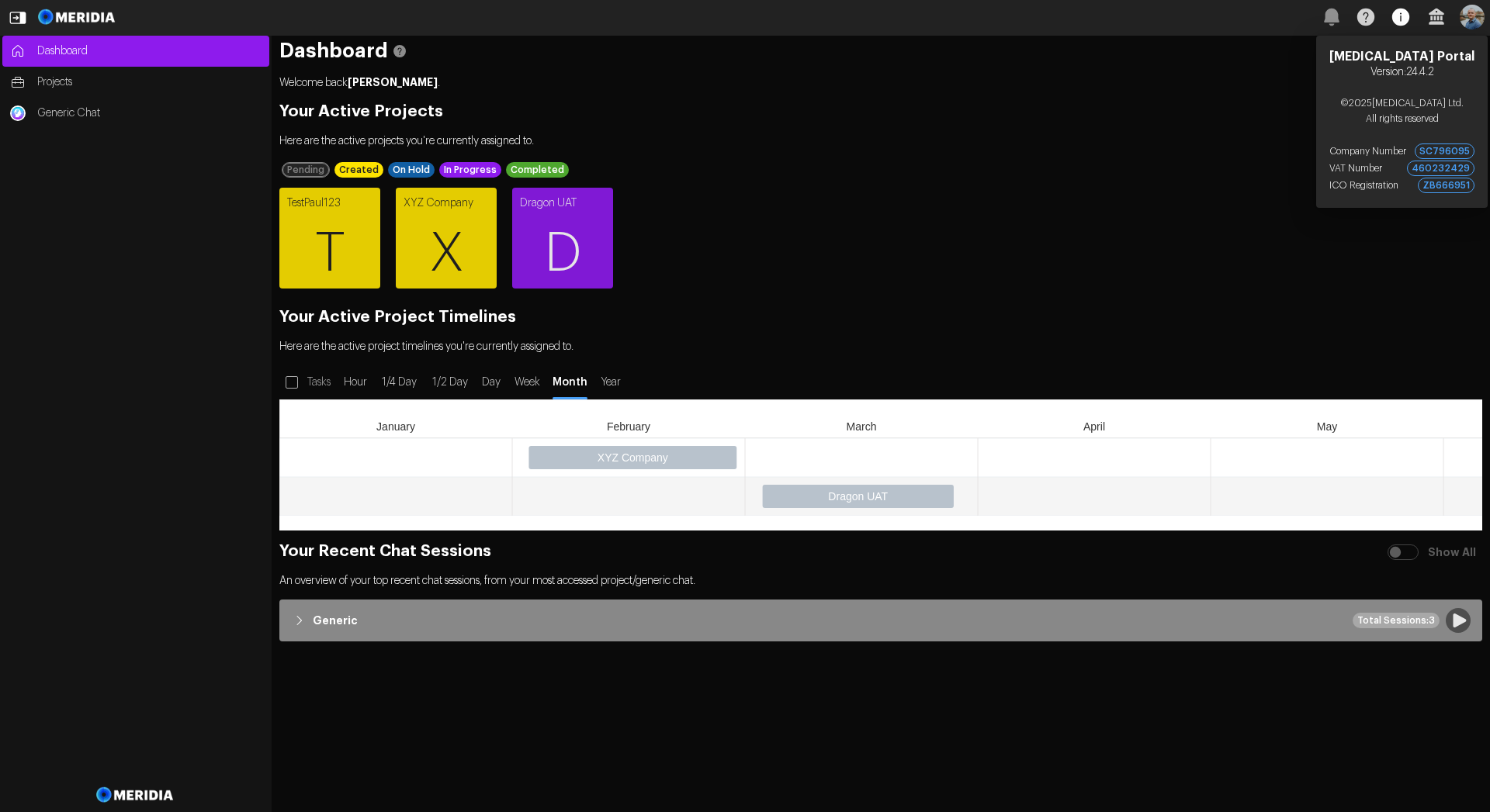
click at [1405, 17] on icon "button" at bounding box center [1400, 17] width 17 height 17
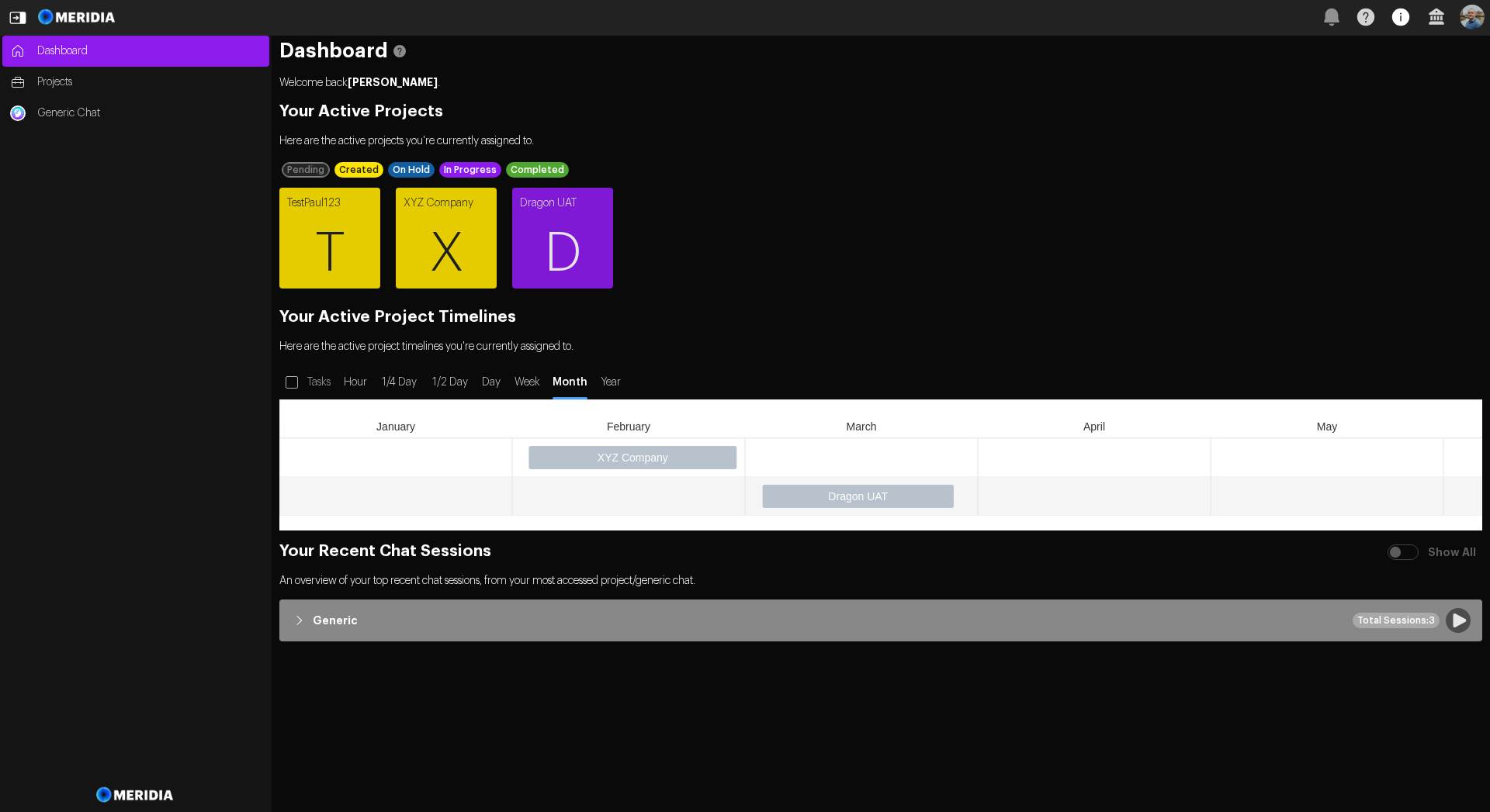
click at [1400, 17] on icon "button" at bounding box center [1400, 17] width 17 height 17
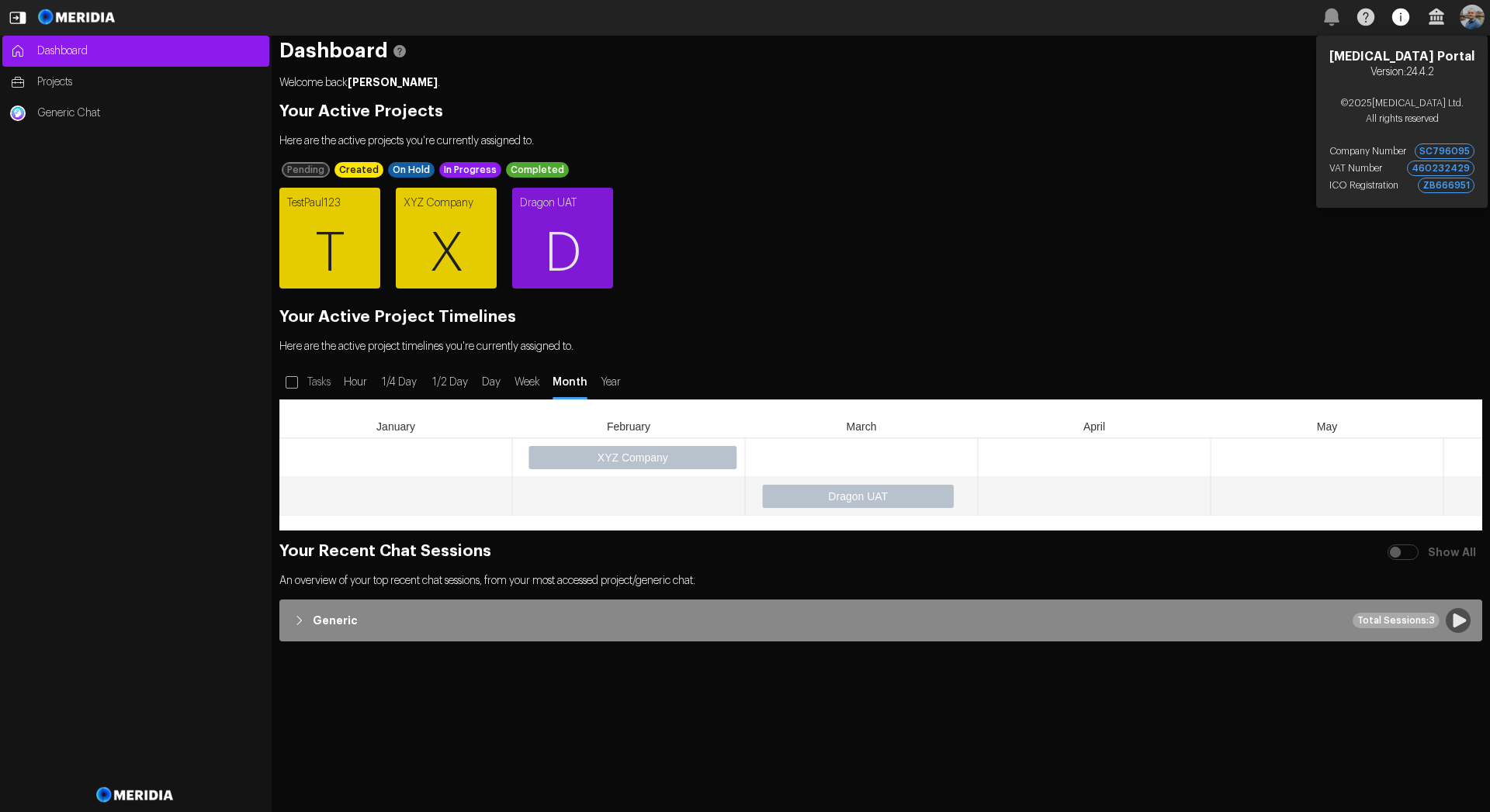
click at [1400, 17] on icon "button" at bounding box center [1400, 17] width 17 height 17
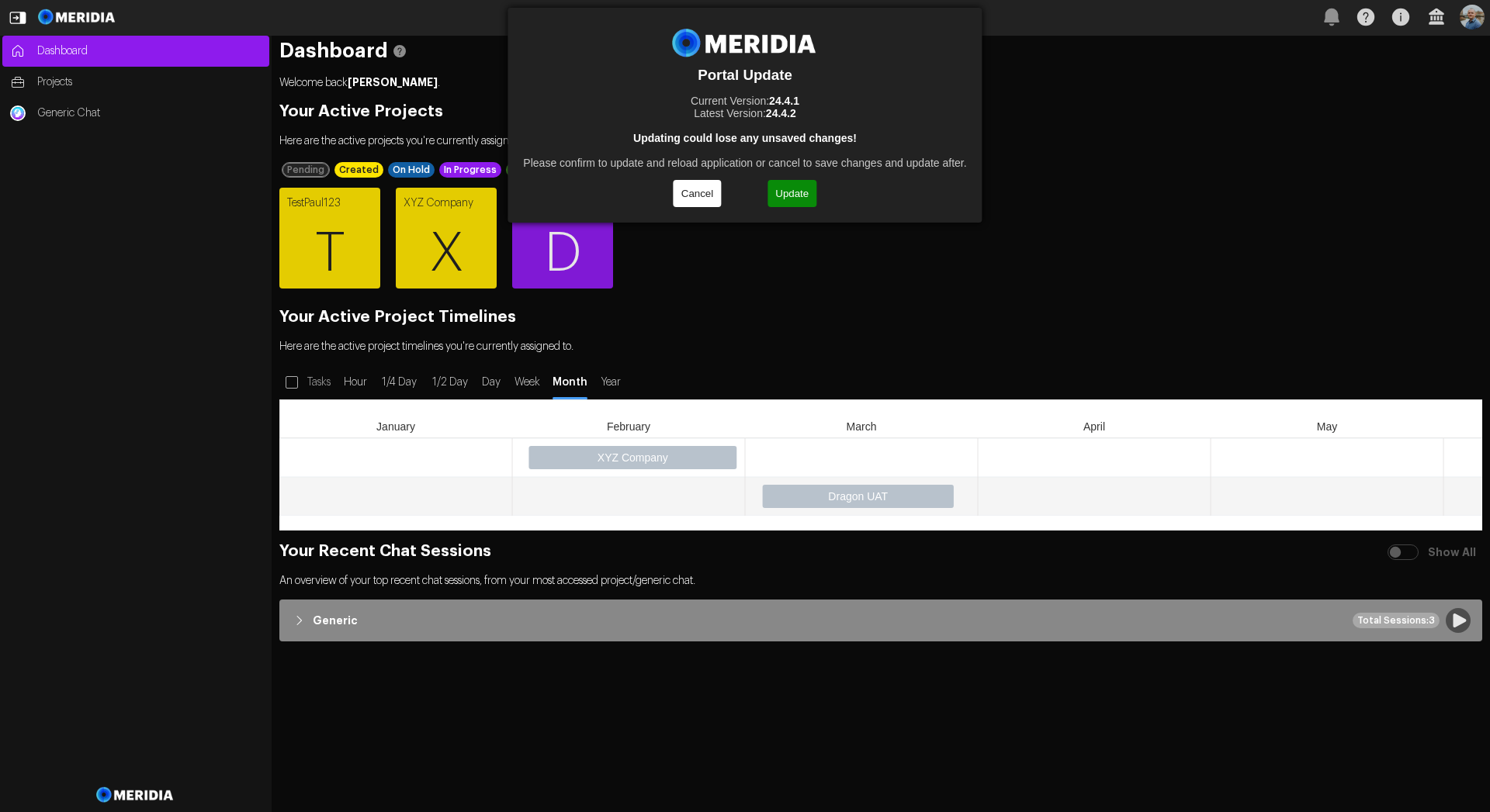
click at [799, 200] on button "Update" at bounding box center [791, 193] width 49 height 27
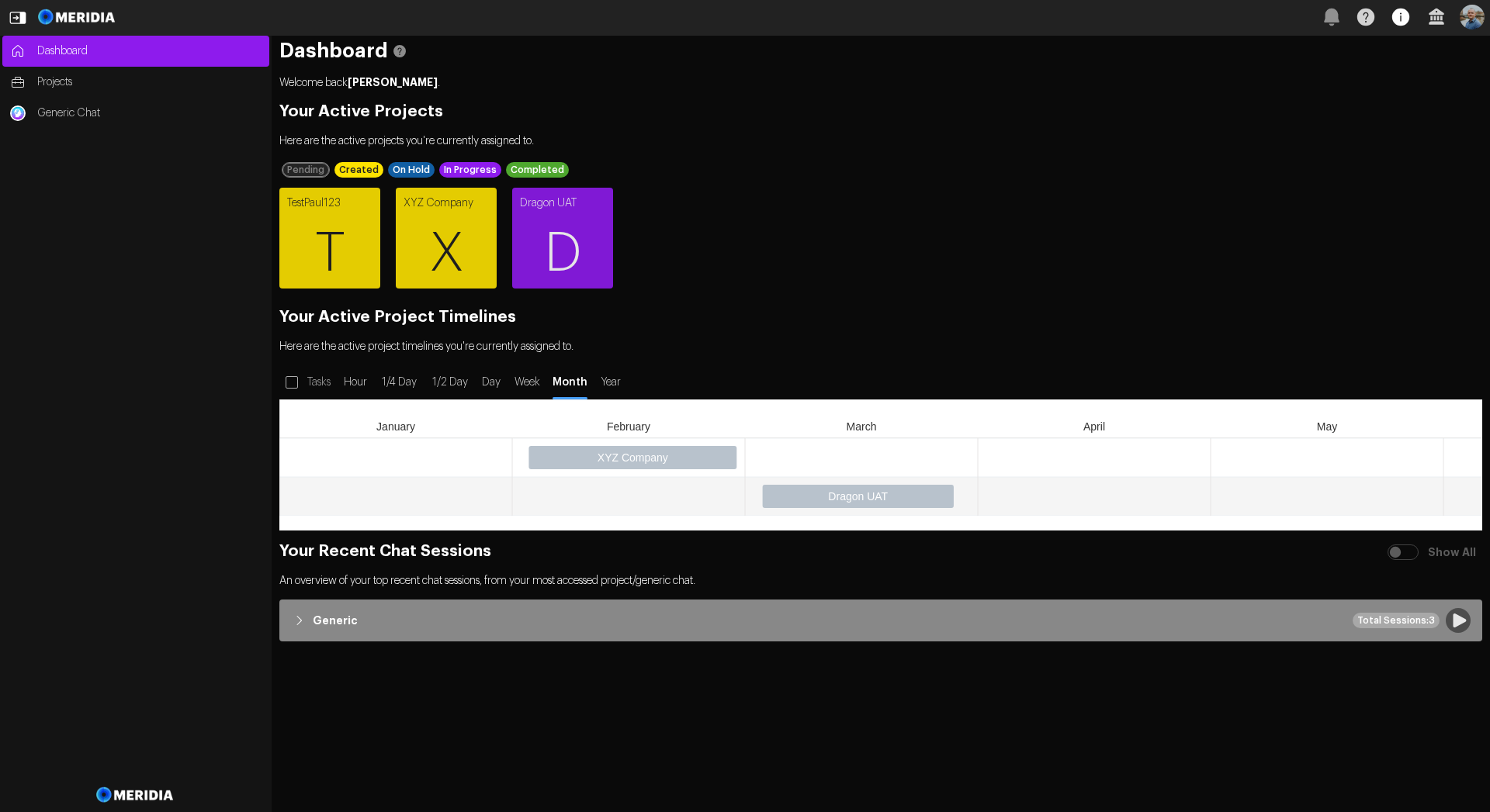
click at [1400, 20] on icon "button" at bounding box center [1400, 17] width 34 height 34
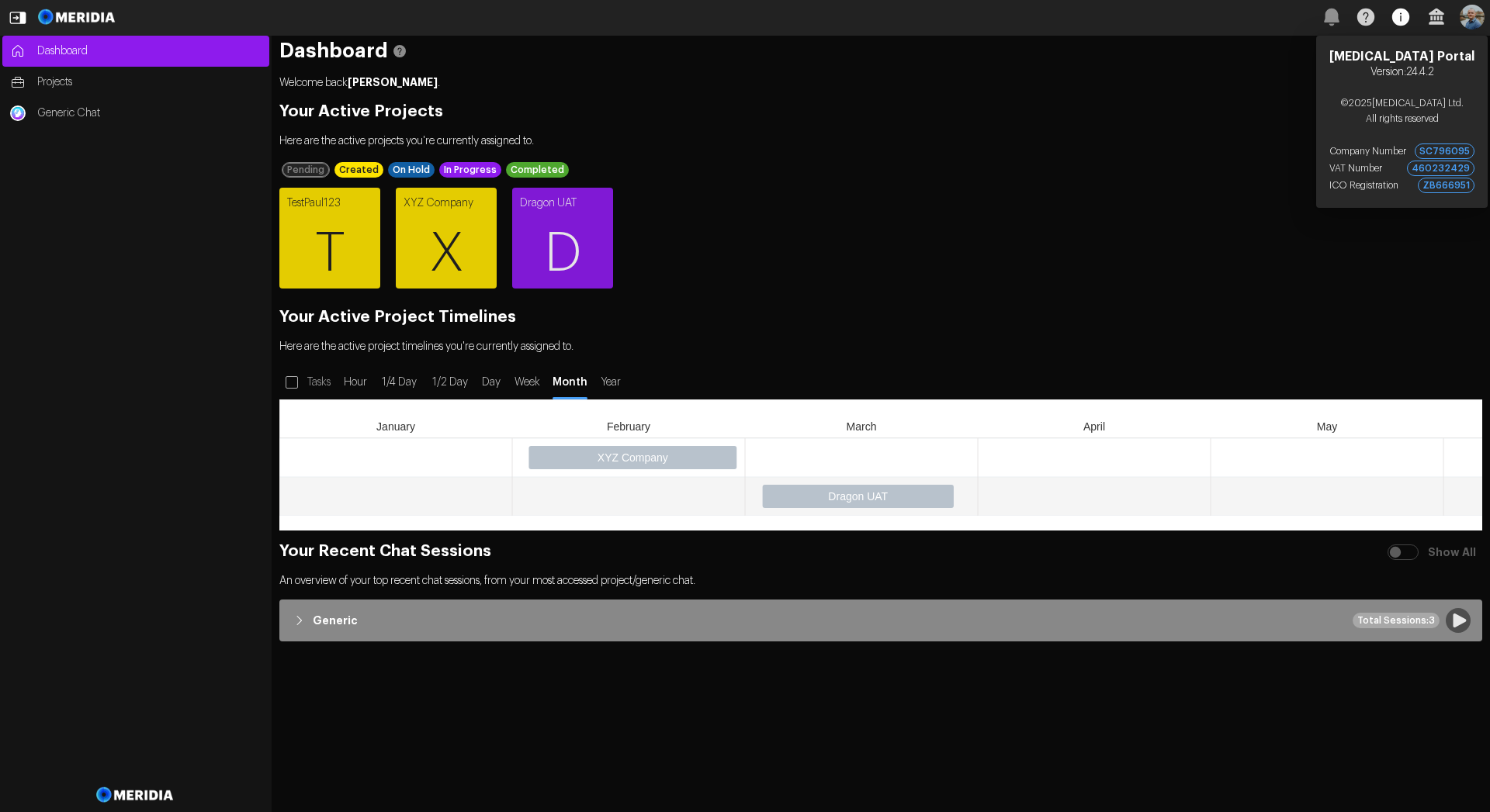
click at [1400, 20] on icon "button" at bounding box center [1400, 17] width 34 height 34
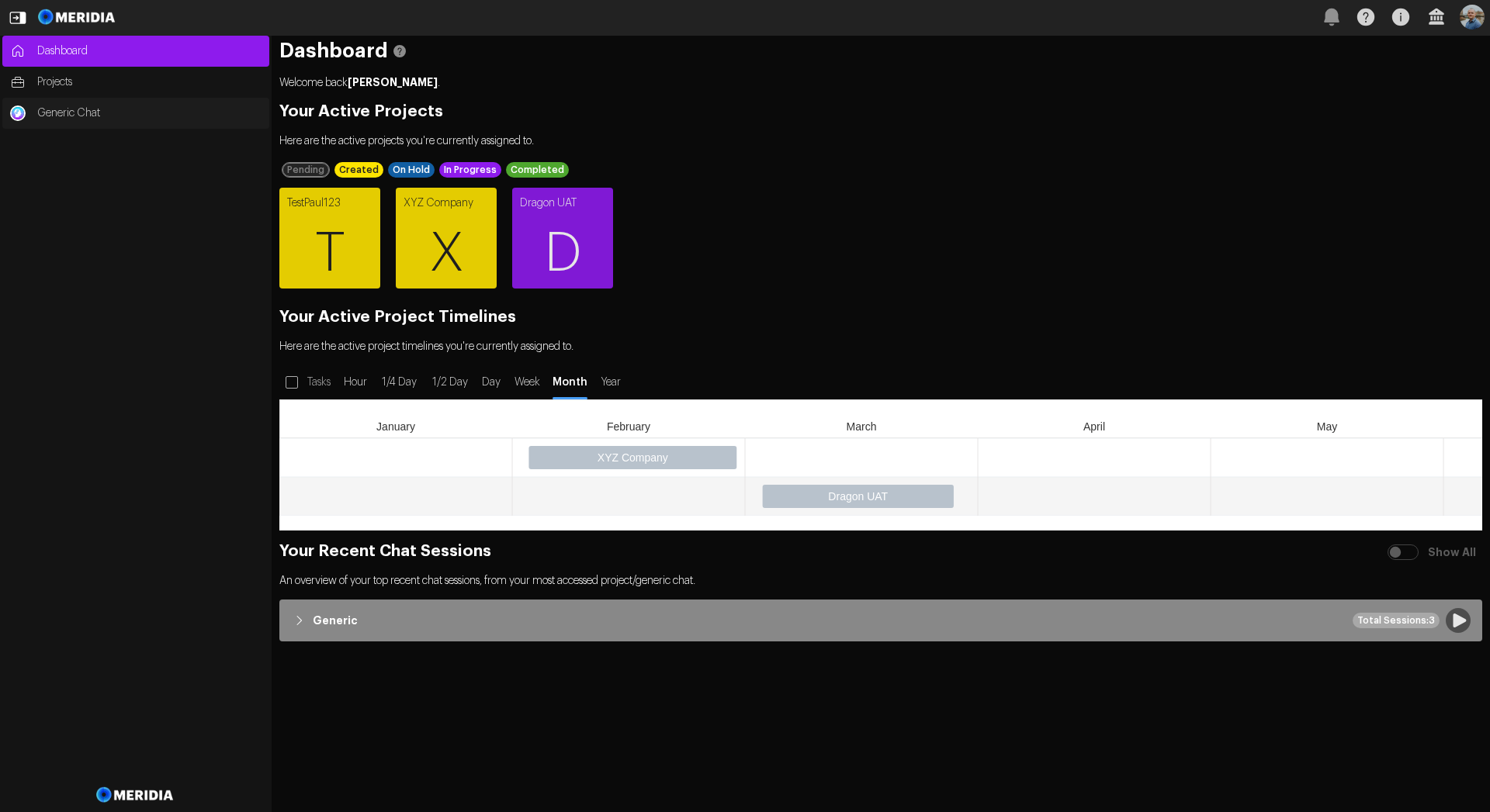
click at [72, 113] on span "Generic Chat" at bounding box center [149, 113] width 224 height 15
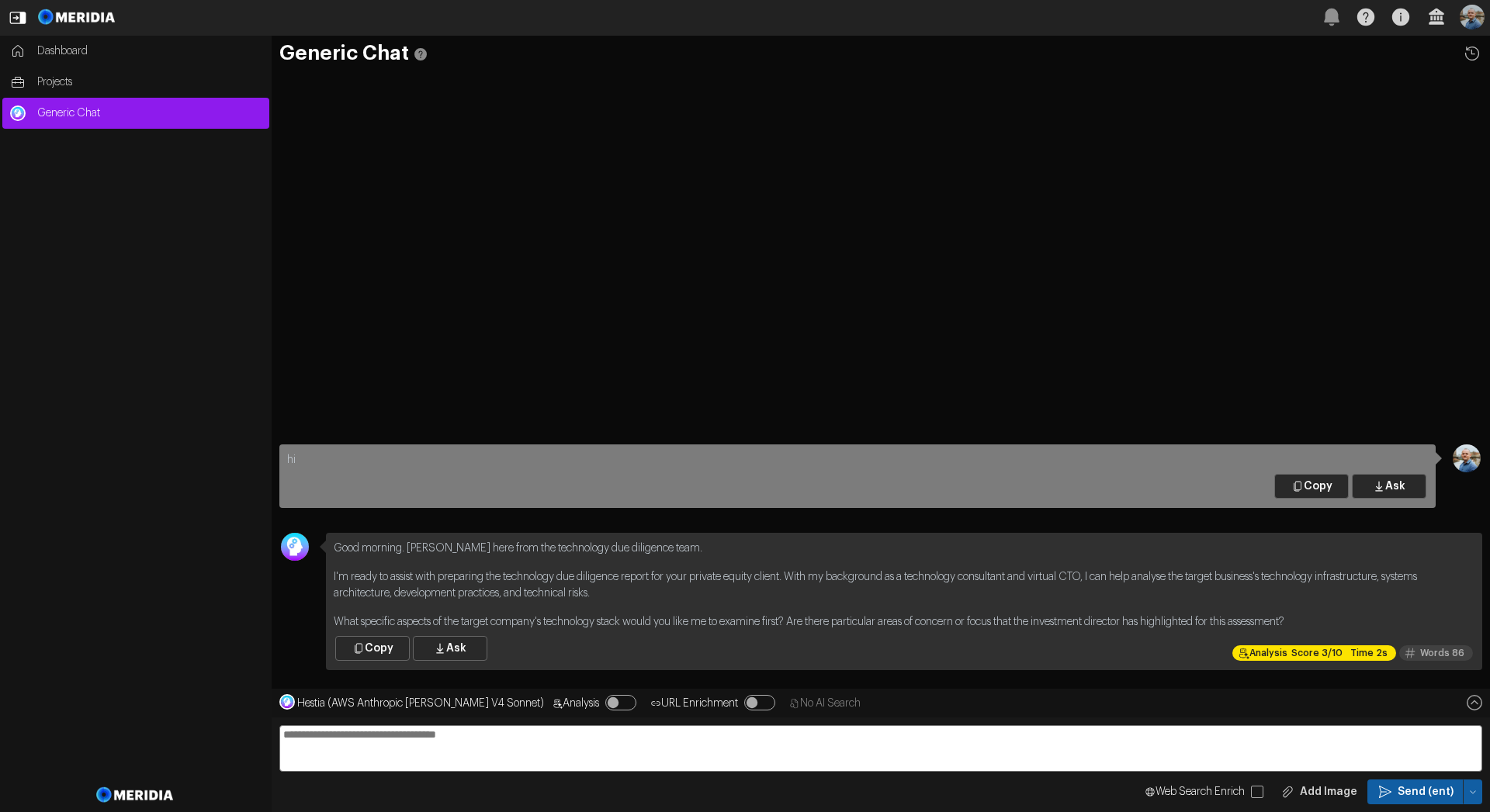
click at [636, 739] on textarea at bounding box center [881, 748] width 1203 height 47
type textarea "**"
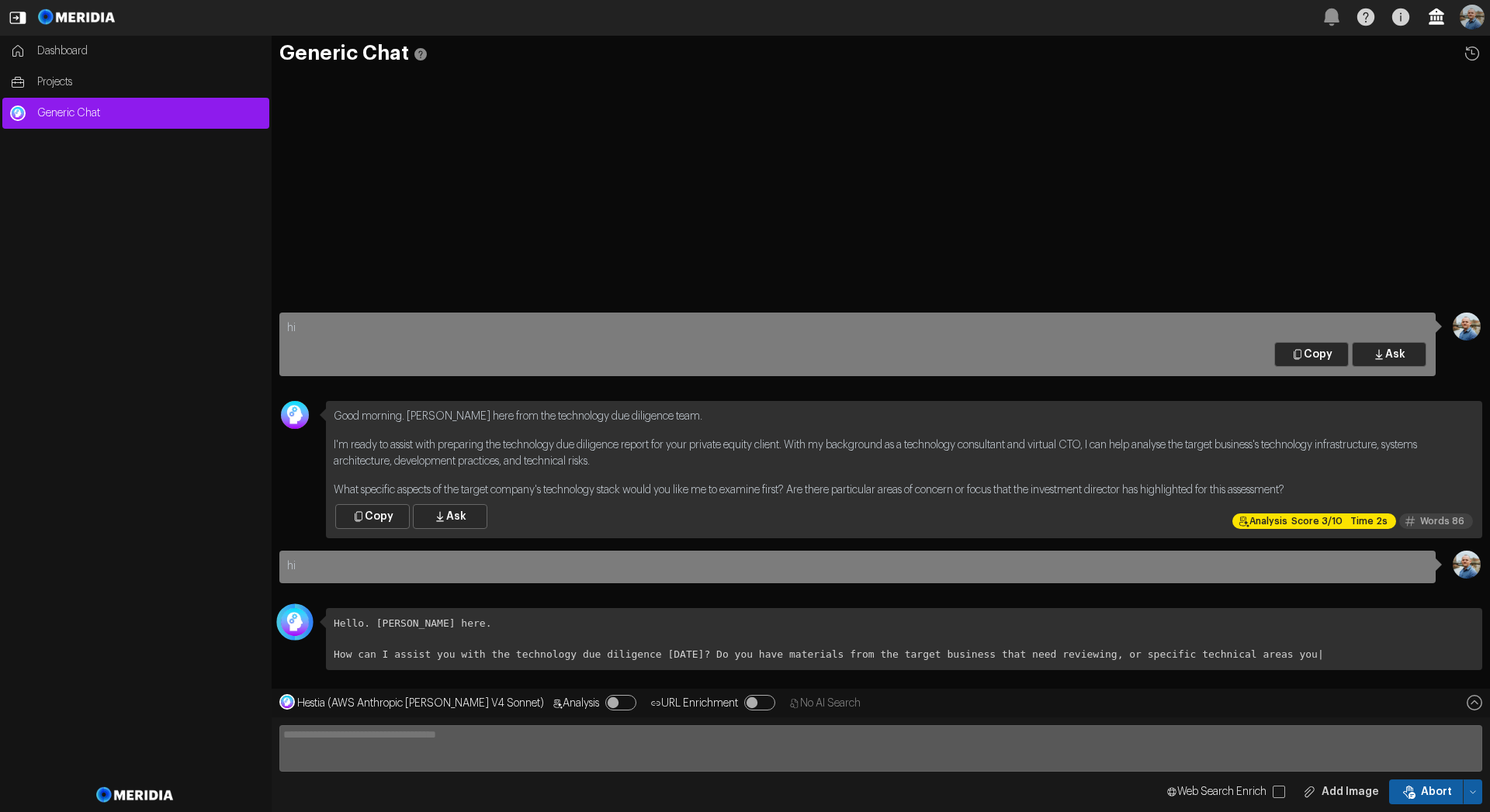
click at [1432, 22] on icon "button" at bounding box center [1436, 16] width 15 height 16
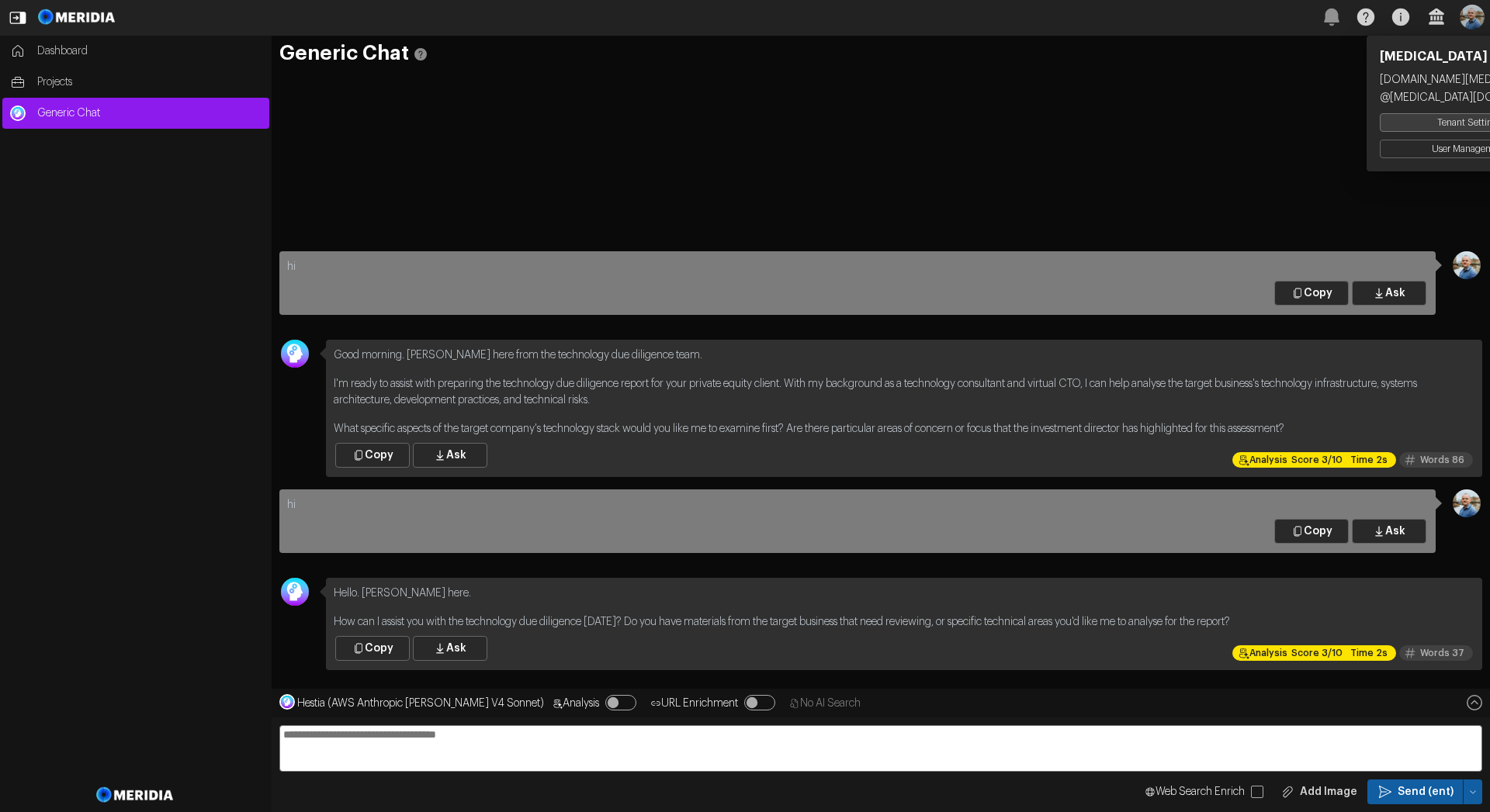
click at [1412, 124] on button "Tenant Settings" at bounding box center [1468, 123] width 178 height 19
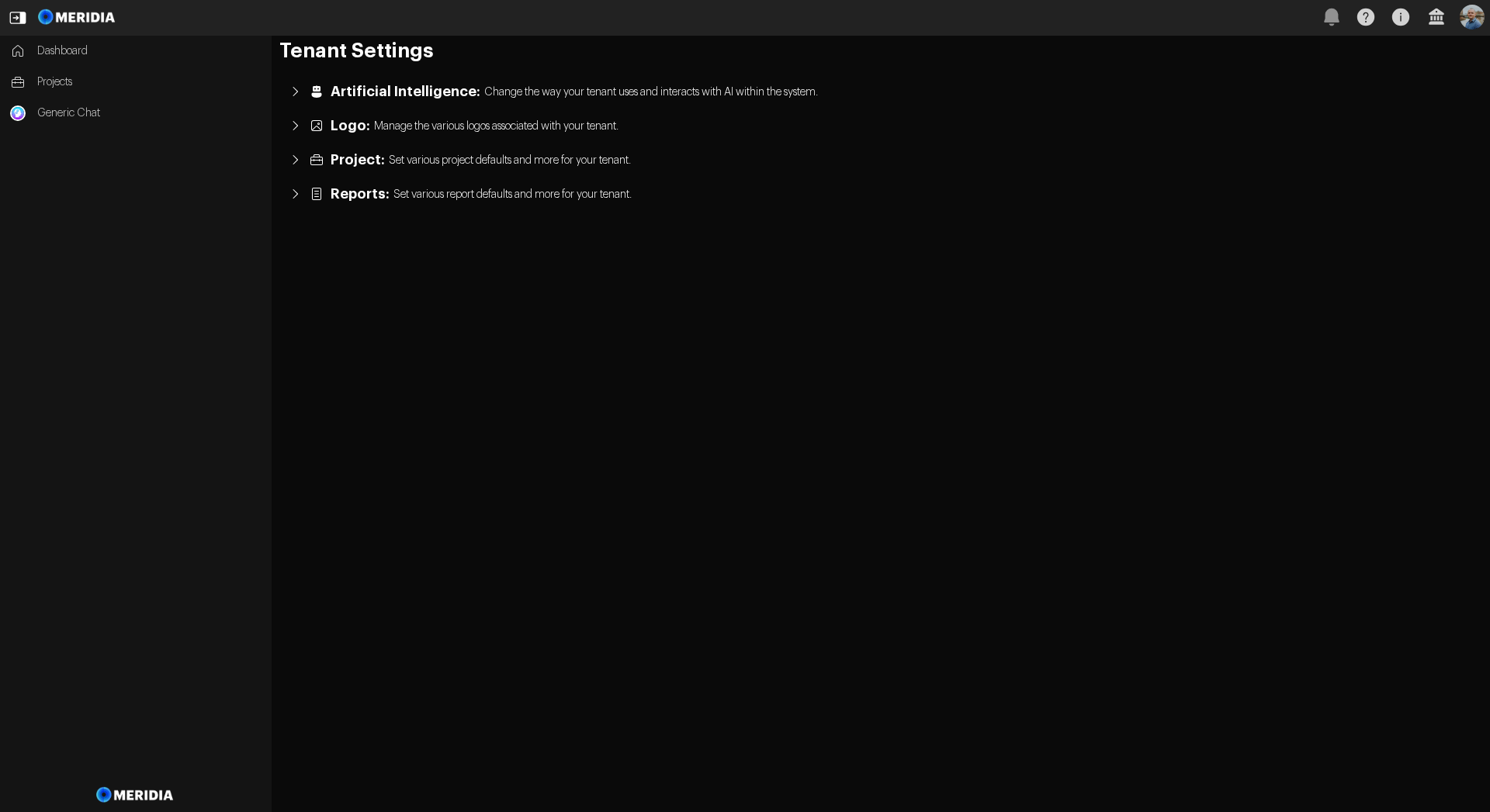
click at [350, 160] on span "Project:" at bounding box center [358, 159] width 55 height 15
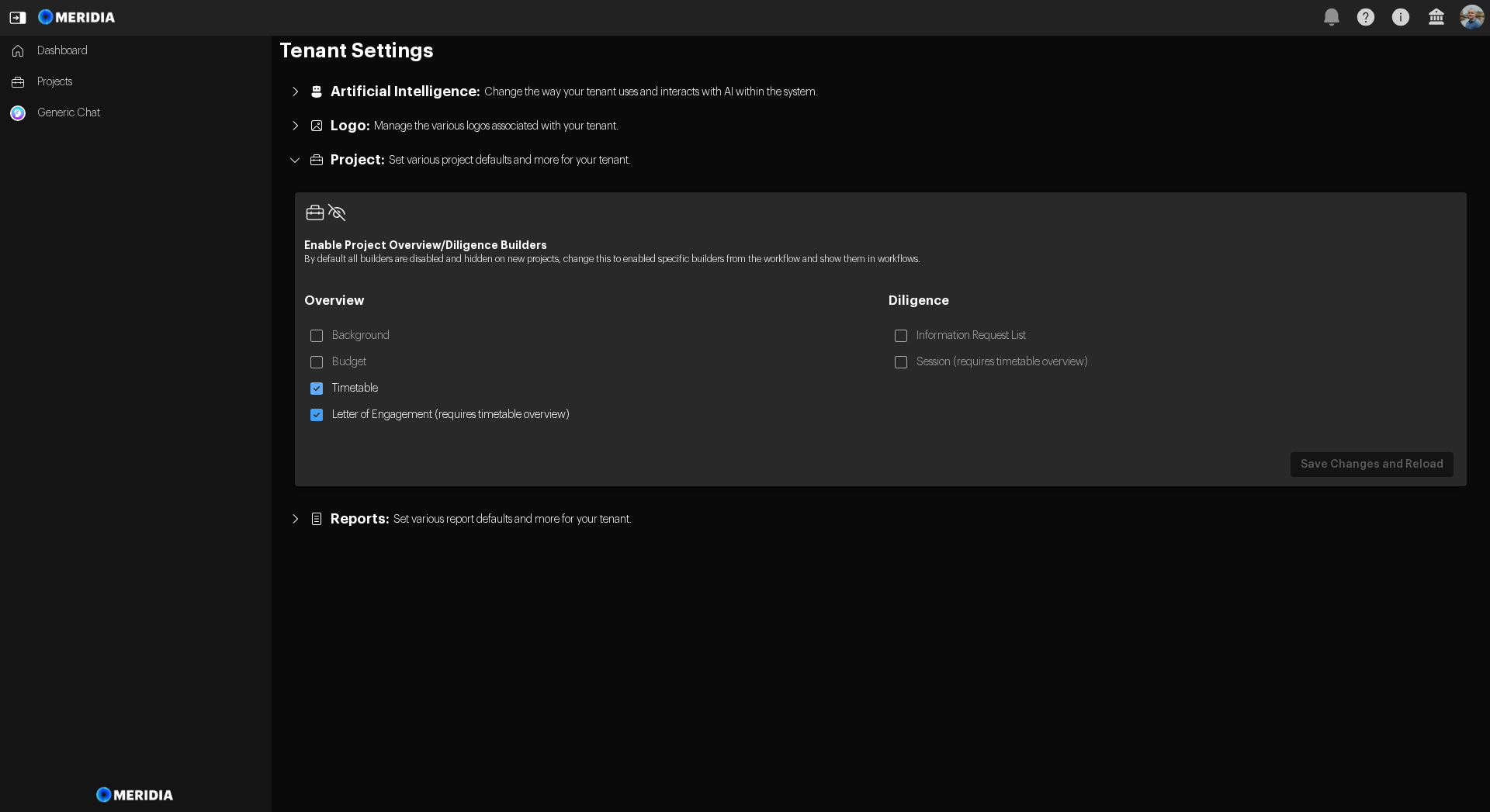
click at [359, 391] on label "Timetable" at bounding box center [356, 389] width 55 height 28
click at [1383, 475] on button "Save Changes and Reload" at bounding box center [1372, 464] width 163 height 25
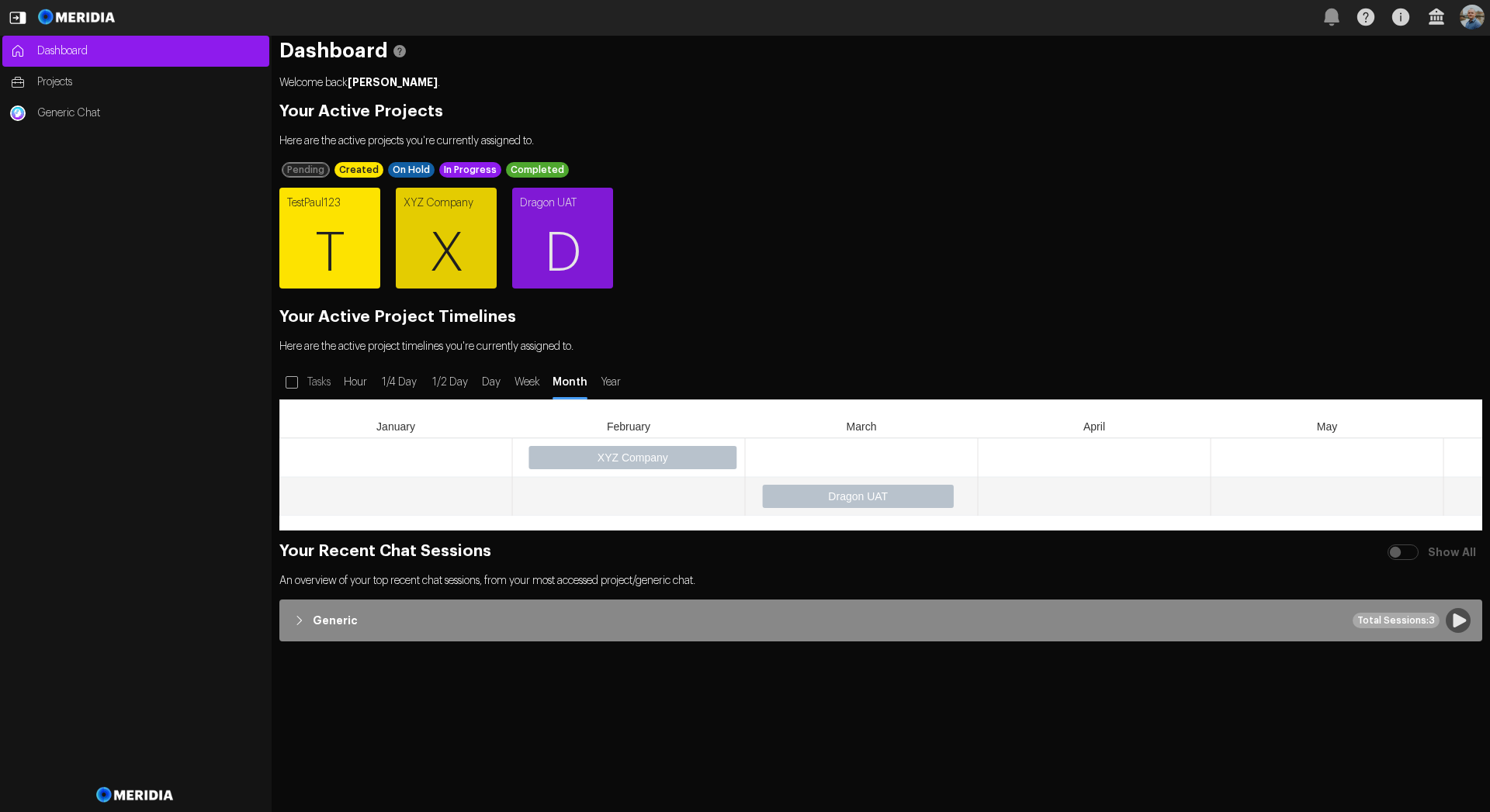
click at [336, 230] on span "T" at bounding box center [330, 253] width 101 height 93
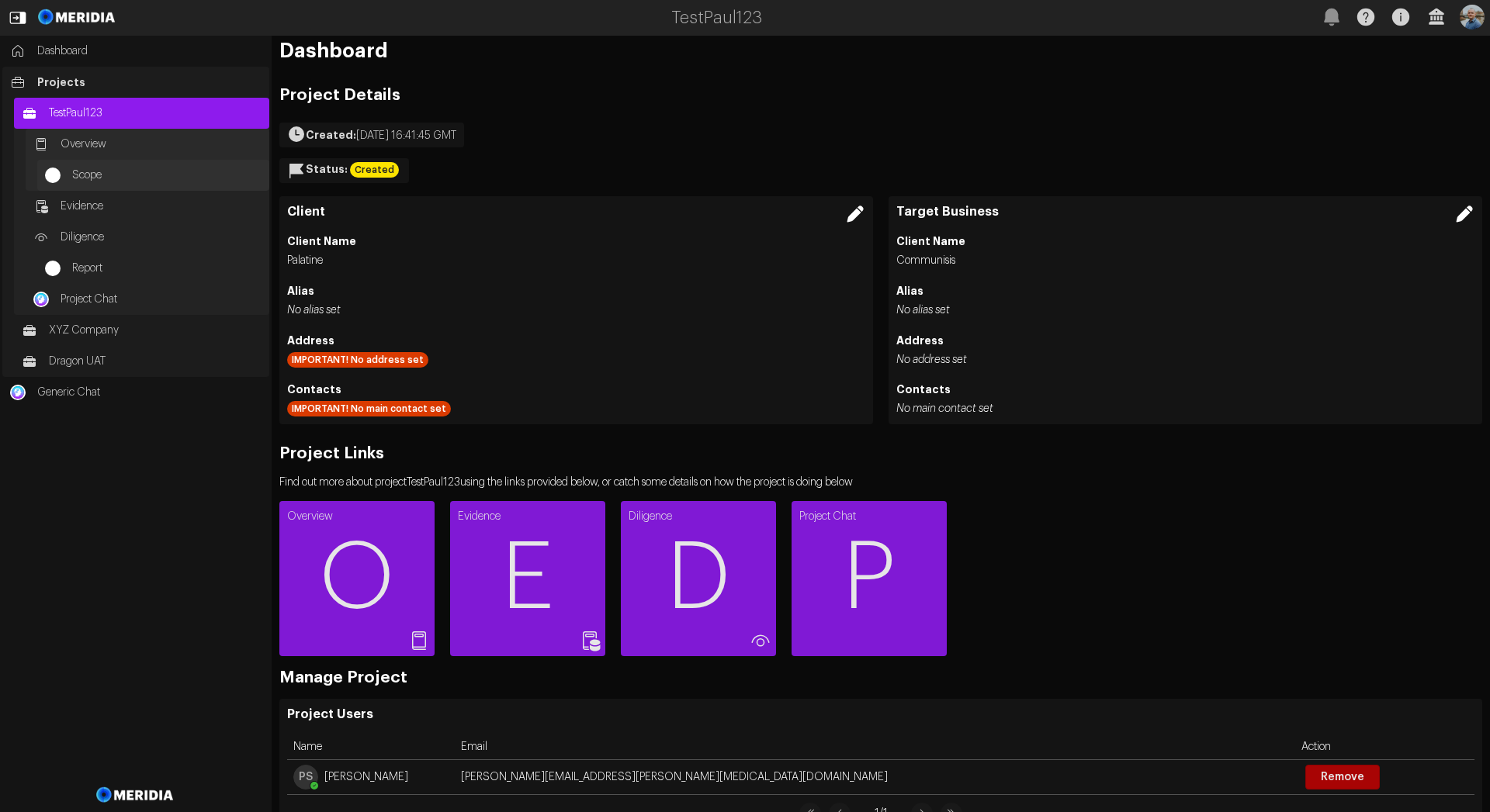
click at [82, 177] on span "Scope" at bounding box center [167, 176] width 189 height 15
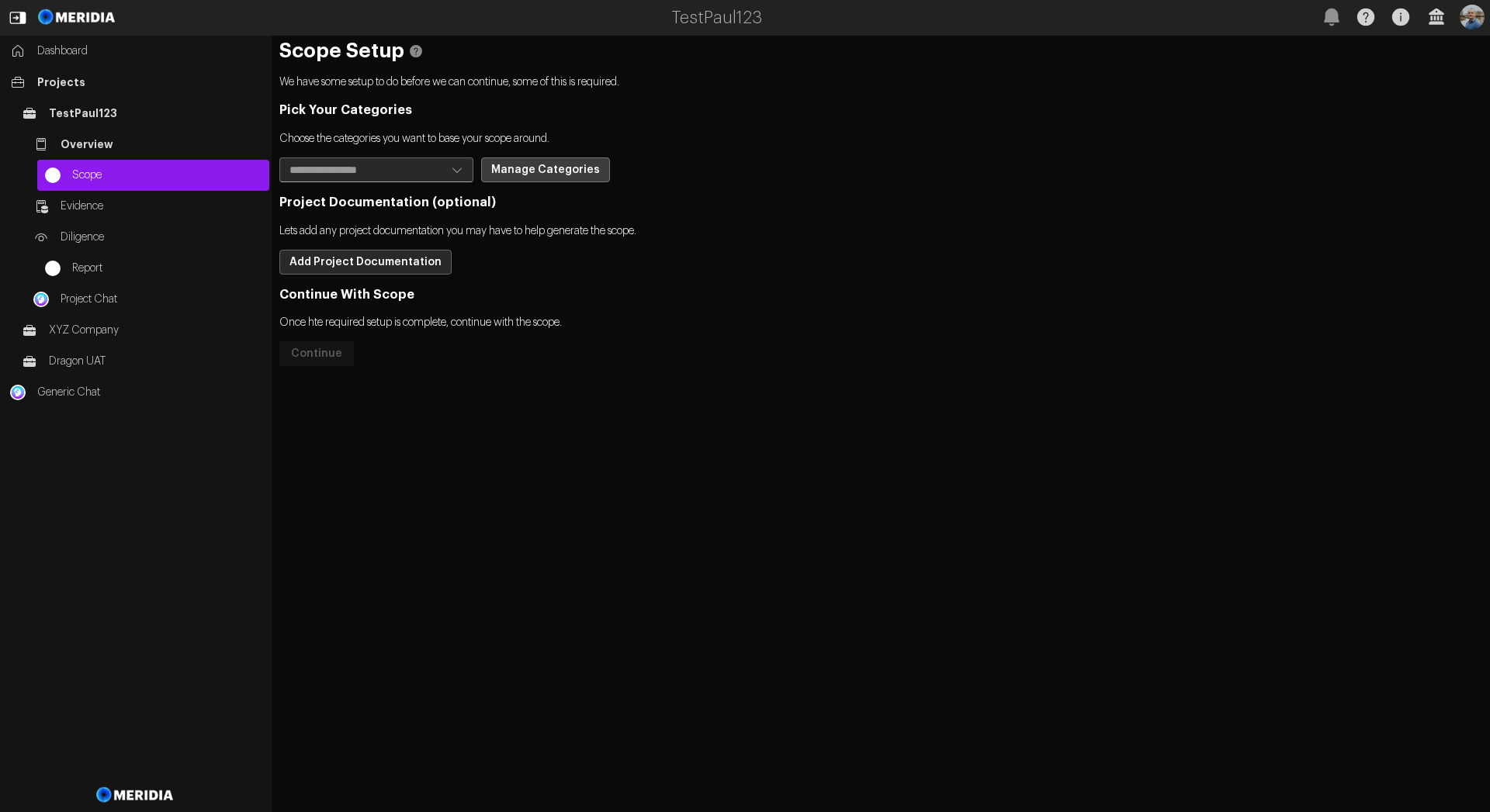
click at [524, 160] on button "Manage Categories" at bounding box center [545, 170] width 129 height 25
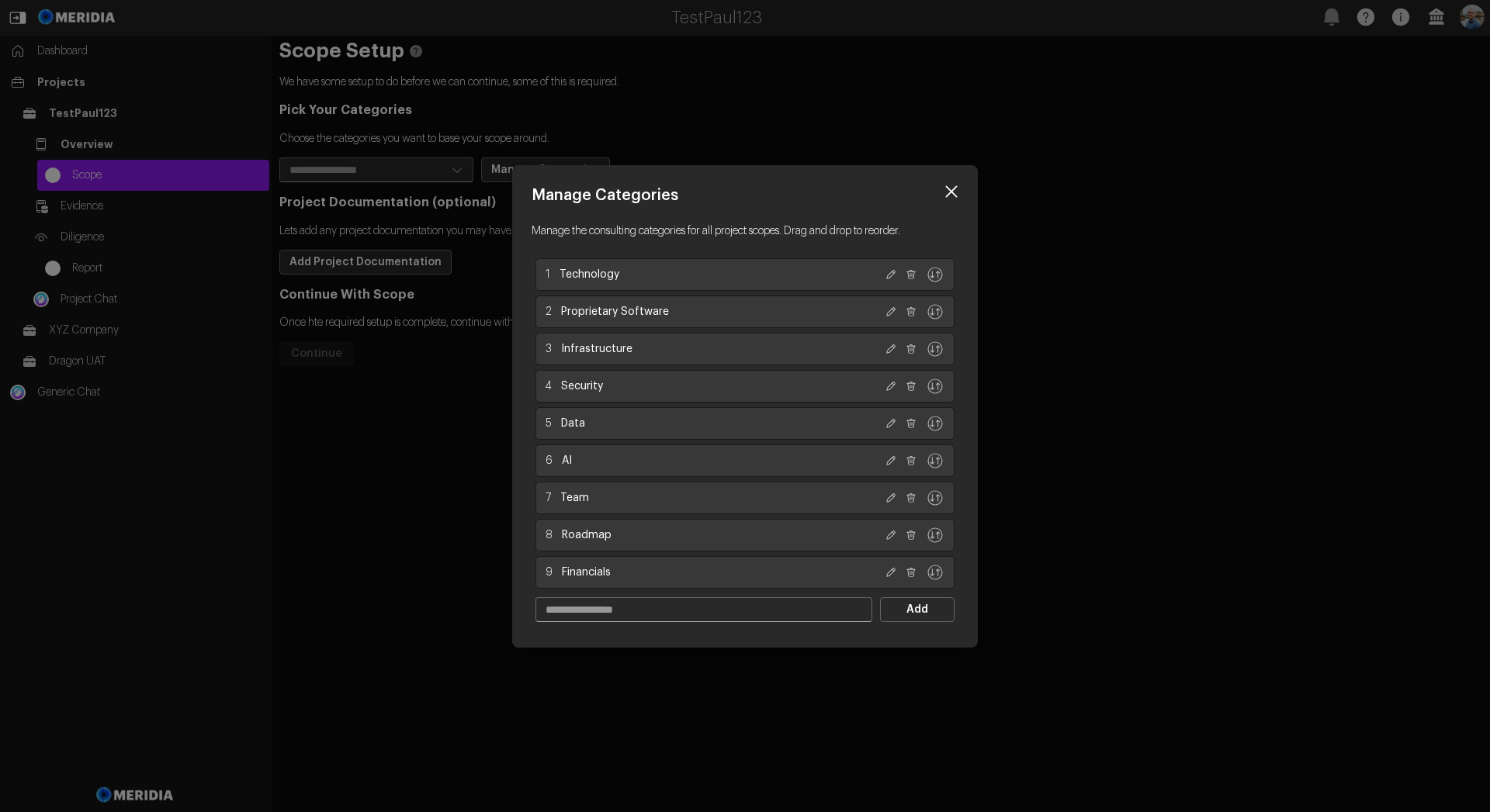
click at [946, 187] on icon at bounding box center [952, 192] width 12 height 12
